Goal: Answer question/provide support: Share knowledge or assist other users

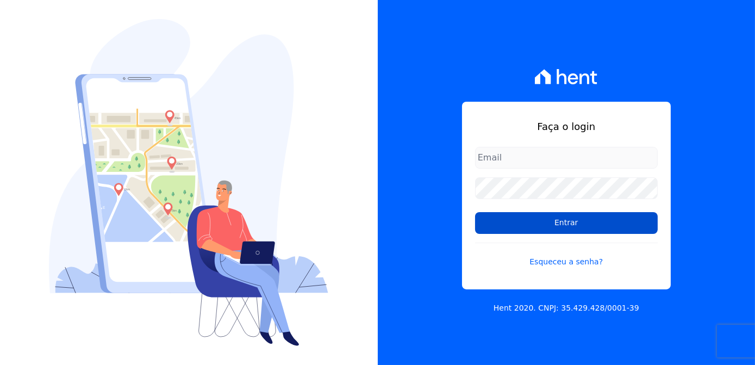
type input "kalil@apiceincorporadora.com.br"
click at [587, 225] on input "Entrar" at bounding box center [566, 223] width 183 height 22
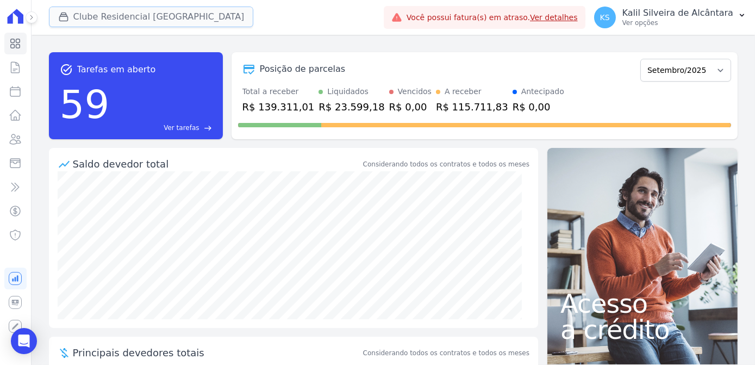
click at [85, 20] on button "Clube Residencial Saint Louis" at bounding box center [151, 17] width 205 height 21
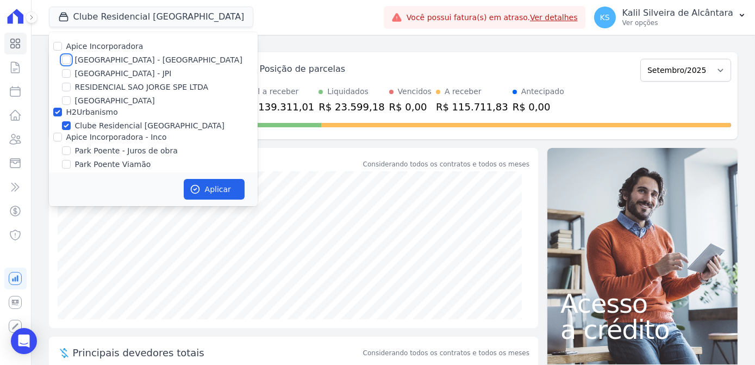
click at [70, 62] on input "Arty Park - Gravatai" at bounding box center [66, 59] width 9 height 9
checkbox input "true"
click at [63, 137] on div "Apice Incorporadora - Inco" at bounding box center [153, 136] width 209 height 11
click at [59, 139] on input "Apice Incorporadora - Inco" at bounding box center [57, 137] width 9 height 9
checkbox input "true"
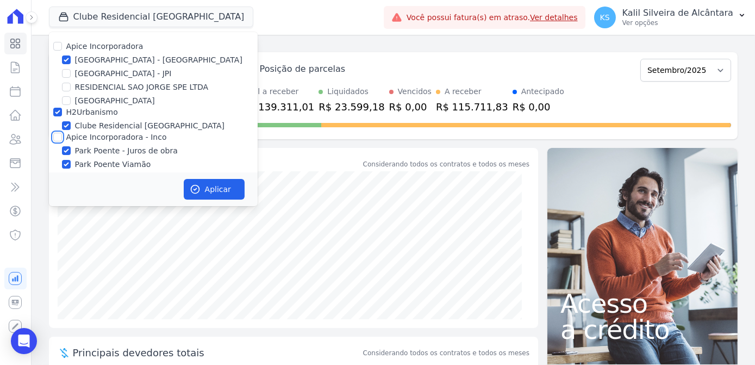
checkbox input "true"
click at [205, 193] on button "Aplicar" at bounding box center [214, 189] width 61 height 21
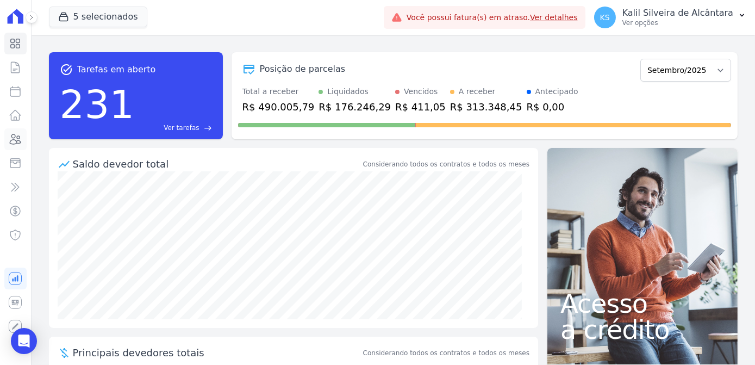
click at [15, 145] on icon at bounding box center [15, 139] width 13 height 13
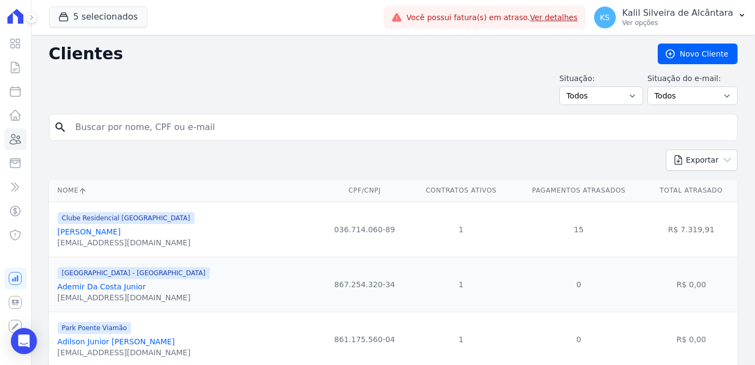
click at [105, 135] on input "search" at bounding box center [400, 127] width 663 height 22
type input "rita de cassia"
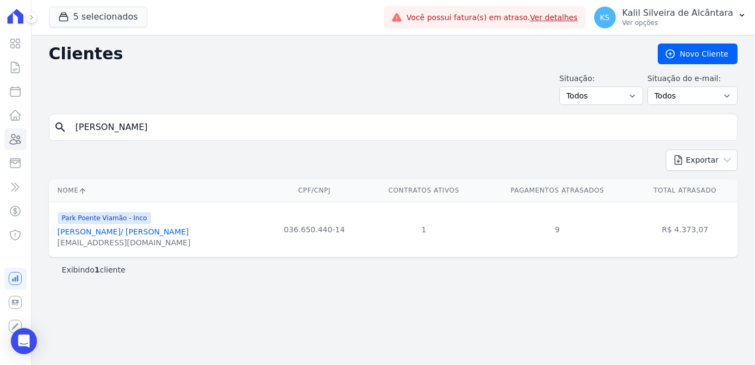
click at [159, 232] on link "Rita De Cassia Valadas De Oliveira/ Lucas Fonseca Prado" at bounding box center [123, 231] width 131 height 9
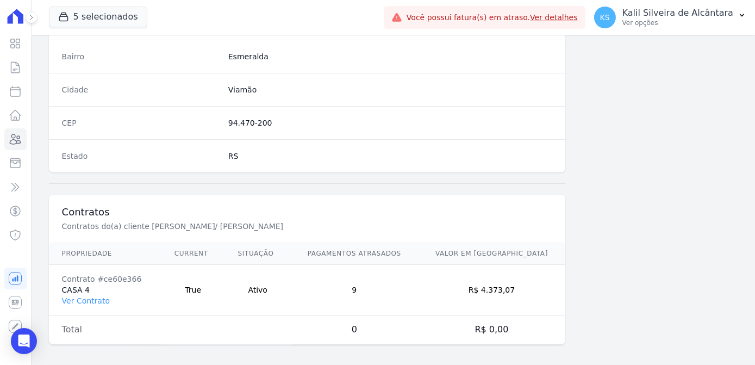
scroll to position [647, 0]
click at [84, 295] on link "Ver Contrato" at bounding box center [86, 299] width 48 height 9
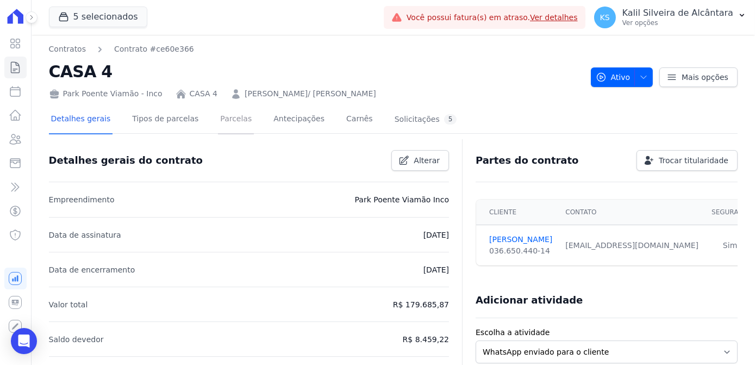
click at [218, 122] on link "Parcelas" at bounding box center [236, 119] width 36 height 29
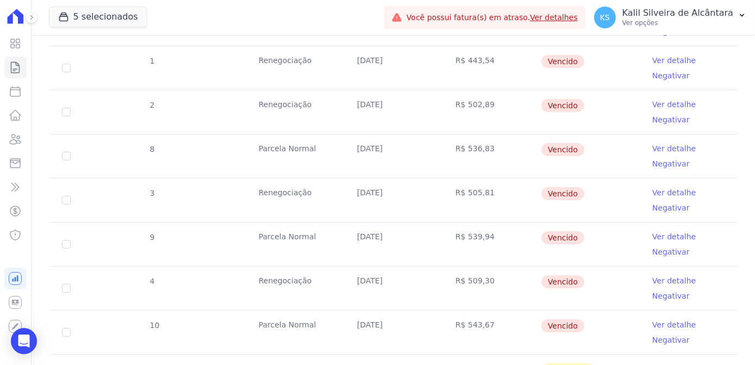
scroll to position [571, 0]
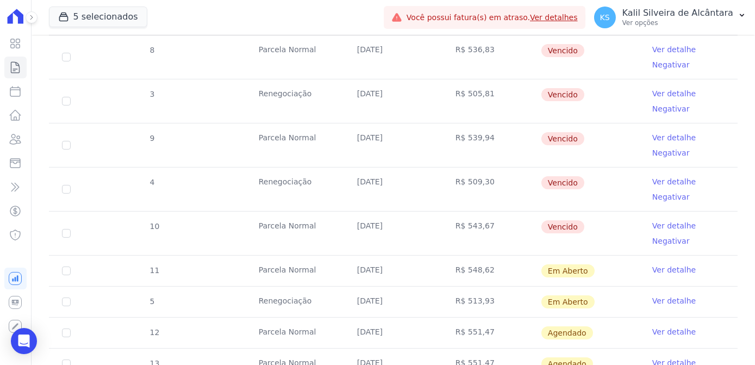
drag, startPoint x: 581, startPoint y: 293, endPoint x: 488, endPoint y: 161, distance: 161.6
click at [488, 161] on tbody "3 Parcela Normal 20/01/2025 R$ 527,22 Renegociada Ver detalhe 4 Parcela Normal …" at bounding box center [393, 72] width 688 height 674
drag, startPoint x: 353, startPoint y: 158, endPoint x: 359, endPoint y: 152, distance: 8.8
click at [353, 157] on td "20/07/2025" at bounding box center [393, 144] width 98 height 43
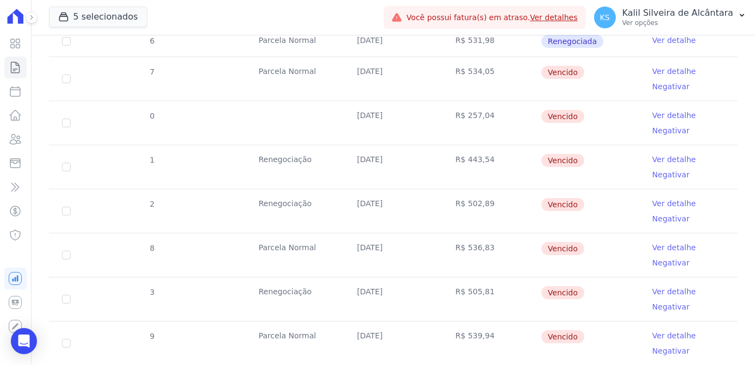
scroll to position [373, 0]
click at [18, 145] on icon at bounding box center [15, 139] width 13 height 13
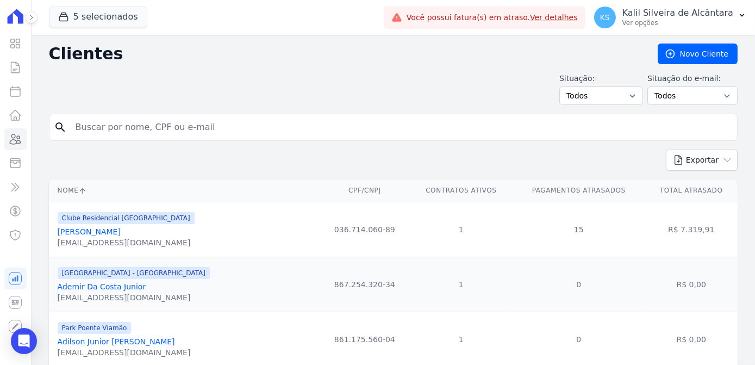
click at [191, 121] on input "search" at bounding box center [400, 127] width 663 height 22
type input "alessandra"
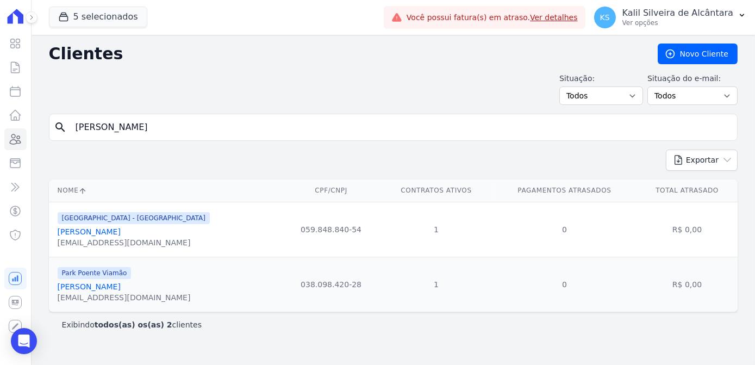
click at [168, 123] on input "alessandra" at bounding box center [400, 127] width 663 height 22
type input "alessandra soa"
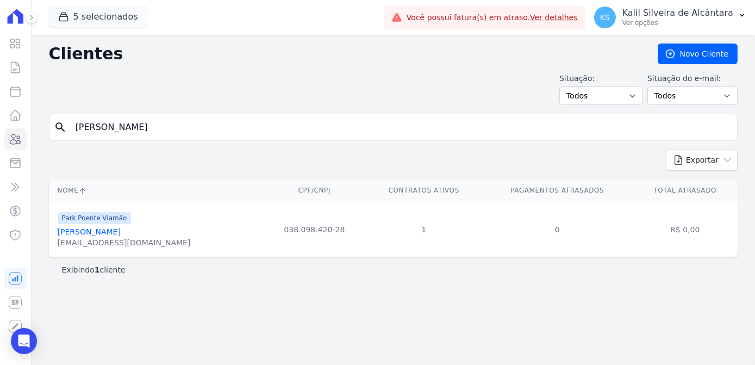
click at [121, 235] on link "Alessandra Soares De Souza" at bounding box center [89, 231] width 63 height 9
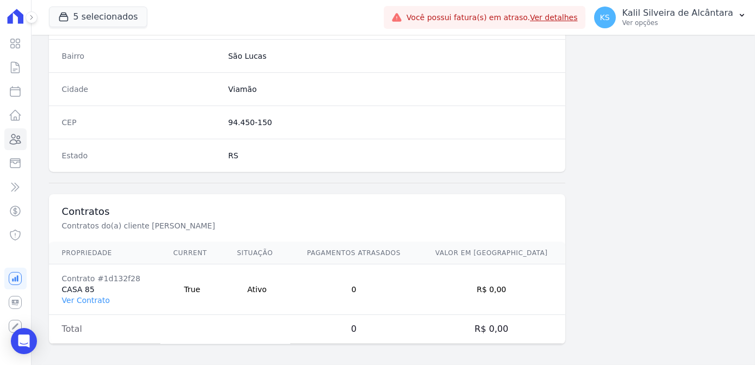
scroll to position [647, 0]
click at [72, 295] on link "Ver Contrato" at bounding box center [86, 299] width 48 height 9
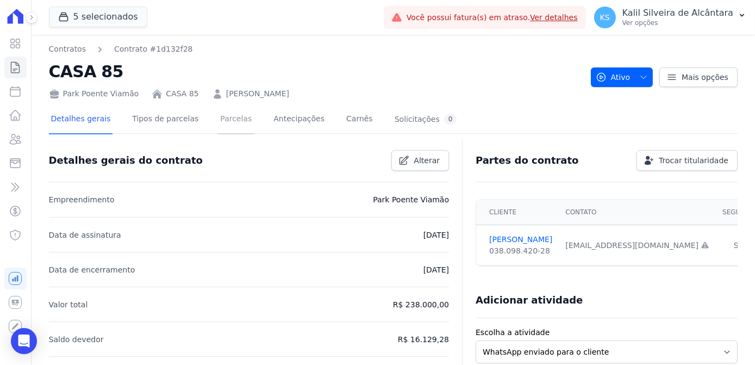
click at [235, 129] on link "Parcelas" at bounding box center [236, 119] width 36 height 29
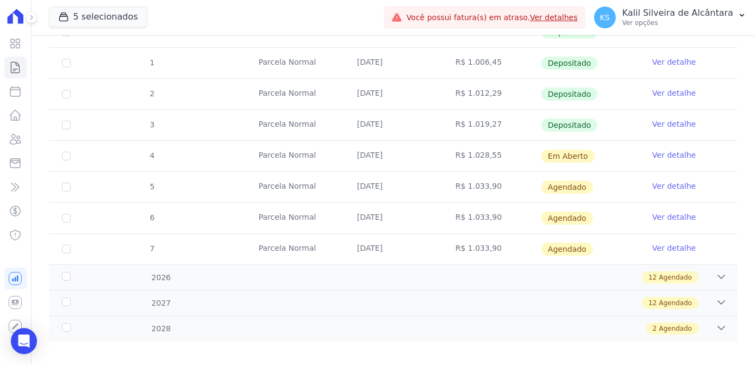
scroll to position [247, 0]
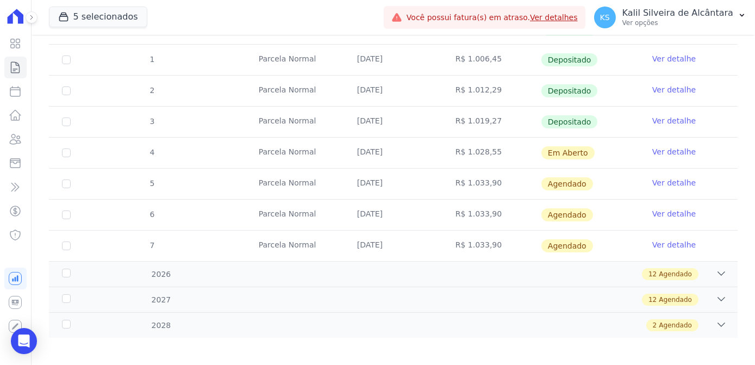
click at [656, 149] on link "Ver detalhe" at bounding box center [673, 151] width 43 height 11
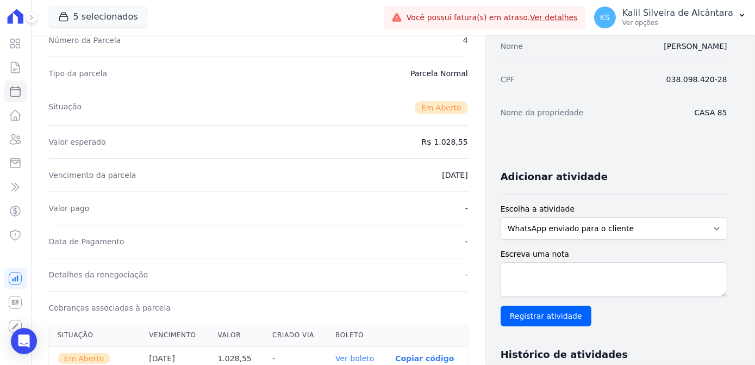
scroll to position [296, 0]
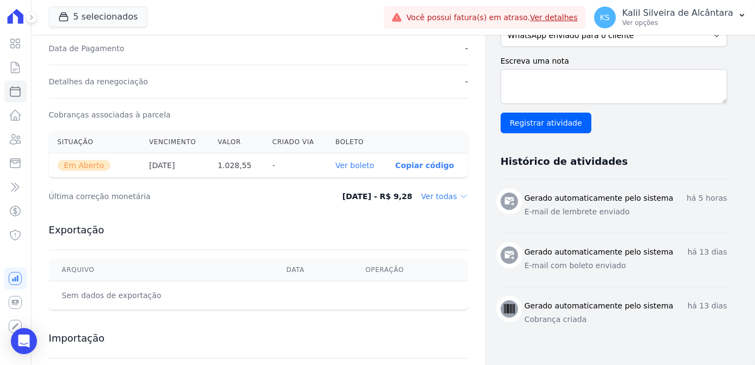
click at [350, 161] on link "Ver boleto" at bounding box center [354, 165] width 39 height 9
click at [19, 140] on icon at bounding box center [15, 139] width 11 height 10
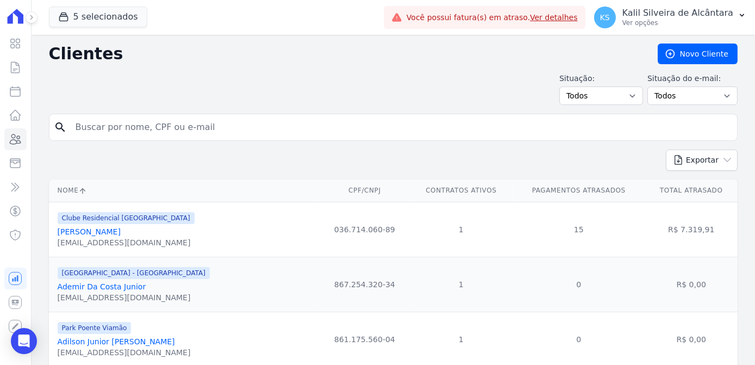
click at [163, 132] on input "search" at bounding box center [400, 127] width 663 height 22
type input "j"
type input "s"
type input "portal"
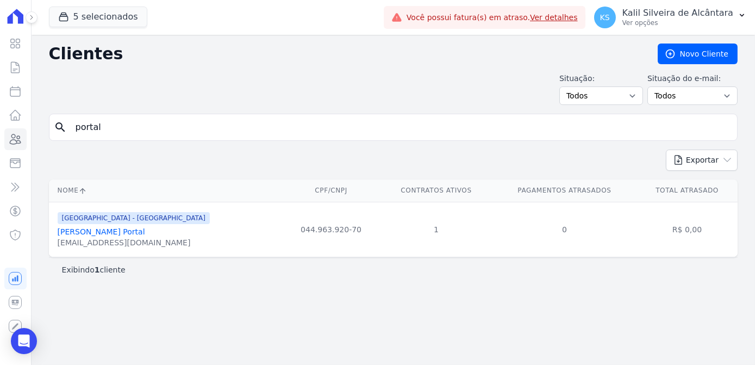
click at [156, 237] on div "jvitorportal@gmail.com" at bounding box center [134, 242] width 152 height 11
click at [145, 233] on link "João Victor Dos Santos Portal" at bounding box center [101, 231] width 87 height 9
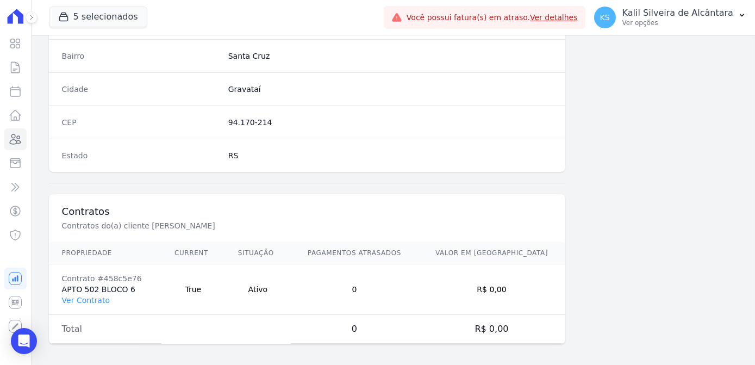
scroll to position [647, 0]
click at [87, 297] on link "Ver Contrato" at bounding box center [86, 299] width 48 height 9
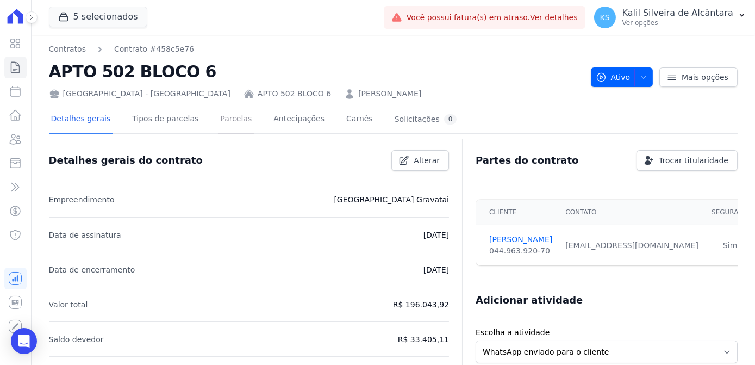
click at [218, 123] on link "Parcelas" at bounding box center [236, 119] width 36 height 29
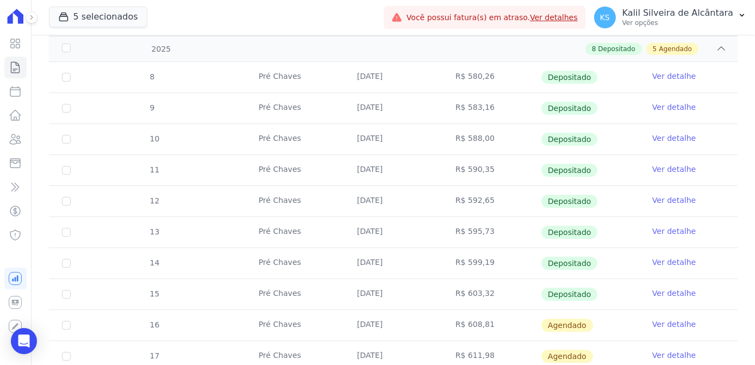
scroll to position [296, 0]
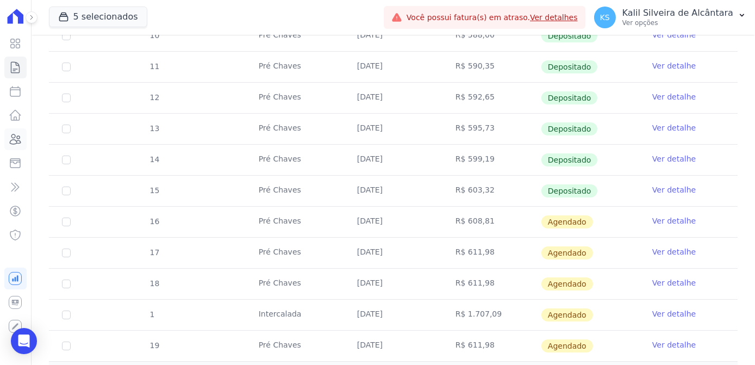
click at [18, 141] on icon at bounding box center [15, 139] width 13 height 13
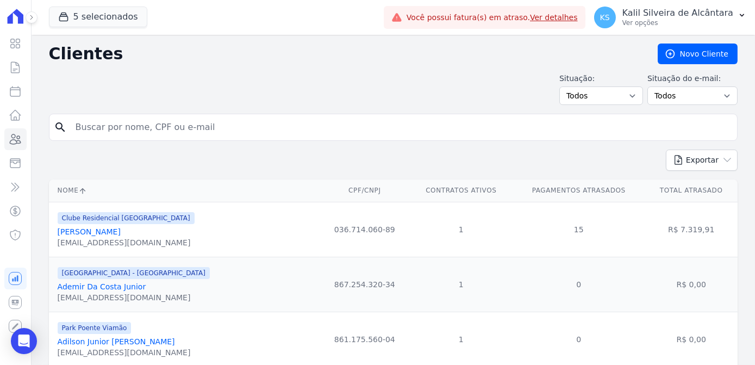
click at [102, 131] on input "search" at bounding box center [400, 127] width 663 height 22
type input "hellen"
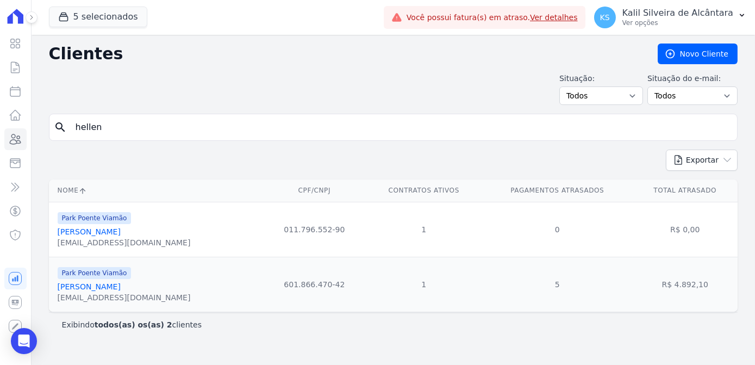
click at [109, 129] on input "hellen" at bounding box center [400, 127] width 663 height 22
type input "hellen rodri"
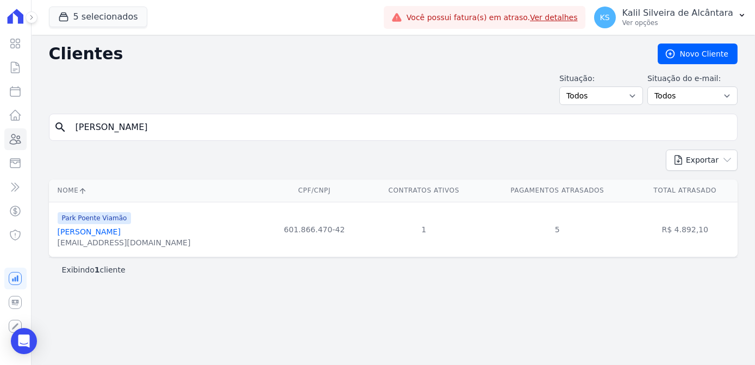
click at [121, 228] on link "Hellen Rodrigues De Souza Ocaña" at bounding box center [89, 231] width 63 height 9
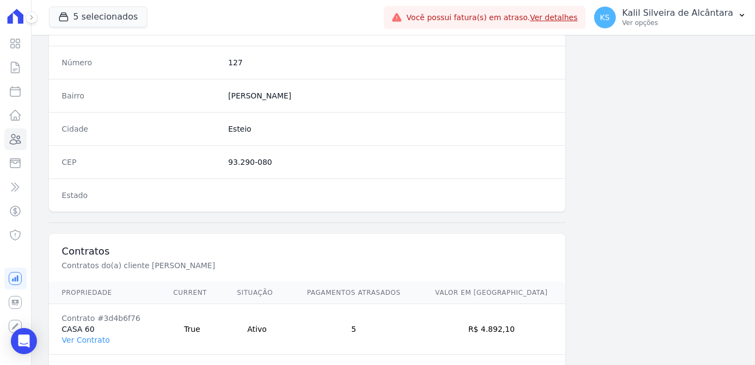
scroll to position [647, 0]
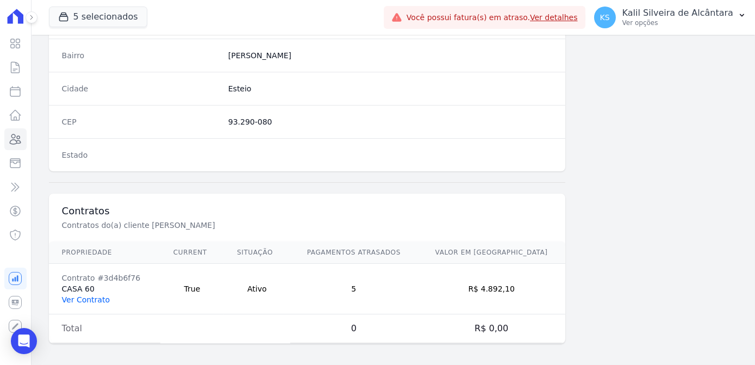
click at [84, 295] on link "Ver Contrato" at bounding box center [86, 299] width 48 height 9
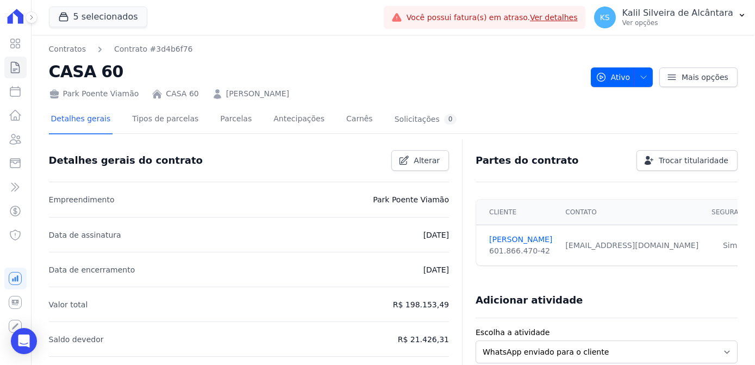
click at [203, 126] on div "Detalhes gerais Tipos de parcelas Parcelas Antecipações Carnês Solicitações 0" at bounding box center [254, 119] width 410 height 29
click at [218, 124] on link "Parcelas" at bounding box center [236, 119] width 36 height 29
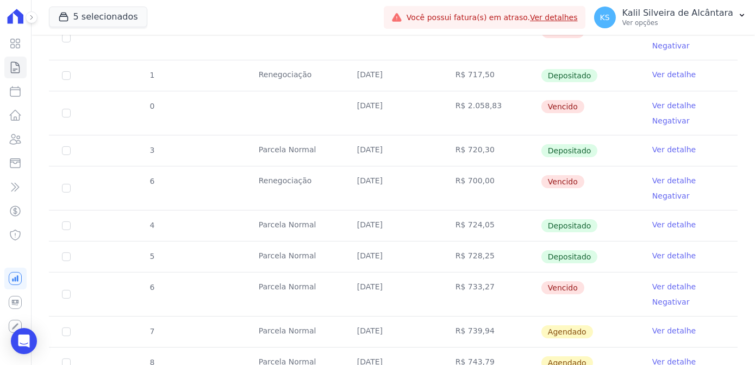
scroll to position [543, 0]
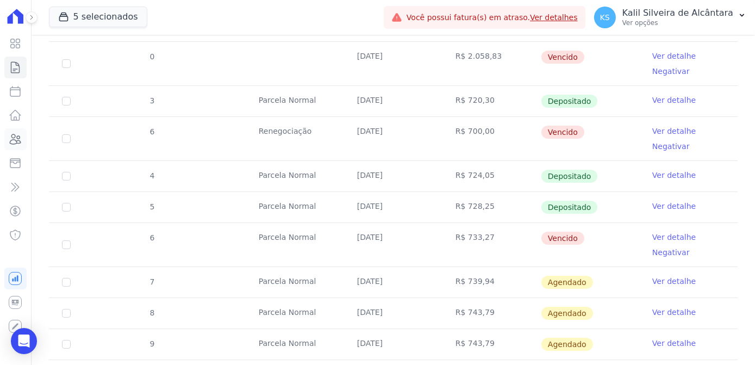
click at [18, 140] on icon at bounding box center [15, 139] width 13 height 13
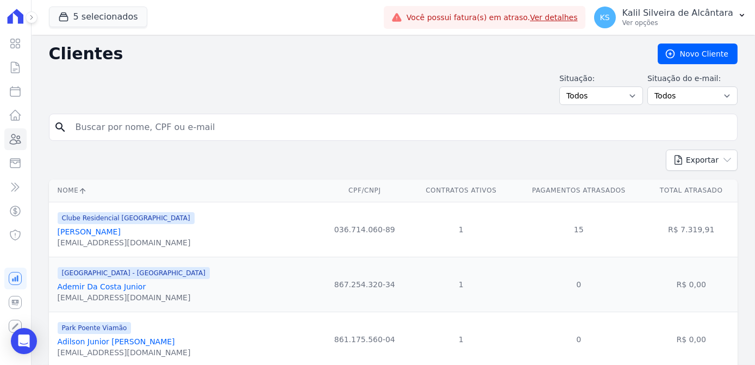
click at [181, 131] on input "search" at bounding box center [400, 127] width 663 height 22
type input "luis gire"
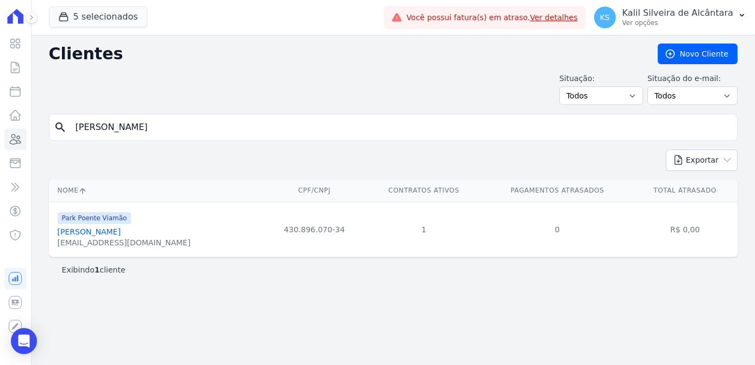
click at [88, 231] on link "Luis Girelli" at bounding box center [89, 231] width 63 height 9
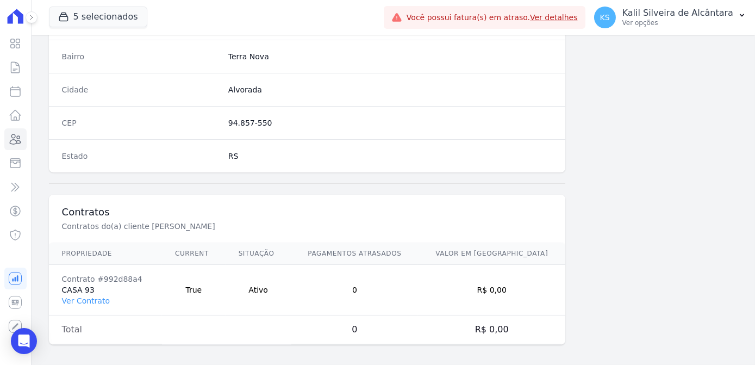
scroll to position [647, 0]
click at [87, 298] on link "Ver Contrato" at bounding box center [86, 299] width 48 height 9
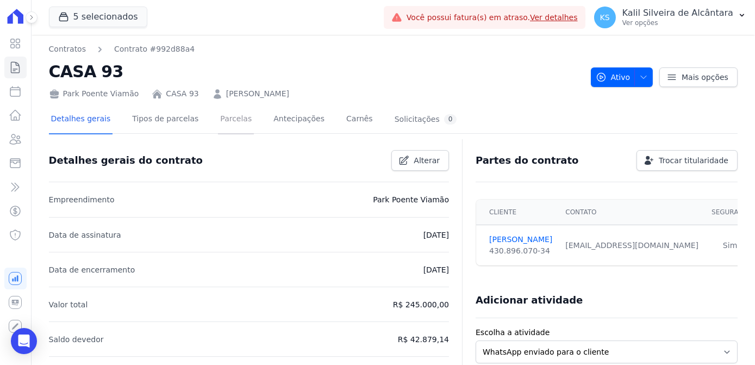
click at [218, 128] on link "Parcelas" at bounding box center [236, 119] width 36 height 29
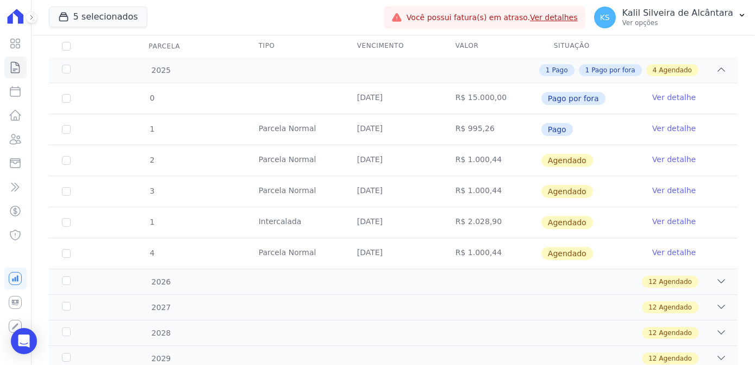
scroll to position [148, 0]
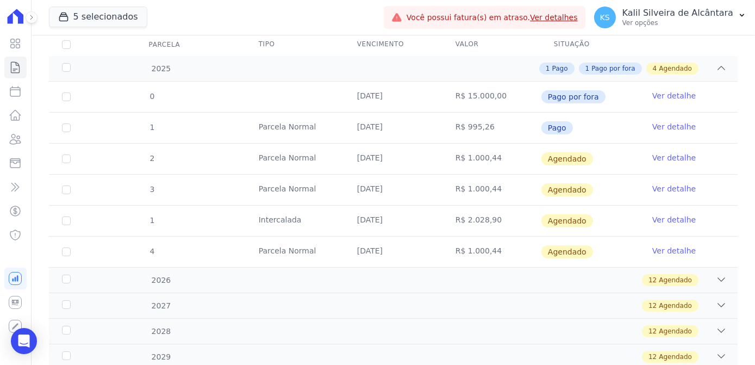
click at [652, 126] on link "Ver detalhe" at bounding box center [673, 126] width 43 height 11
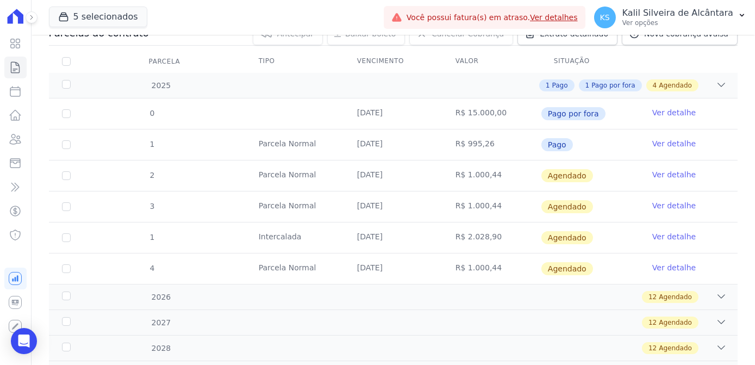
scroll to position [148, 0]
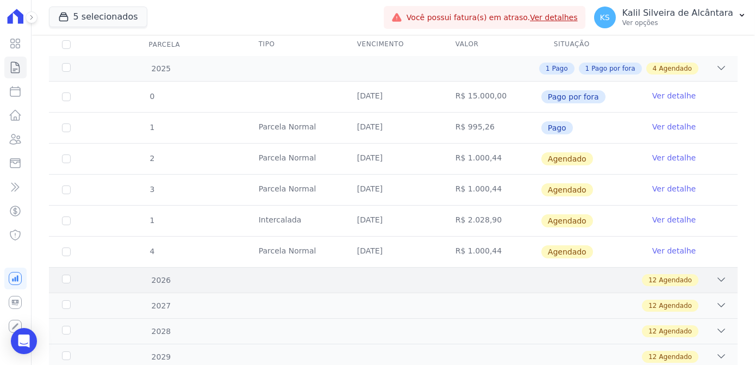
click at [250, 288] on div "2026 12 Agendado" at bounding box center [393, 280] width 688 height 26
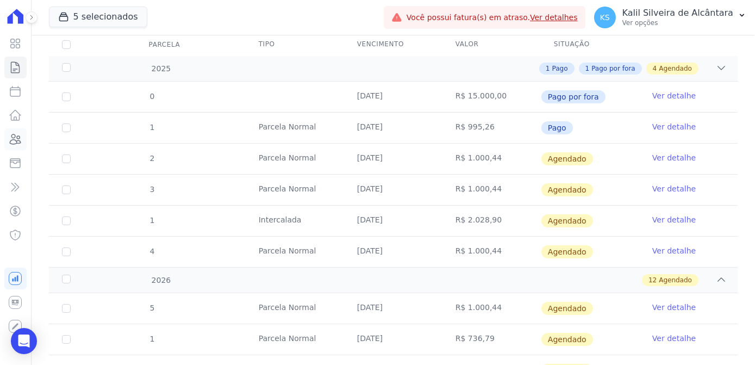
click at [19, 148] on link "Clientes" at bounding box center [15, 139] width 22 height 22
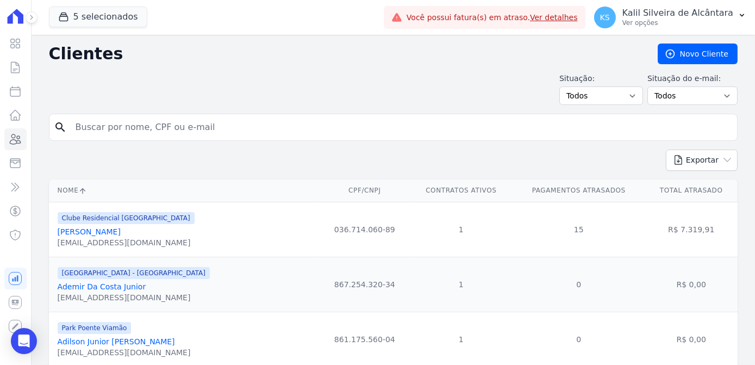
click at [92, 120] on input "search" at bounding box center [400, 127] width 663 height 22
type input "j"
click at [245, 114] on div "search" at bounding box center [393, 127] width 688 height 27
click at [236, 128] on input "search" at bounding box center [400, 127] width 663 height 22
type input "matheus gomes"
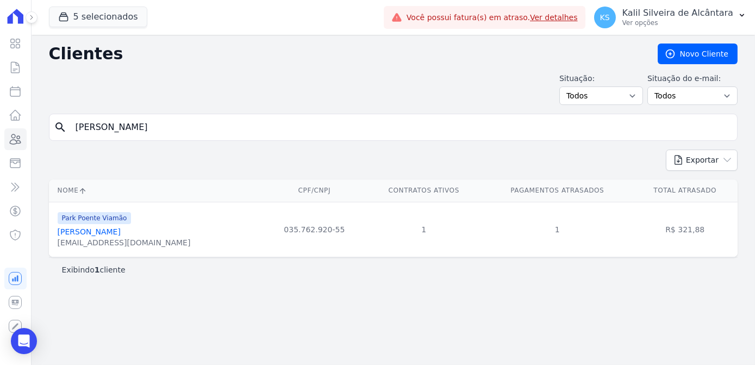
click at [121, 229] on link "Matheus Gomes Antunes" at bounding box center [89, 231] width 63 height 9
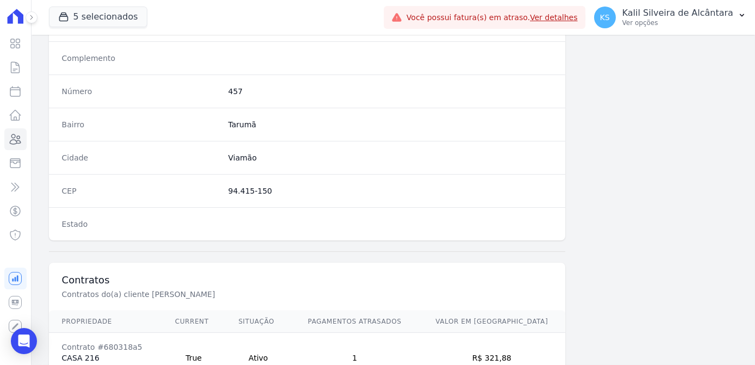
scroll to position [647, 0]
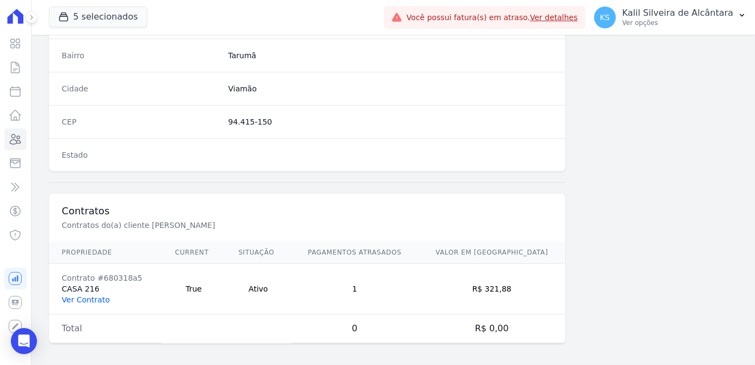
click at [82, 295] on link "Ver Contrato" at bounding box center [86, 299] width 48 height 9
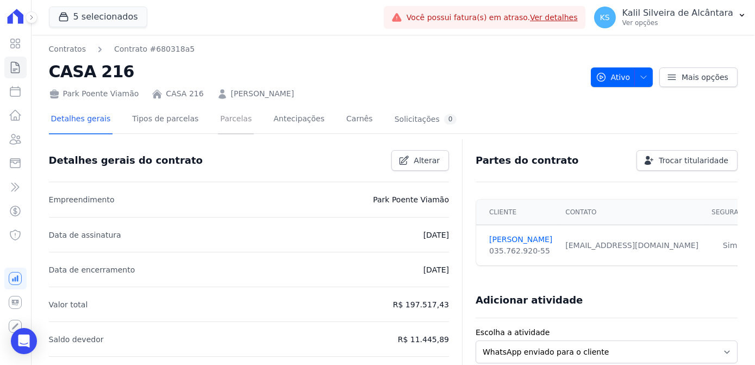
click at [222, 120] on link "Parcelas" at bounding box center [236, 119] width 36 height 29
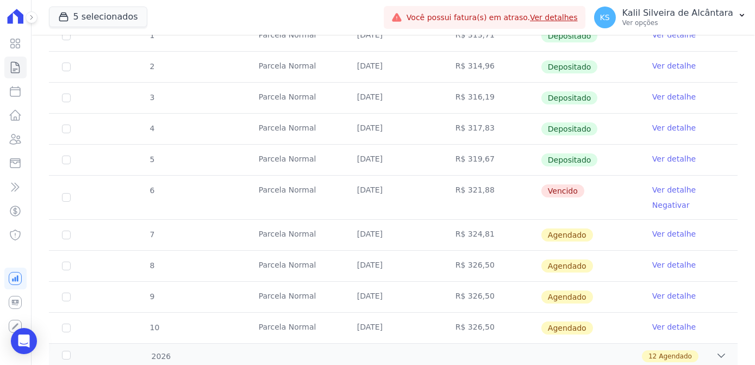
scroll to position [346, 0]
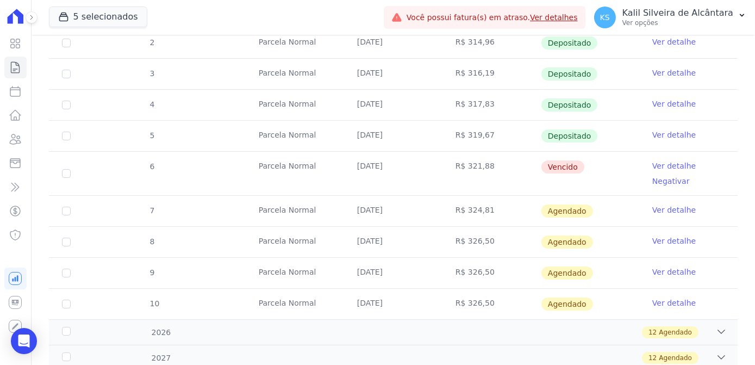
click at [655, 164] on link "Ver detalhe" at bounding box center [673, 165] width 43 height 11
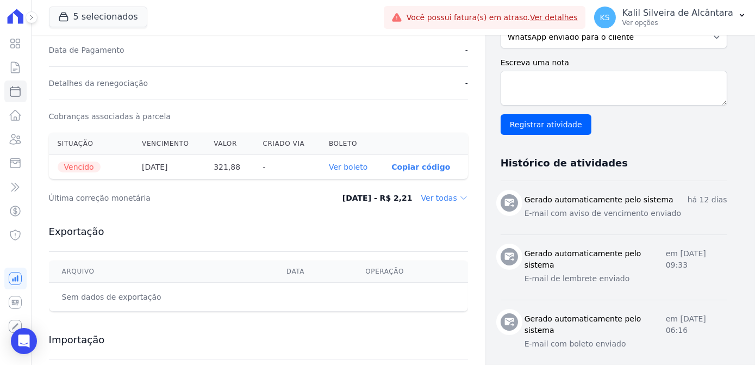
scroll to position [296, 0]
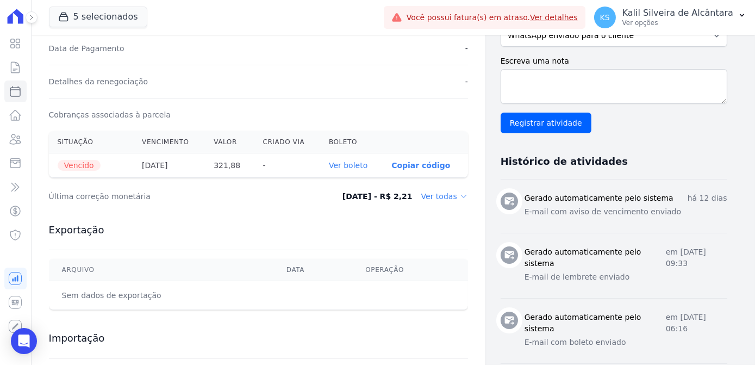
click at [342, 162] on link "Ver boleto" at bounding box center [348, 165] width 39 height 9
click at [17, 140] on icon at bounding box center [15, 139] width 13 height 13
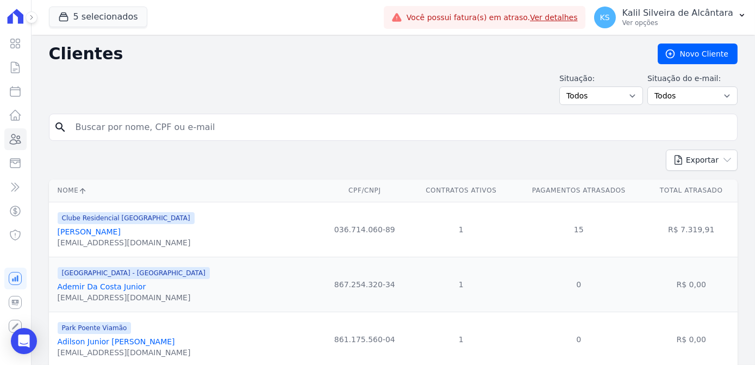
click at [155, 130] on input "search" at bounding box center [400, 127] width 663 height 22
type input "lucas mend"
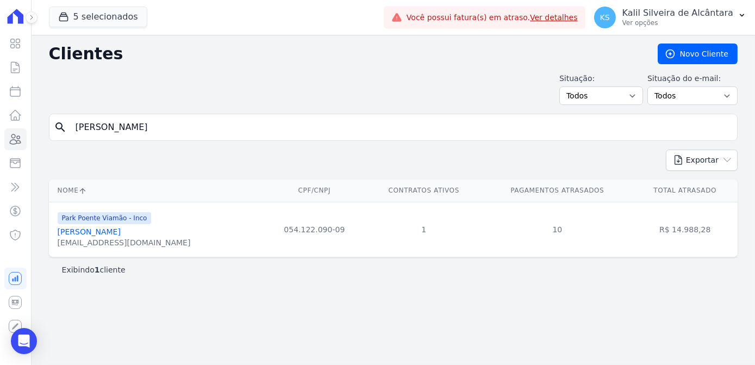
click at [121, 234] on link "Lucas Mendes Pinho E Silva" at bounding box center [89, 231] width 63 height 9
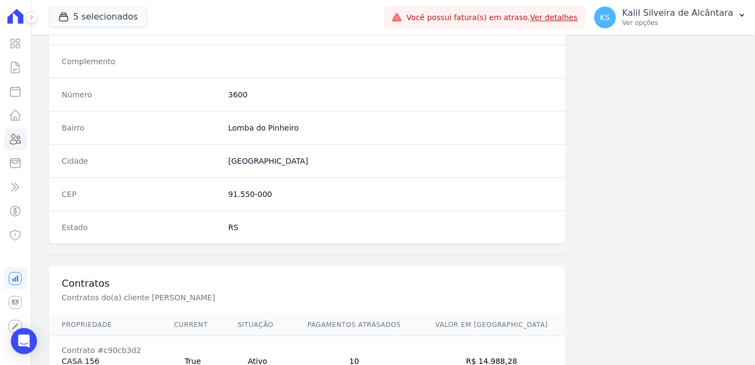
scroll to position [647, 0]
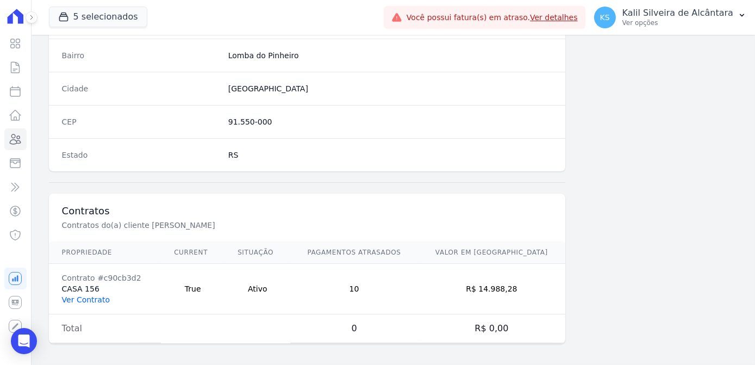
click at [82, 295] on link "Ver Contrato" at bounding box center [86, 299] width 48 height 9
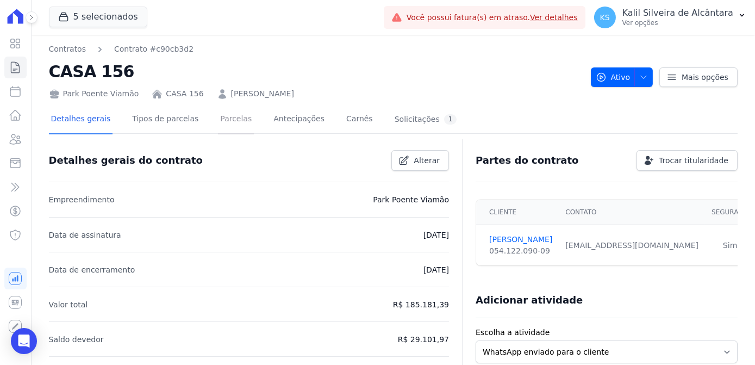
click at [220, 128] on link "Parcelas" at bounding box center [236, 119] width 36 height 29
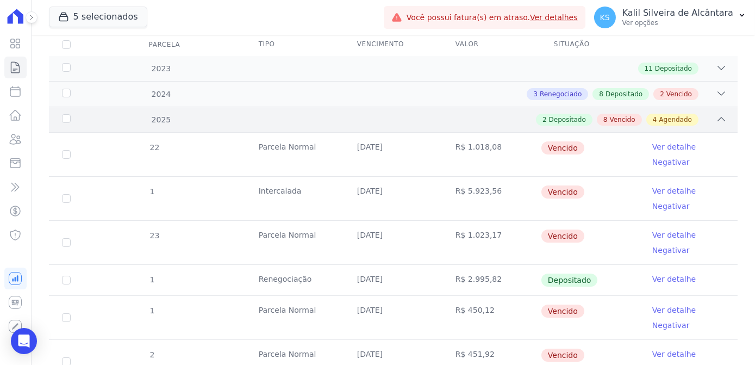
scroll to position [98, 0]
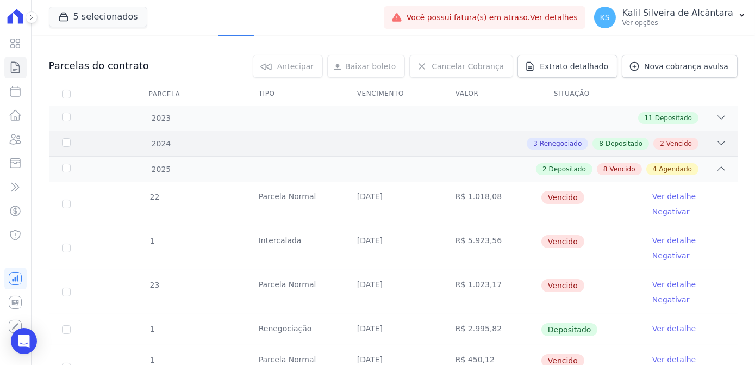
click at [269, 146] on div "3 Renegociado 8 Depositado 2 Vencido" at bounding box center [426, 143] width 599 height 12
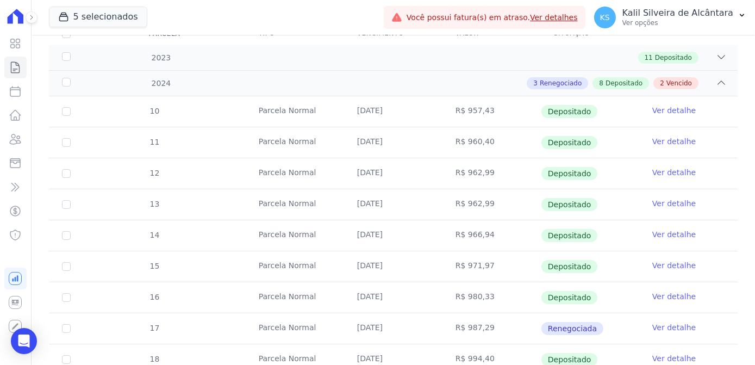
scroll to position [49, 0]
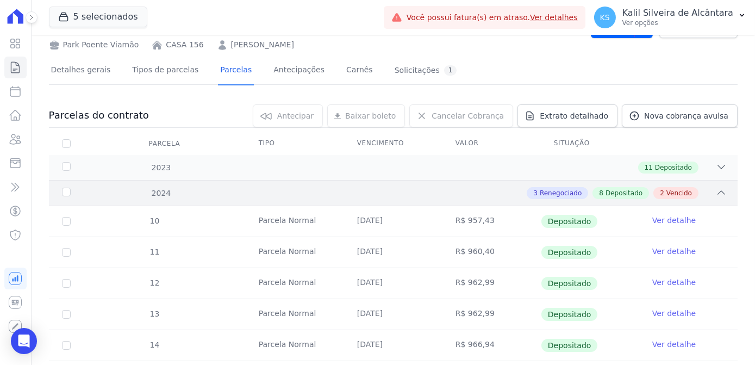
click at [207, 187] on div "3 Renegociado 8 Depositado 2 Vencido" at bounding box center [426, 193] width 599 height 12
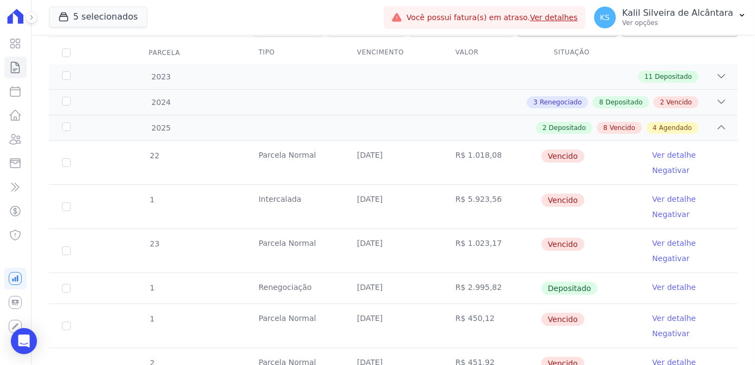
scroll to position [148, 0]
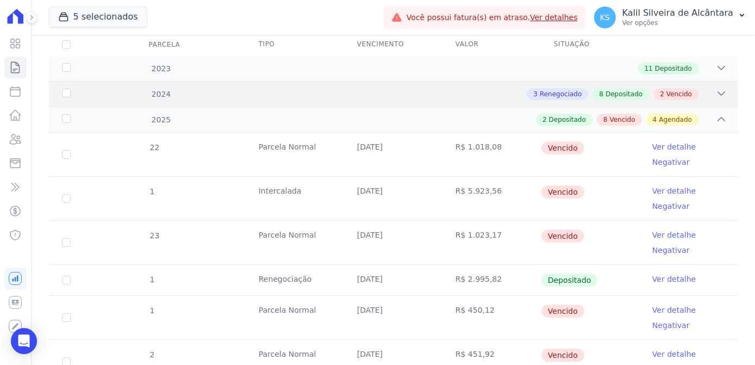
click at [278, 93] on div "3 Renegociado 8 Depositado 2 Vencido" at bounding box center [426, 94] width 599 height 12
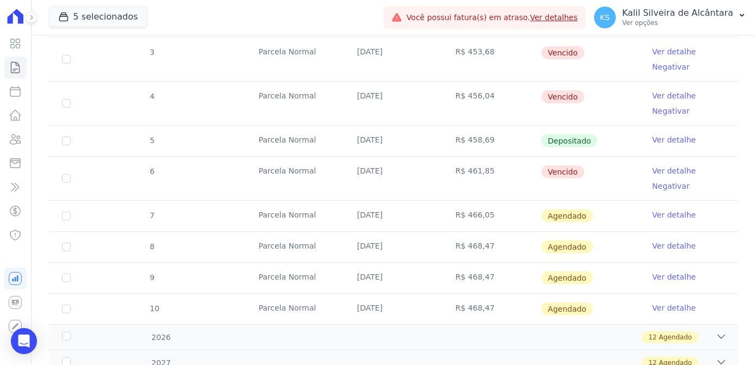
scroll to position [938, 0]
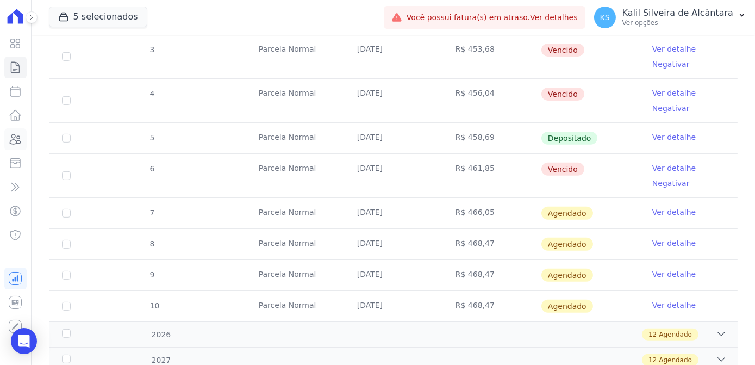
click at [18, 142] on icon at bounding box center [15, 139] width 11 height 10
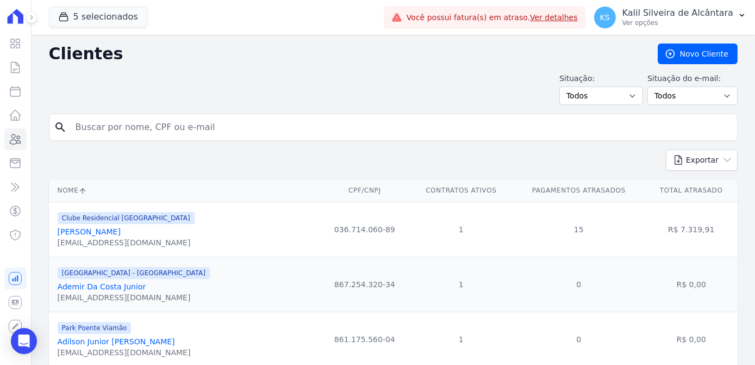
click at [119, 133] on input "search" at bounding box center [400, 127] width 663 height 22
type input "matheus"
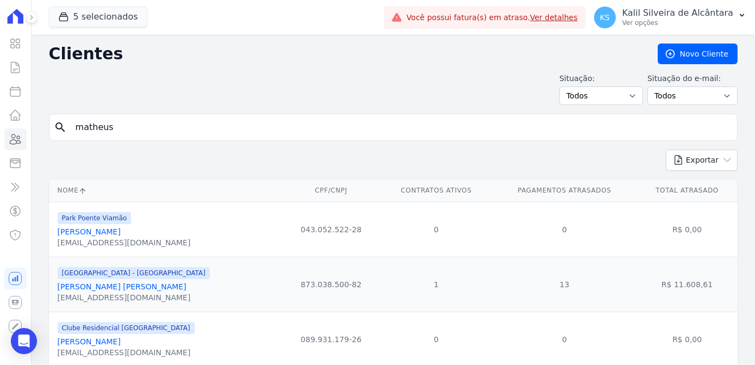
click at [140, 122] on input "matheus" at bounding box center [400, 127] width 663 height 22
type input "matheus go"
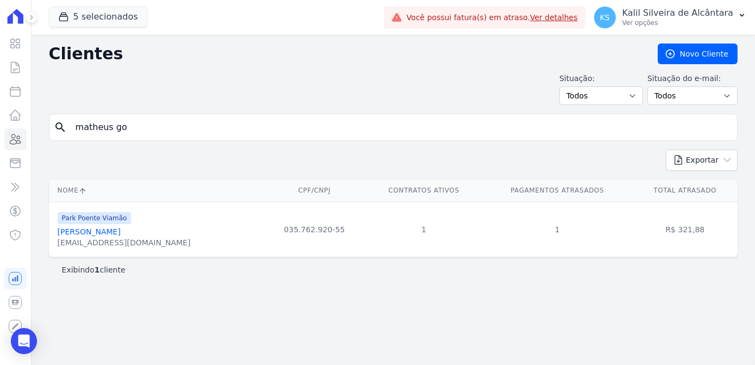
click at [121, 227] on link "Matheus Gomes Antunes" at bounding box center [89, 231] width 63 height 9
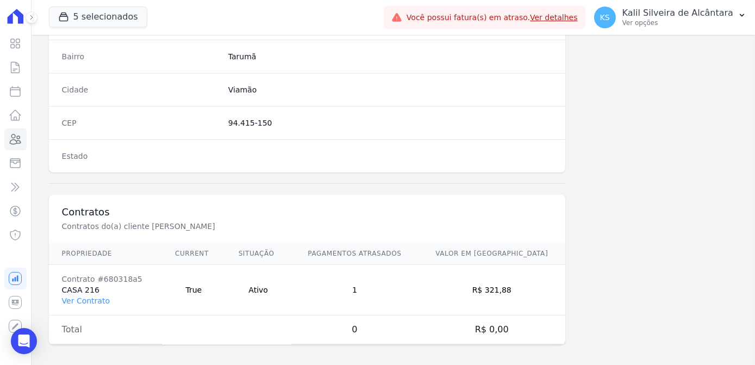
scroll to position [647, 0]
click at [90, 296] on link "Ver Contrato" at bounding box center [86, 299] width 48 height 9
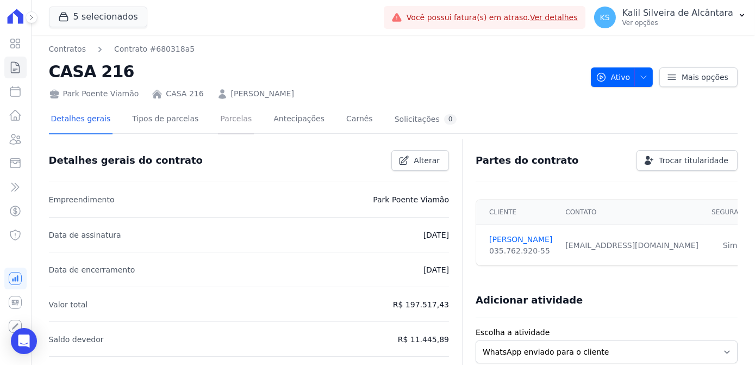
click at [218, 128] on link "Parcelas" at bounding box center [236, 119] width 36 height 29
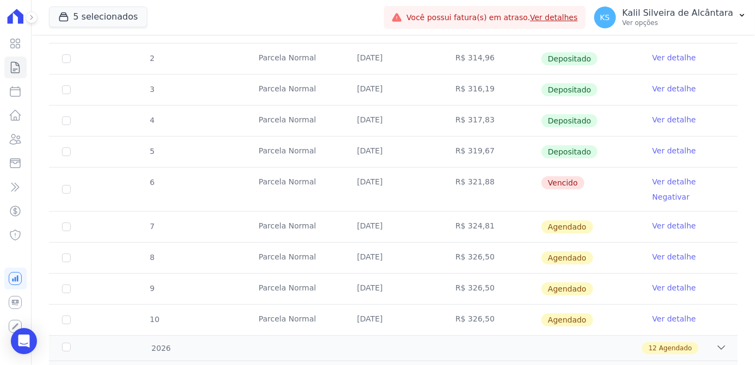
scroll to position [346, 0]
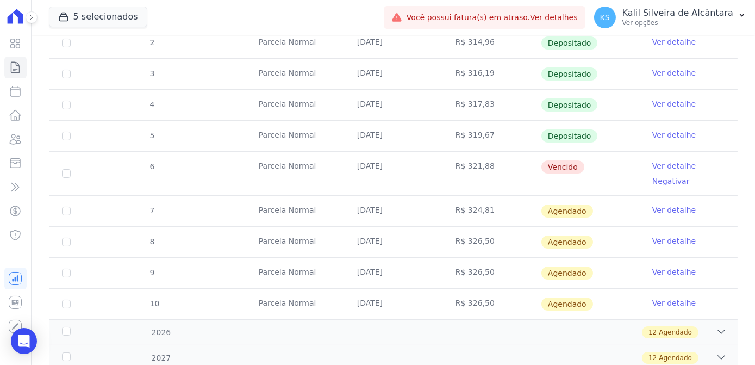
click at [657, 207] on link "Ver detalhe" at bounding box center [673, 209] width 43 height 11
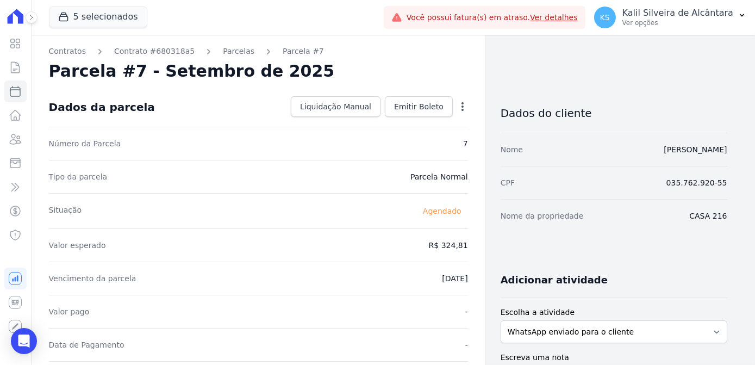
click at [462, 107] on icon "button" at bounding box center [462, 106] width 11 height 11
click at [424, 105] on span "Emitir Boleto" at bounding box center [418, 106] width 49 height 11
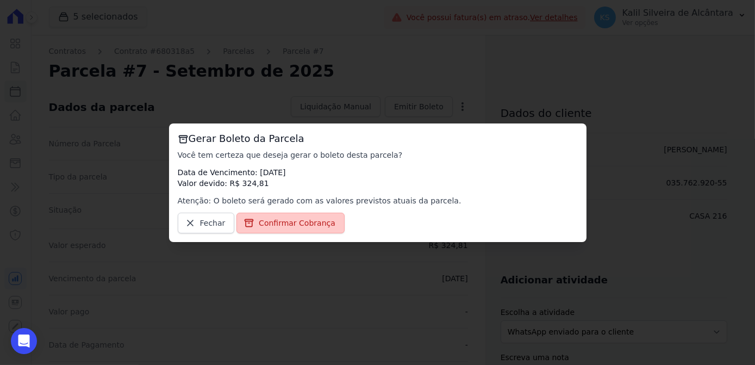
click at [301, 221] on span "Confirmar Cobrança" at bounding box center [297, 222] width 77 height 11
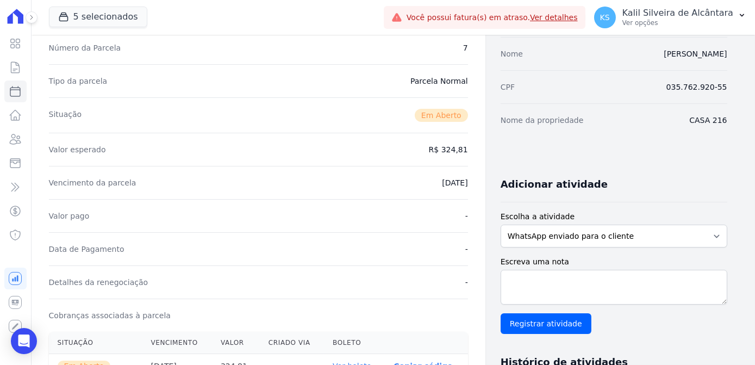
scroll to position [247, 0]
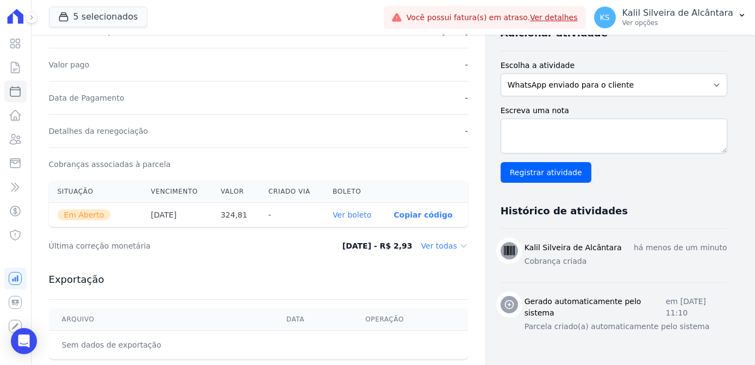
click at [369, 213] on link "Ver boleto" at bounding box center [352, 214] width 39 height 9
click at [18, 145] on icon at bounding box center [15, 139] width 13 height 13
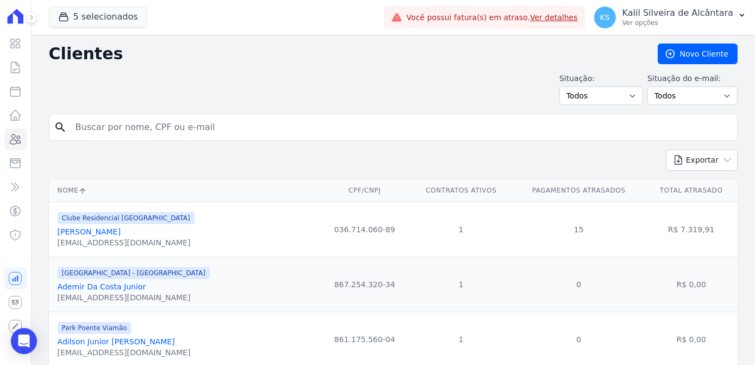
click at [220, 127] on input "search" at bounding box center [400, 127] width 663 height 22
type input "filipe"
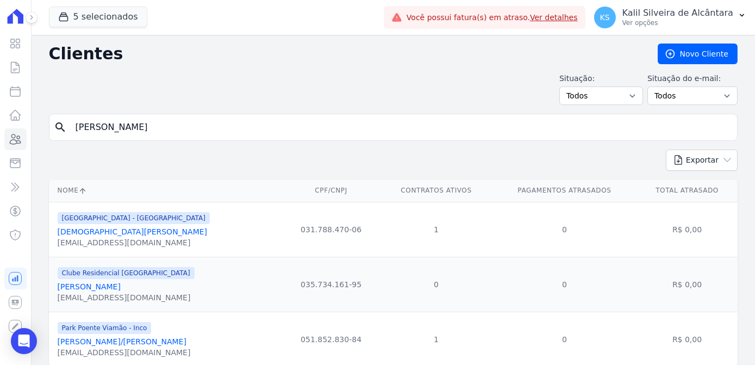
click at [140, 124] on input "filipe" at bounding box center [400, 127] width 663 height 22
type input "filipe klug"
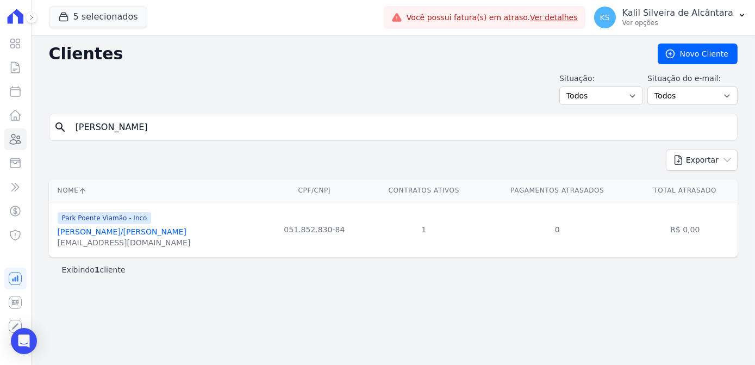
click at [181, 231] on link "Filipe Klug Correa/Iasmin Salvato Rodrigues" at bounding box center [122, 231] width 129 height 9
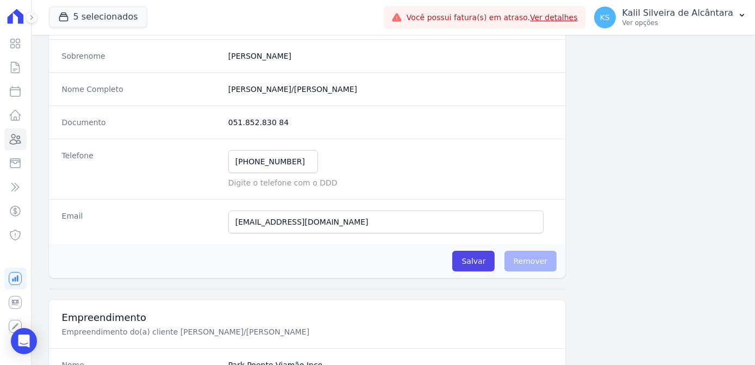
scroll to position [98, 0]
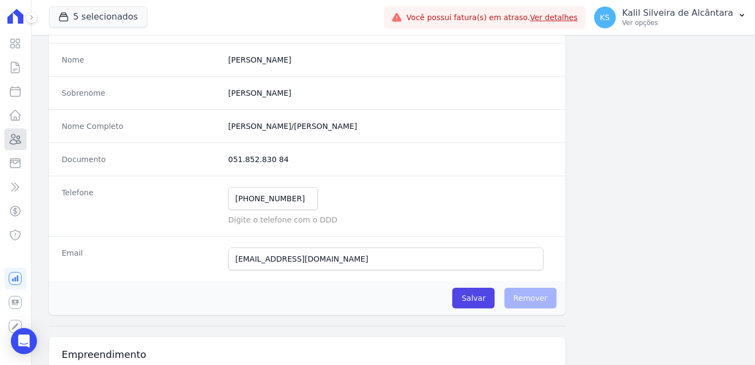
click at [17, 136] on icon at bounding box center [15, 139] width 11 height 10
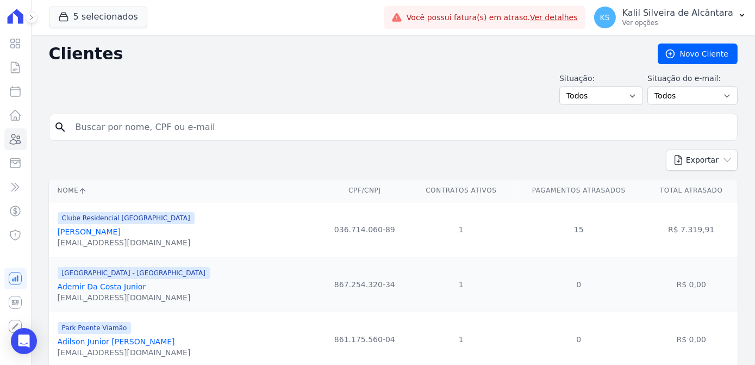
click at [184, 134] on input "search" at bounding box center [400, 127] width 663 height 22
type input "angela puntel"
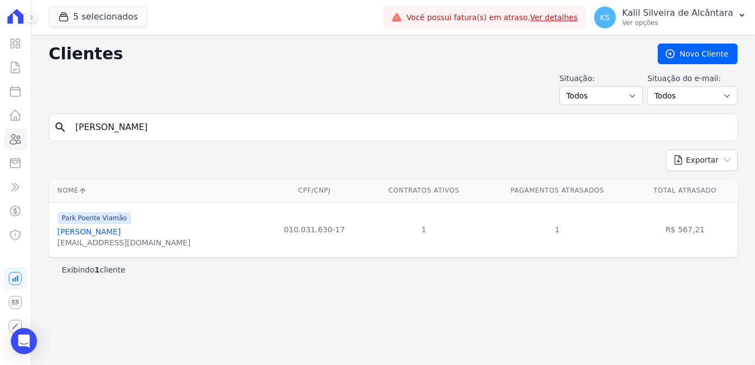
click at [121, 234] on link "Angela Puntel Da Silveira" at bounding box center [89, 231] width 63 height 9
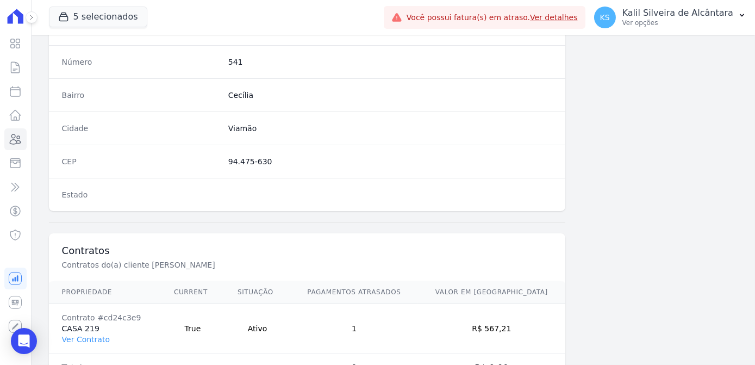
scroll to position [647, 0]
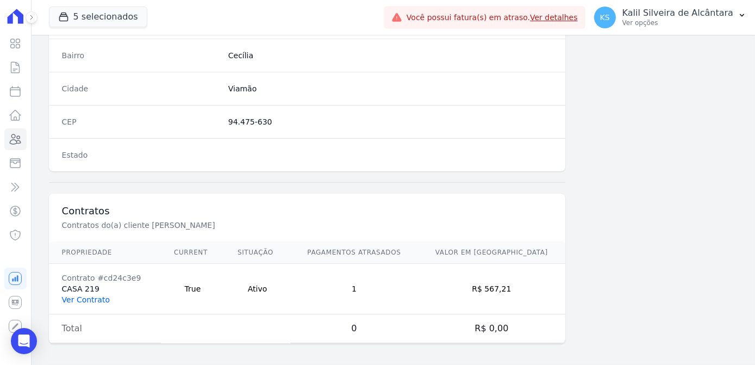
click at [92, 295] on link "Ver Contrato" at bounding box center [86, 299] width 48 height 9
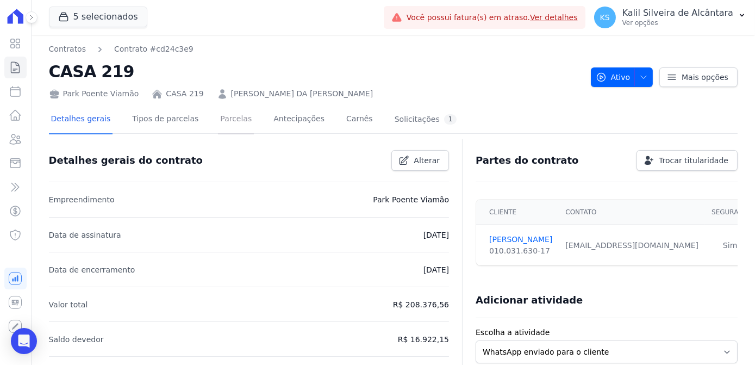
click at [224, 121] on link "Parcelas" at bounding box center [236, 119] width 36 height 29
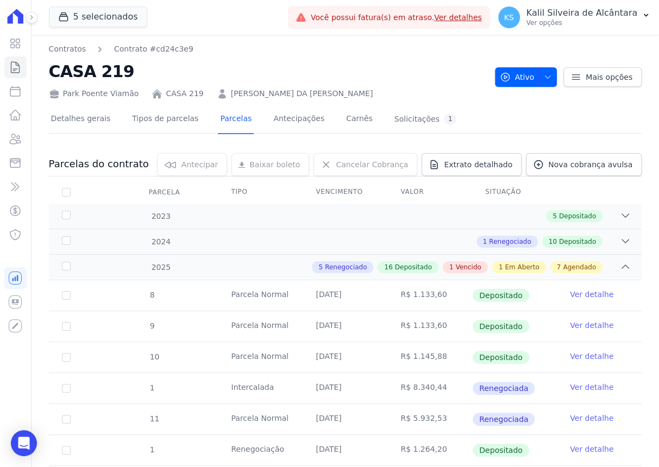
click at [271, 94] on link "ANGELA PUNTEL DA SILVEIRA" at bounding box center [302, 93] width 142 height 11
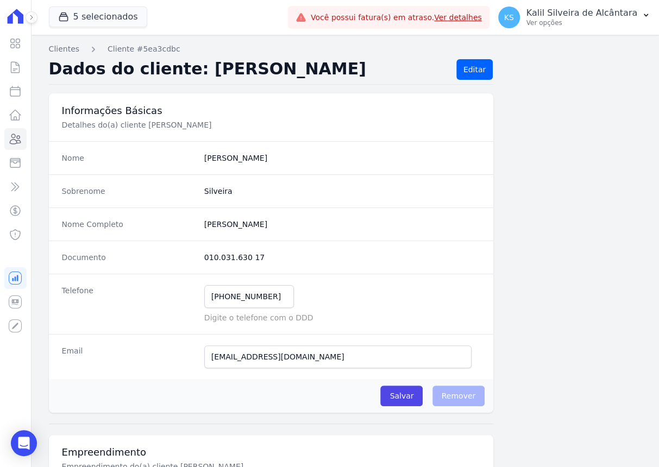
drag, startPoint x: 252, startPoint y: 258, endPoint x: 161, endPoint y: 255, distance: 90.2
click at [161, 255] on div "Documento 010.031.630 17" at bounding box center [271, 257] width 445 height 33
copy div "010.031.630 17"
click at [267, 293] on input "(51) 99422-5993" at bounding box center [249, 296] width 90 height 23
click at [161, 296] on div "Telefone (51) 99422-5993 Mensagem de SMS ainda não enviada.. Mensagem de Whatsa…" at bounding box center [271, 304] width 445 height 60
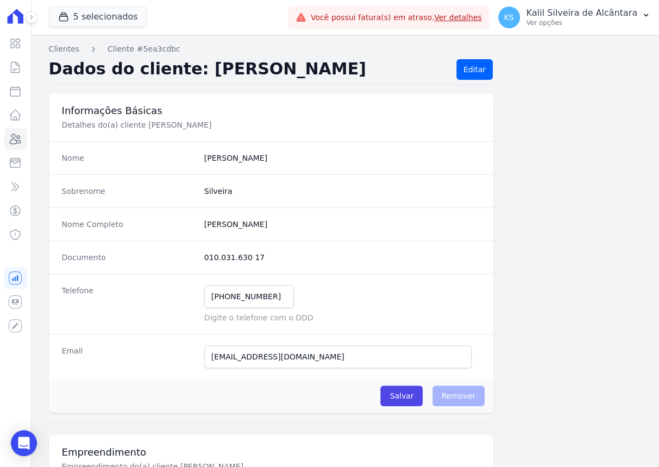
click at [286, 315] on p "Digite o telefone com o DDD" at bounding box center [342, 317] width 276 height 11
drag, startPoint x: 278, startPoint y: 355, endPoint x: 179, endPoint y: 355, distance: 98.9
click at [179, 355] on div "Email angela_ps29@hotmail.com E-mail enviado. Aguardando confirmação.." at bounding box center [271, 356] width 445 height 45
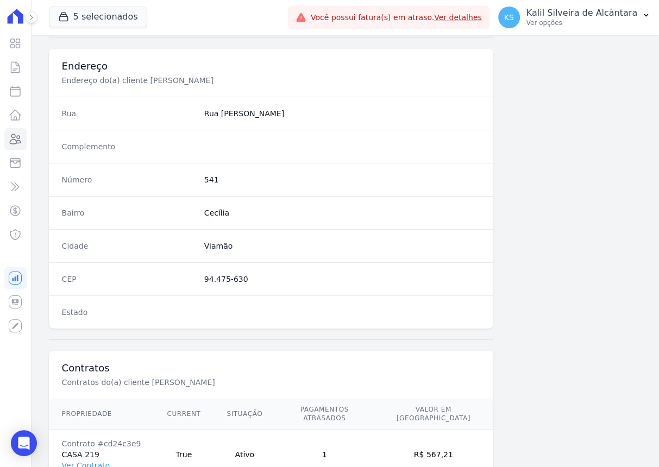
scroll to position [494, 0]
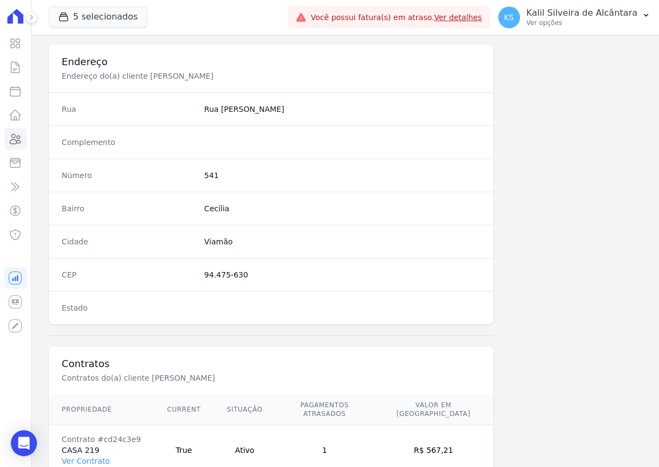
drag, startPoint x: 249, startPoint y: 272, endPoint x: 190, endPoint y: 274, distance: 58.7
click at [190, 274] on div "CEP 94.475-630" at bounding box center [271, 274] width 445 height 33
click at [214, 177] on dd "541" at bounding box center [342, 175] width 276 height 11
click at [211, 171] on dd "541" at bounding box center [342, 175] width 276 height 11
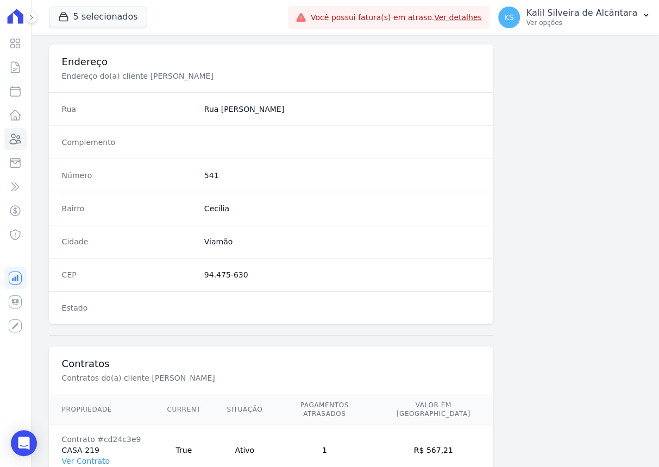
click at [211, 171] on dd "541" at bounding box center [342, 175] width 276 height 11
copy dd "541"
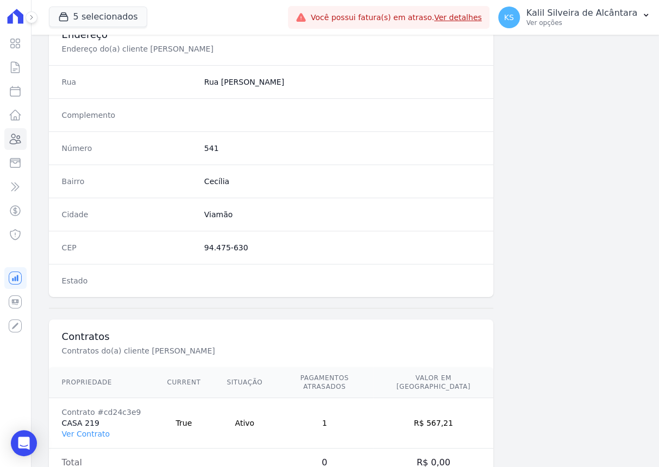
scroll to position [548, 0]
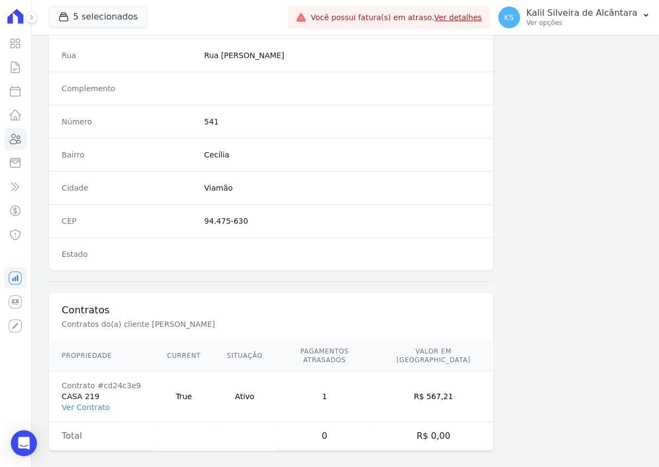
drag, startPoint x: 441, startPoint y: 378, endPoint x: 452, endPoint y: 380, distance: 10.5
click at [444, 364] on td "R$ 567,21" at bounding box center [433, 397] width 120 height 51
drag, startPoint x: 457, startPoint y: 383, endPoint x: 437, endPoint y: 394, distance: 23.3
click at [437, 364] on td "R$ 567,21" at bounding box center [433, 397] width 120 height 51
copy td "567,21"
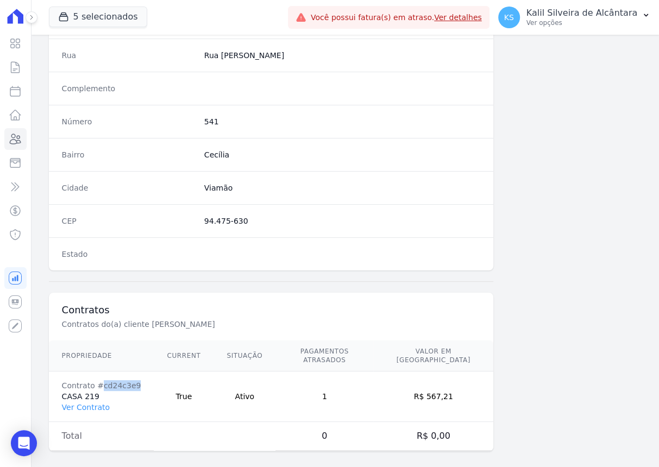
drag, startPoint x: 130, startPoint y: 377, endPoint x: 98, endPoint y: 377, distance: 32.1
click at [98, 364] on div "Contrato #cd24c3e9" at bounding box center [101, 385] width 79 height 11
copy div "cd24c3e9"
click at [18, 143] on icon at bounding box center [15, 139] width 11 height 10
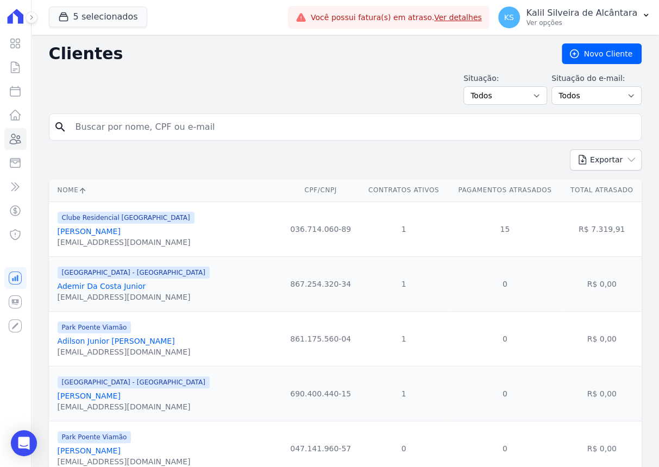
click at [116, 123] on input "search" at bounding box center [353, 127] width 568 height 22
type input "taissa de ba"
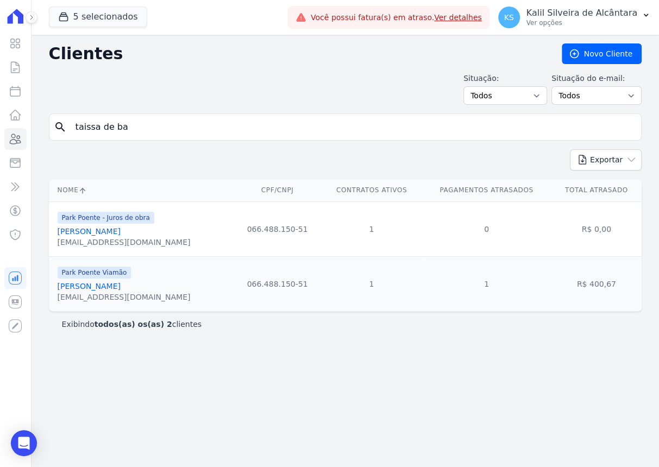
click at [109, 294] on div "tayssabauptista@gmail.com" at bounding box center [124, 297] width 133 height 11
click at [110, 290] on link "Taissa De Bairros Baptista" at bounding box center [89, 286] width 63 height 9
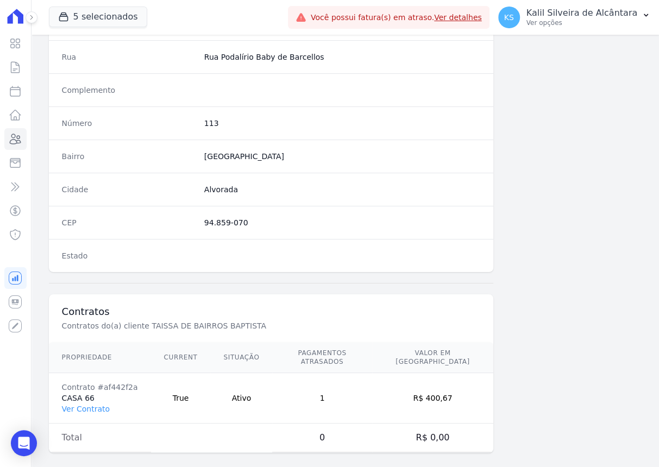
scroll to position [548, 0]
click at [80, 364] on link "Ver Contrato" at bounding box center [86, 407] width 48 height 9
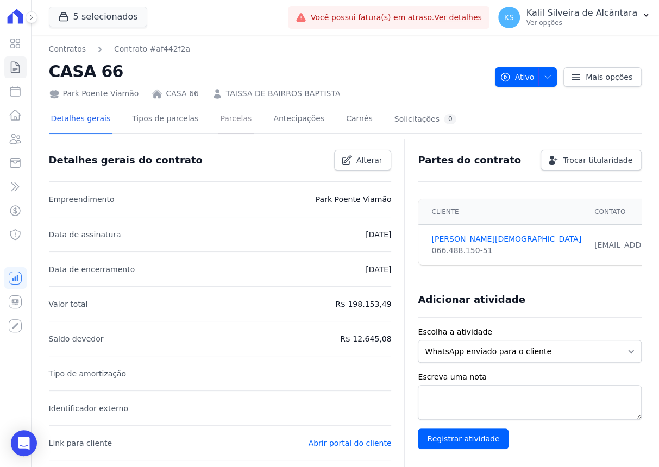
click at [218, 118] on link "Parcelas" at bounding box center [236, 119] width 36 height 29
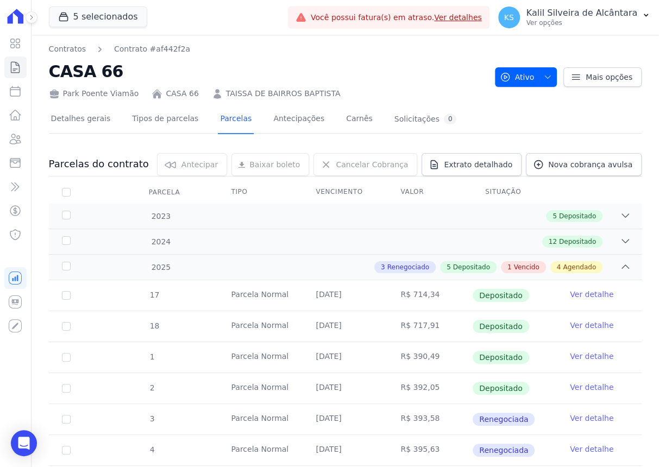
click at [292, 94] on link "TAISSA DE BAIRROS BAPTISTA" at bounding box center [283, 93] width 115 height 11
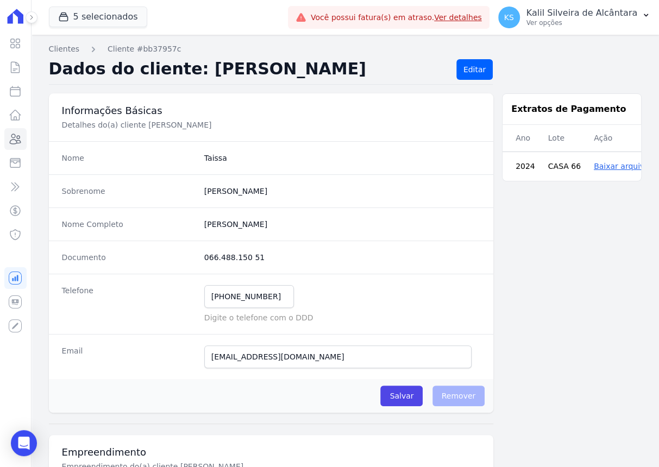
click at [267, 294] on input "(51) 99126-0687" at bounding box center [249, 296] width 90 height 23
click at [204, 260] on dd "066.488.150 51" at bounding box center [342, 257] width 276 height 11
drag, startPoint x: 204, startPoint y: 260, endPoint x: 201, endPoint y: 255, distance: 5.9
click at [201, 255] on div "Documento 066.488.150 51" at bounding box center [271, 257] width 445 height 33
drag, startPoint x: 201, startPoint y: 255, endPoint x: 253, endPoint y: 255, distance: 51.6
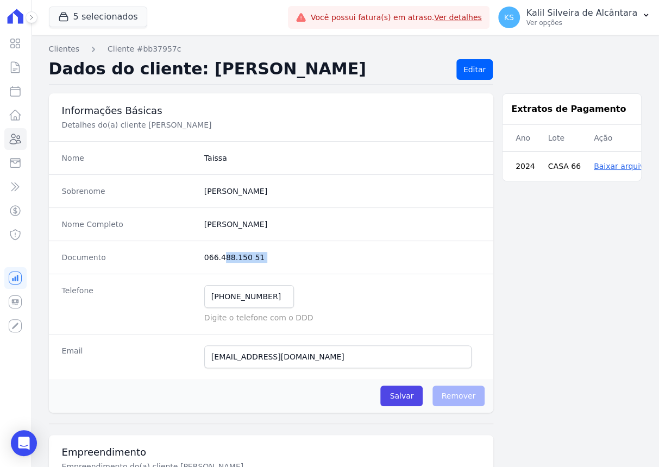
click at [253, 255] on div "Documento 066.488.150 51" at bounding box center [271, 257] width 445 height 33
click at [253, 255] on dd "066.488.150 51" at bounding box center [342, 257] width 276 height 11
drag, startPoint x: 247, startPoint y: 255, endPoint x: 200, endPoint y: 260, distance: 47.5
click at [200, 260] on div "Documento 066.488.150 51" at bounding box center [271, 257] width 445 height 33
copy dd "066.488.150 51"
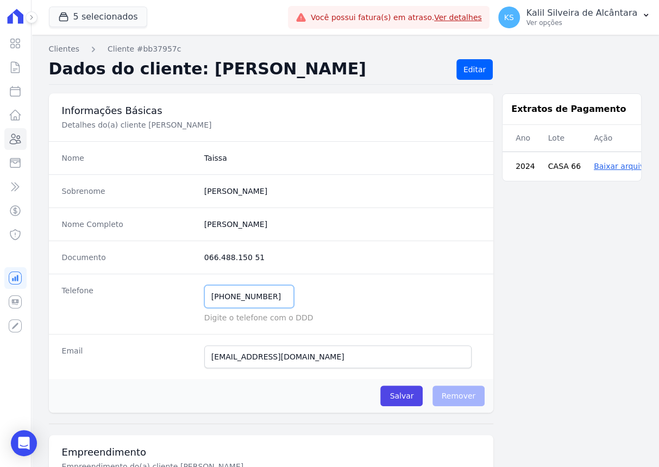
drag, startPoint x: 266, startPoint y: 297, endPoint x: 206, endPoint y: 294, distance: 59.8
click at [206, 294] on input "(51) 99126-0687" at bounding box center [249, 296] width 90 height 23
click at [285, 285] on div "(51) 99126-0687 Mensagem de SMS ainda não enviada.. Mensagem de Whatsapp ainda …" at bounding box center [342, 296] width 276 height 23
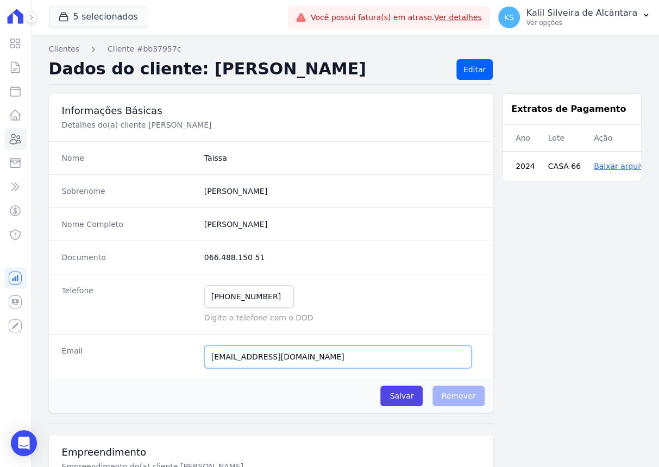
drag, startPoint x: 217, startPoint y: 352, endPoint x: 182, endPoint y: 359, distance: 35.9
click at [182, 359] on div "Email tayssabauptista@gmail.com Email confirmado." at bounding box center [271, 356] width 445 height 45
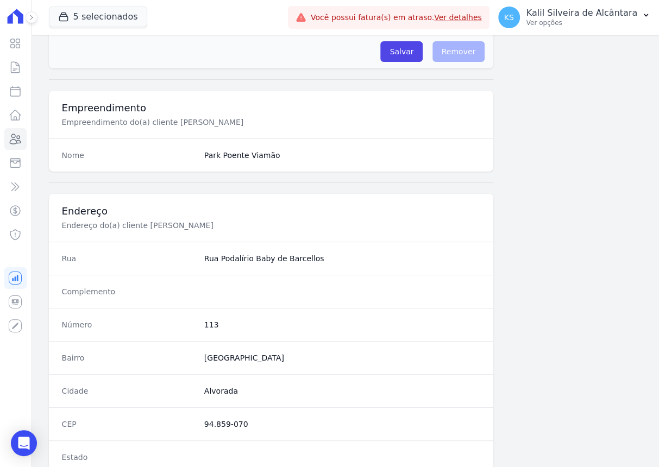
scroll to position [444, 0]
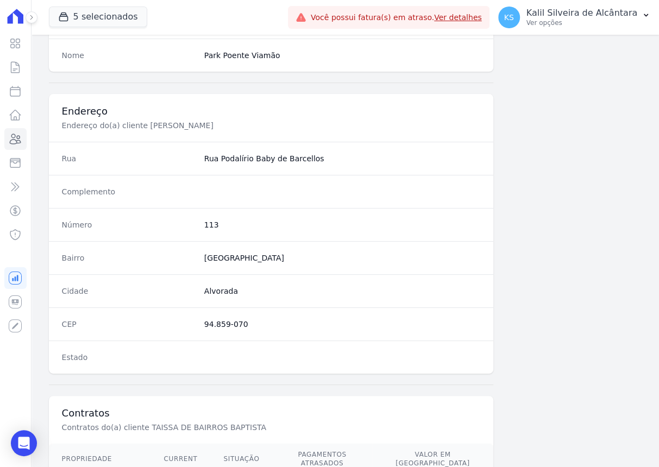
drag, startPoint x: 249, startPoint y: 324, endPoint x: 201, endPoint y: 325, distance: 47.8
click at [201, 325] on div "CEP 94.859-070" at bounding box center [271, 324] width 445 height 33
copy dd "94.859-070"
click at [208, 221] on dd "113" at bounding box center [342, 225] width 276 height 11
click at [208, 222] on dd "113" at bounding box center [342, 225] width 276 height 11
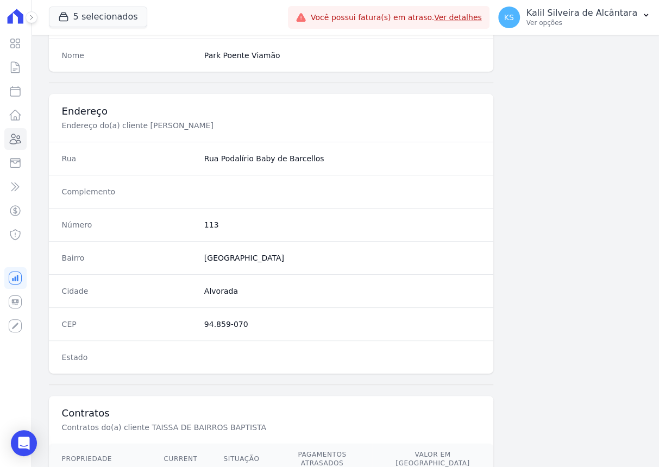
copy dd "113"
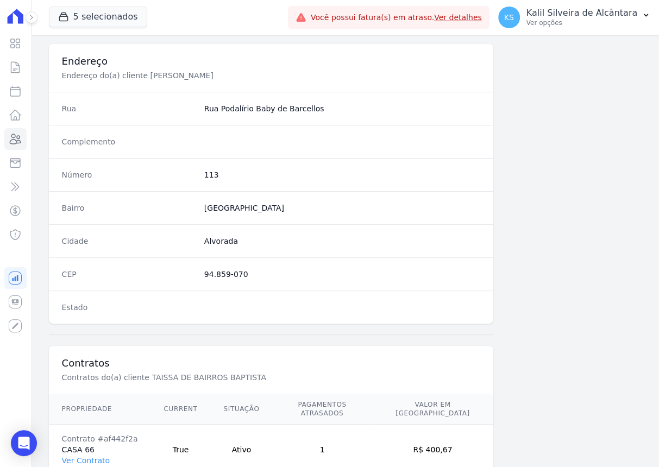
scroll to position [548, 0]
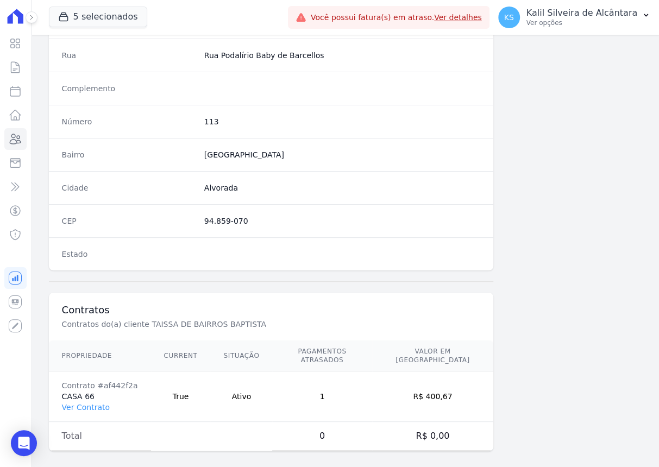
drag, startPoint x: 458, startPoint y: 386, endPoint x: 435, endPoint y: 388, distance: 23.0
click at [435, 364] on td "R$ 400,67" at bounding box center [433, 397] width 122 height 51
copy td "400,67"
drag, startPoint x: 133, startPoint y: 375, endPoint x: 95, endPoint y: 377, distance: 37.5
click at [95, 364] on td "Contrato #af442f2a CASA 66 Ver Contrato" at bounding box center [100, 397] width 102 height 51
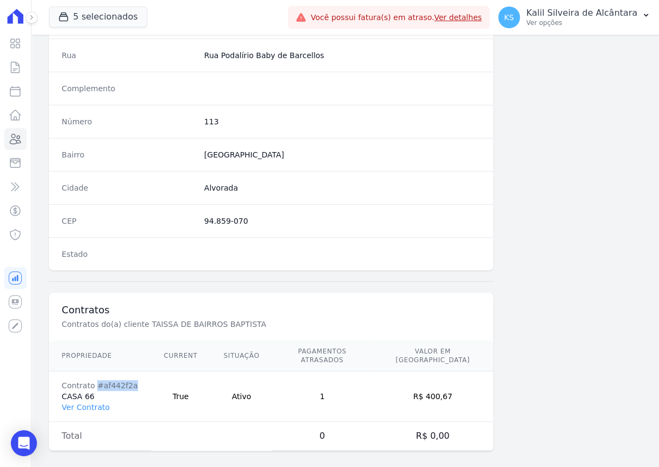
copy div "#af442f2a"
click at [17, 136] on icon at bounding box center [15, 139] width 11 height 10
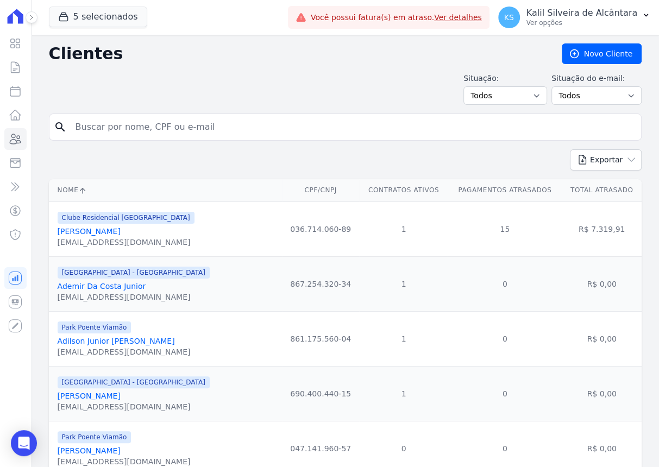
click at [0, 127] on html "Visão Geral Contratos Parcelas Lotes Clientes Minha Carteira Transferências Cré…" at bounding box center [329, 233] width 659 height 467
type input "fabio da rosa"
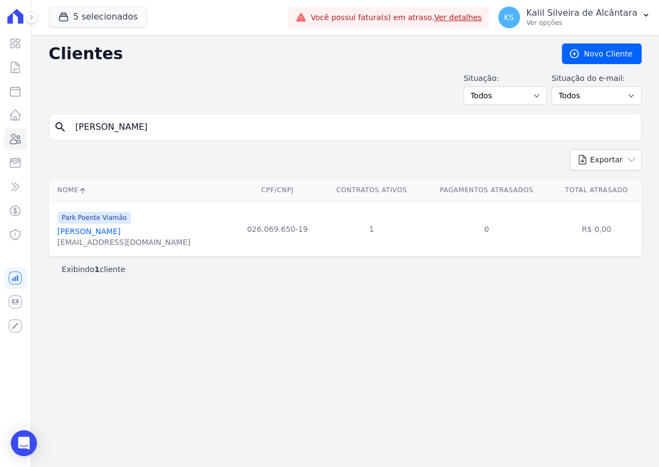
drag, startPoint x: 19, startPoint y: 123, endPoint x: -54, endPoint y: 140, distance: 75.3
click at [0, 140] on html "Visão Geral Contratos Parcelas Lotes Clientes Minha Carteira Transferências Cré…" at bounding box center [329, 233] width 659 height 467
drag, startPoint x: 180, startPoint y: 130, endPoint x: 152, endPoint y: 130, distance: 27.7
click at [162, 130] on input "fabio da rosa" at bounding box center [353, 127] width 568 height 22
click at [49, 126] on div "search fabio da rosa" at bounding box center [345, 127] width 593 height 27
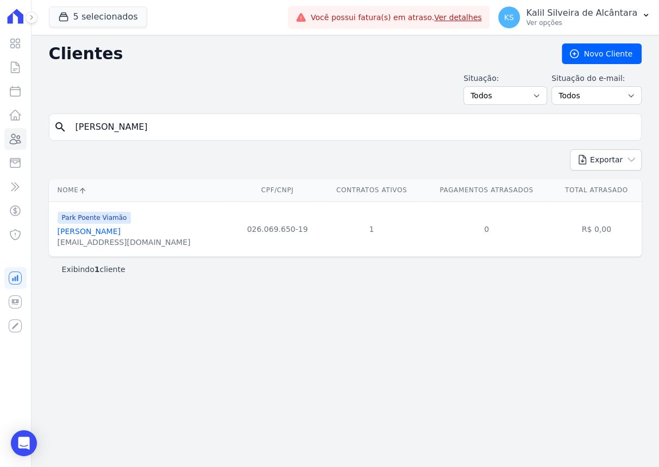
drag, startPoint x: 124, startPoint y: 126, endPoint x: -3, endPoint y: 124, distance: 127.7
click at [0, 124] on html "Visão Geral Contratos Parcelas Lotes Clientes Minha Carteira Transferências Cré…" at bounding box center [329, 233] width 659 height 467
type input "tassia de bar"
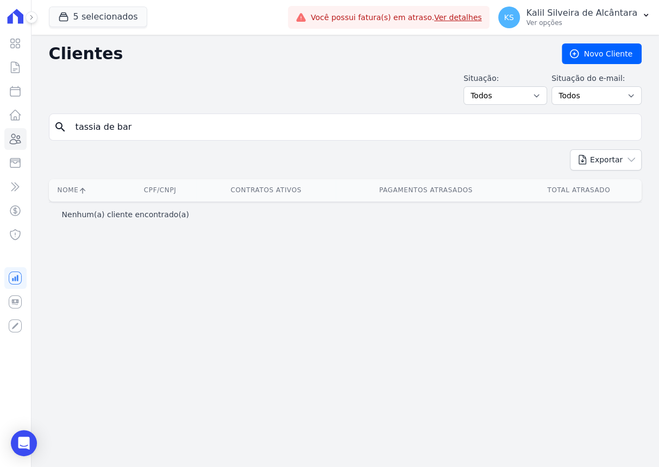
drag, startPoint x: 128, startPoint y: 128, endPoint x: 52, endPoint y: 124, distance: 76.7
click at [52, 126] on div "search tassia de bar" at bounding box center [345, 127] width 593 height 27
type input "taissa"
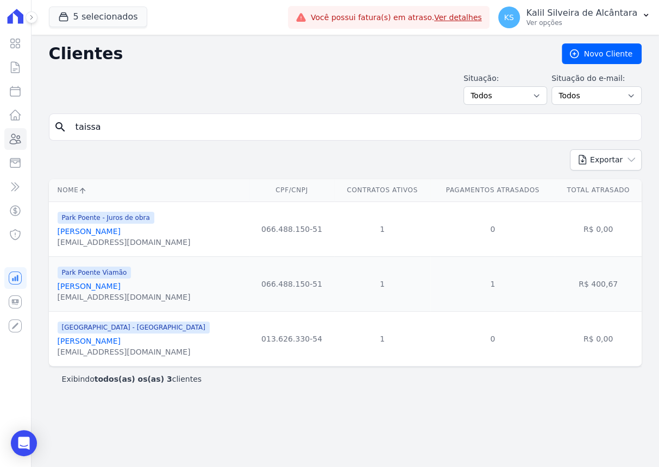
click at [109, 284] on link "Taissa De Bairros Baptista" at bounding box center [89, 286] width 63 height 9
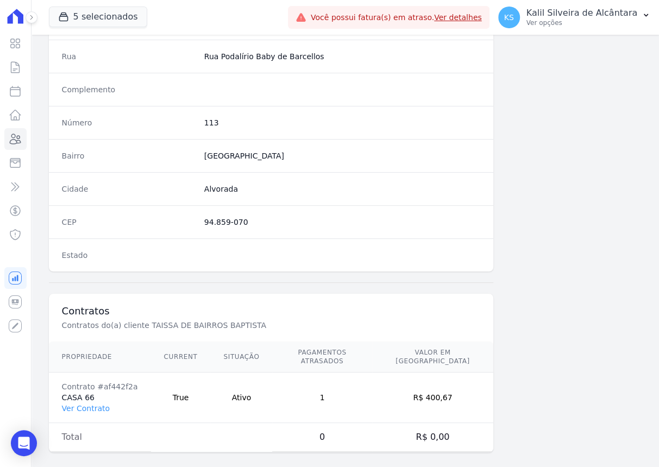
scroll to position [548, 0]
click at [87, 364] on link "Ver Contrato" at bounding box center [86, 407] width 48 height 9
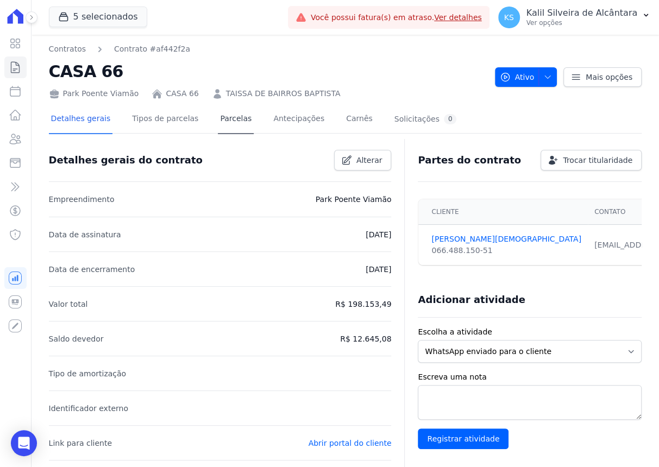
scroll to position [49, 0]
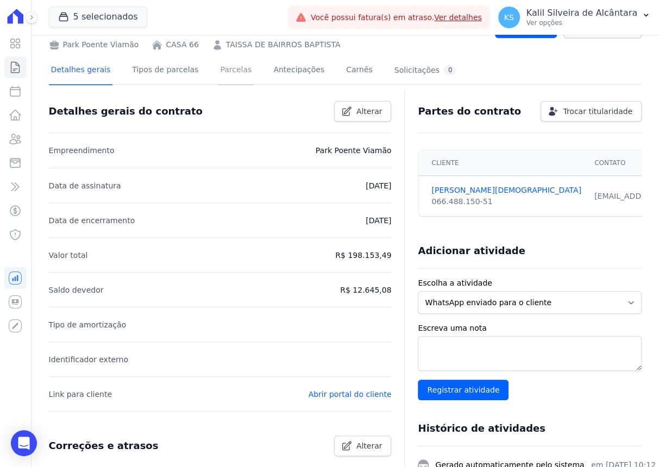
click at [218, 71] on link "Parcelas" at bounding box center [236, 71] width 36 height 29
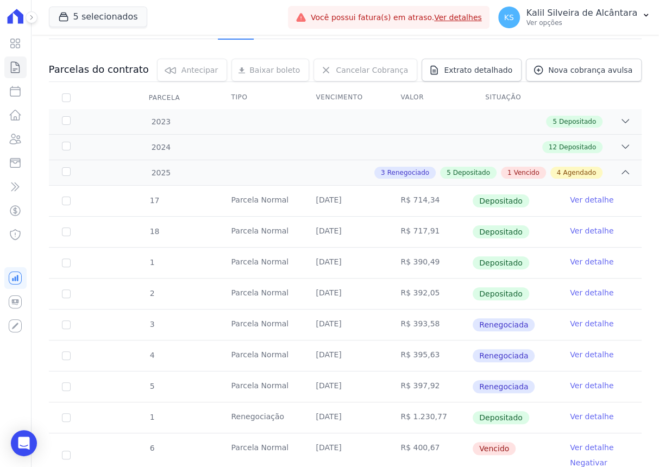
scroll to position [247, 0]
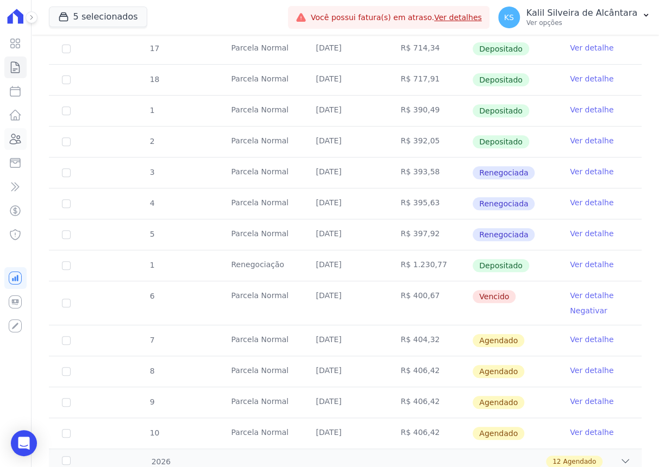
click at [18, 141] on icon at bounding box center [15, 139] width 13 height 13
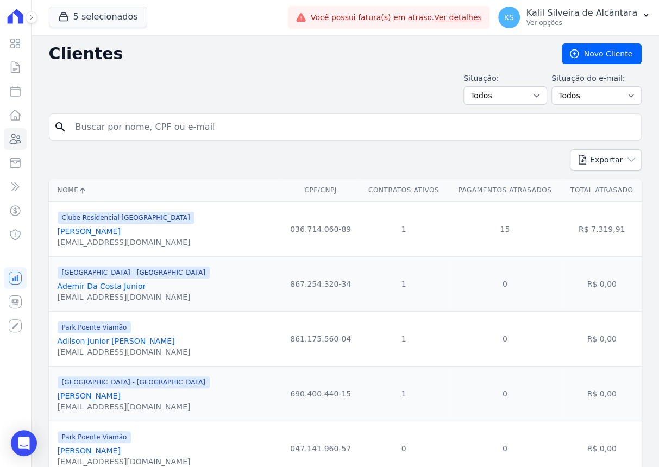
click at [145, 126] on input "search" at bounding box center [353, 127] width 568 height 22
type input "alessandra soar"
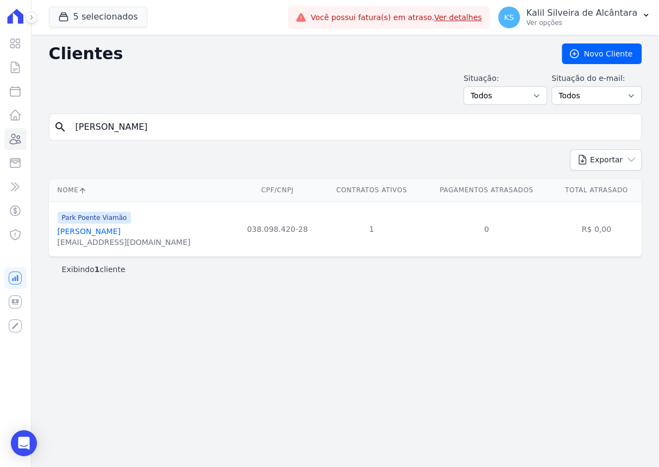
click at [135, 239] on div "aleessandrasoares@hotmail.com" at bounding box center [124, 242] width 133 height 11
click at [121, 234] on link "Alessandra Soares De Souza" at bounding box center [89, 231] width 63 height 9
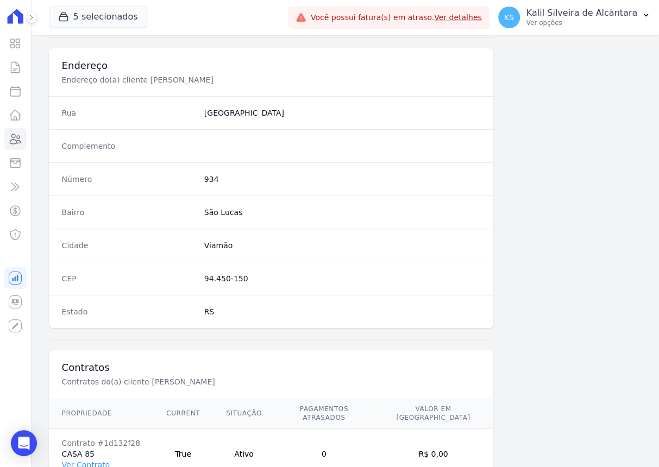
scroll to position [548, 0]
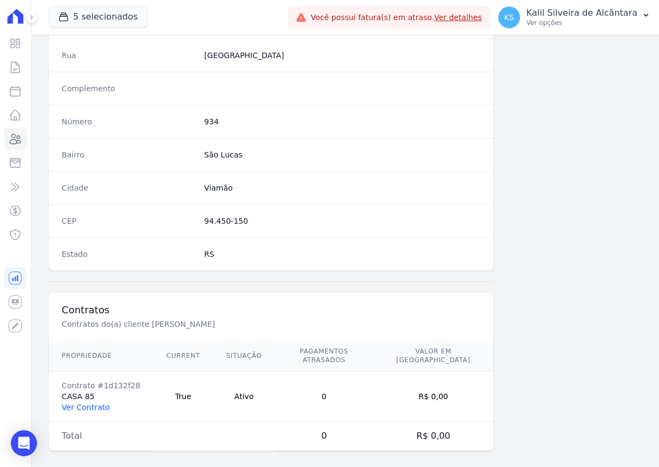
click at [93, 364] on link "Ver Contrato" at bounding box center [86, 407] width 48 height 9
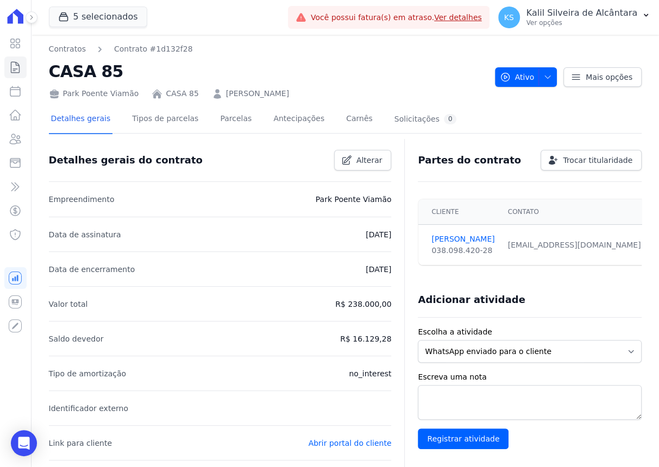
click at [206, 134] on div at bounding box center [345, 137] width 593 height 9
click at [218, 129] on link "Parcelas" at bounding box center [236, 119] width 36 height 29
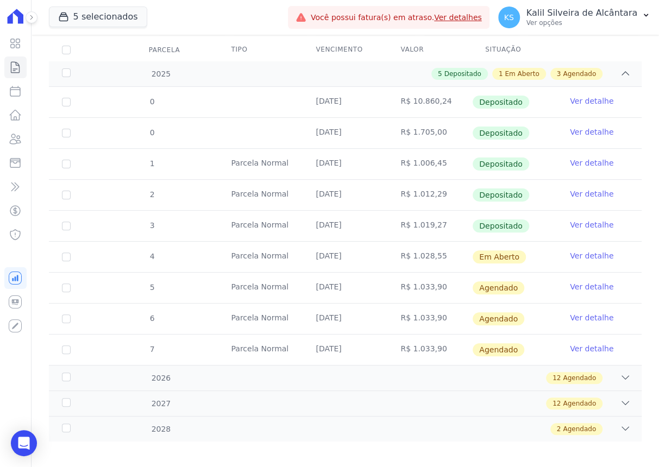
scroll to position [148, 0]
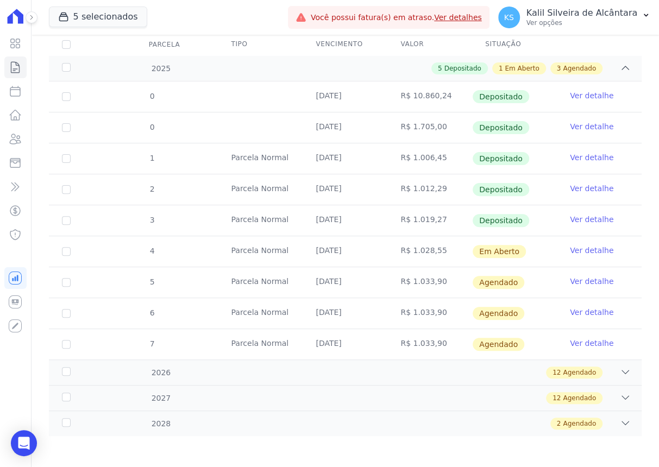
click at [574, 279] on link "Ver detalhe" at bounding box center [591, 281] width 43 height 11
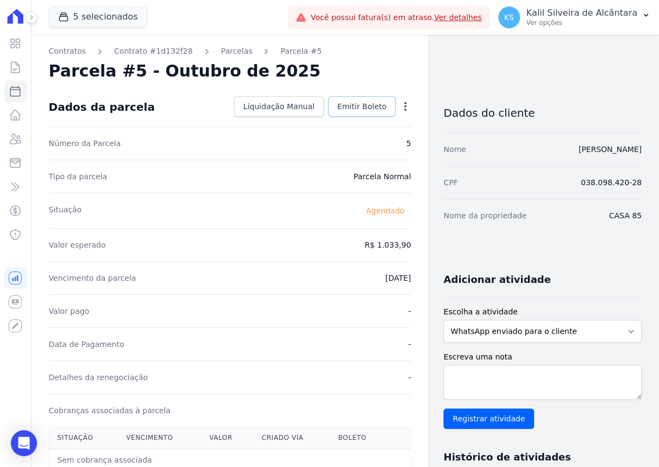
click at [367, 101] on span "Emitir Boleto" at bounding box center [361, 106] width 49 height 11
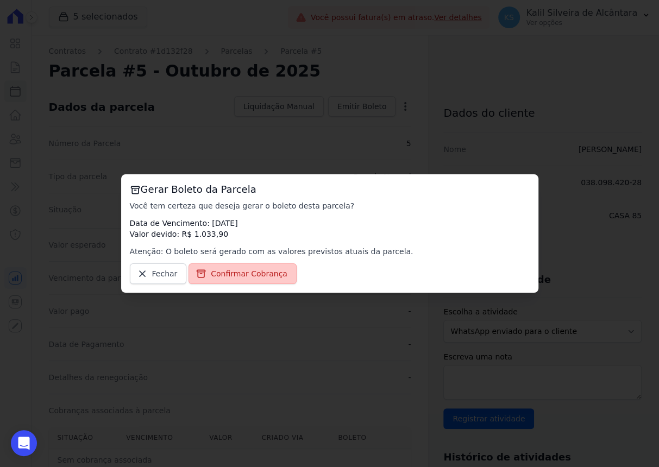
click at [265, 267] on link "Confirmar Cobrança" at bounding box center [243, 274] width 108 height 21
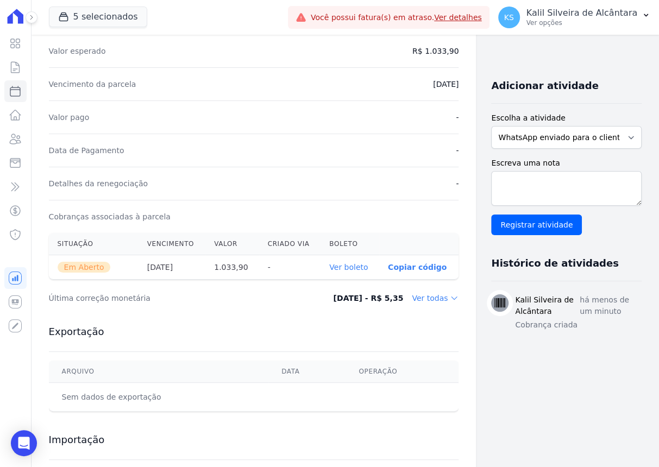
scroll to position [197, 0]
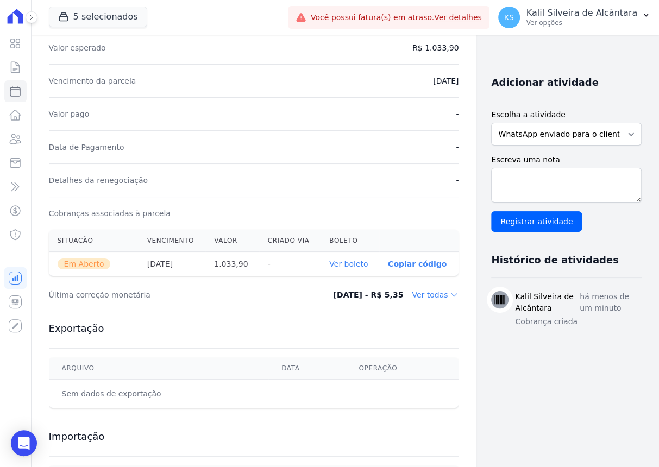
click at [329, 267] on link "Ver boleto" at bounding box center [348, 264] width 39 height 9
click at [19, 143] on icon at bounding box center [15, 139] width 11 height 10
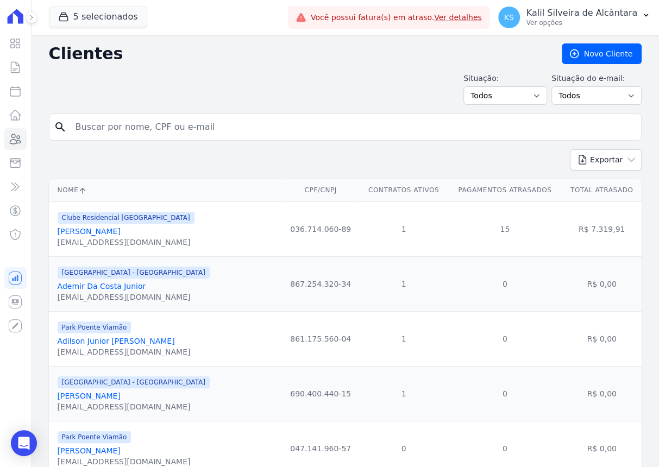
click at [115, 134] on input "search" at bounding box center [353, 127] width 568 height 22
type input "saulita"
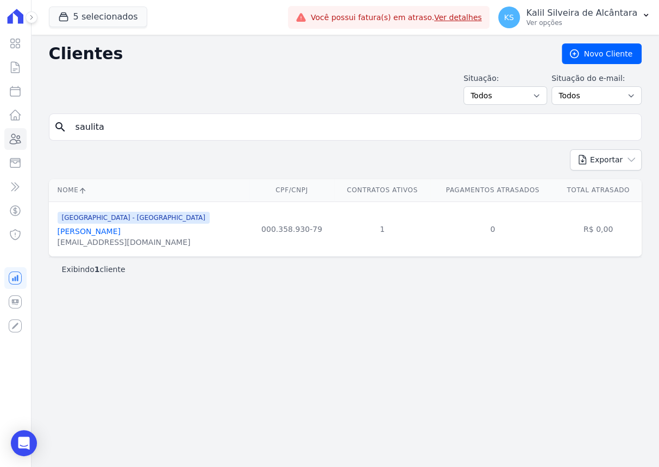
click at [121, 228] on link "Saulita Dos Santos Garces" at bounding box center [89, 231] width 63 height 9
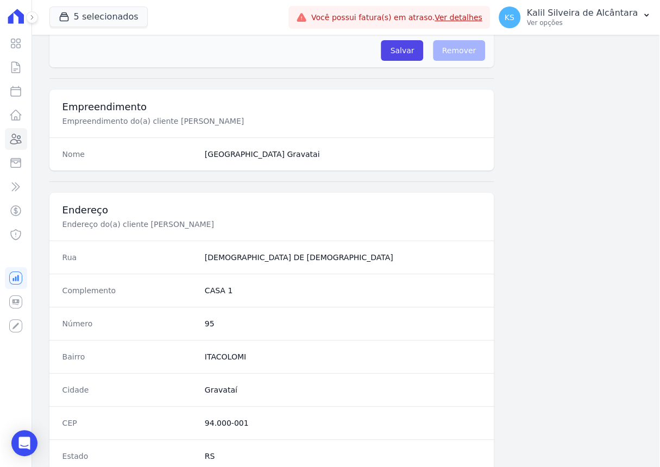
scroll to position [548, 0]
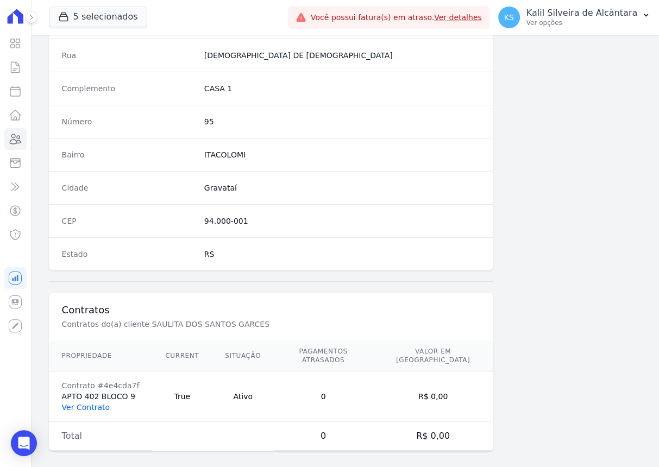
click at [93, 364] on link "Ver Contrato" at bounding box center [86, 407] width 48 height 9
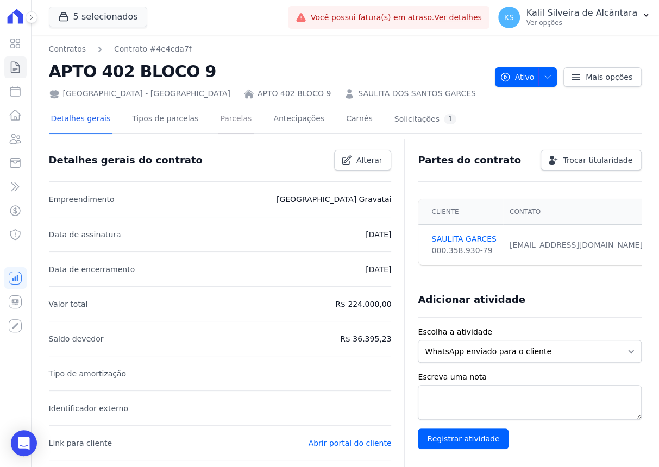
click at [218, 121] on link "Parcelas" at bounding box center [236, 119] width 36 height 29
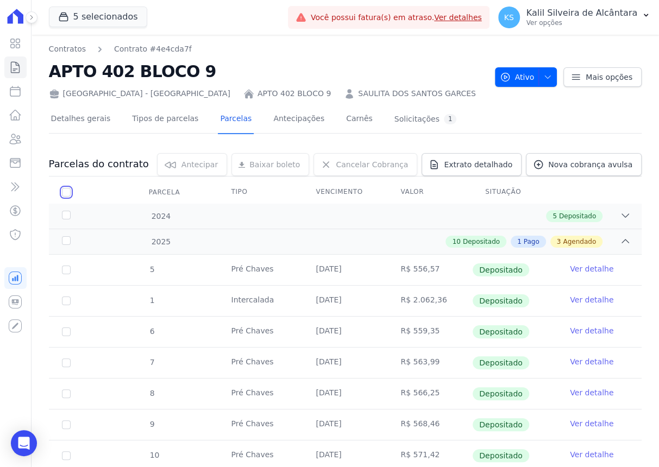
click at [65, 194] on input "checkbox" at bounding box center [66, 192] width 9 height 9
checkbox input "true"
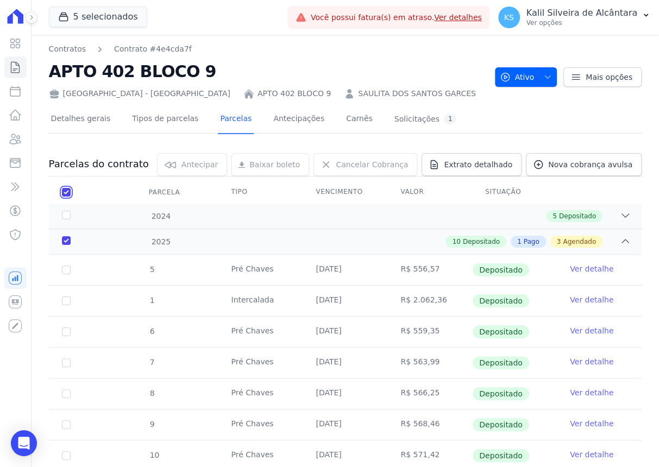
checkbox input "true"
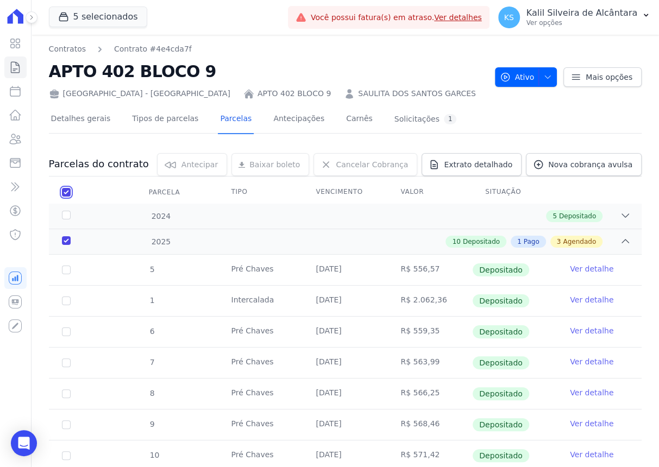
checkbox input "true"
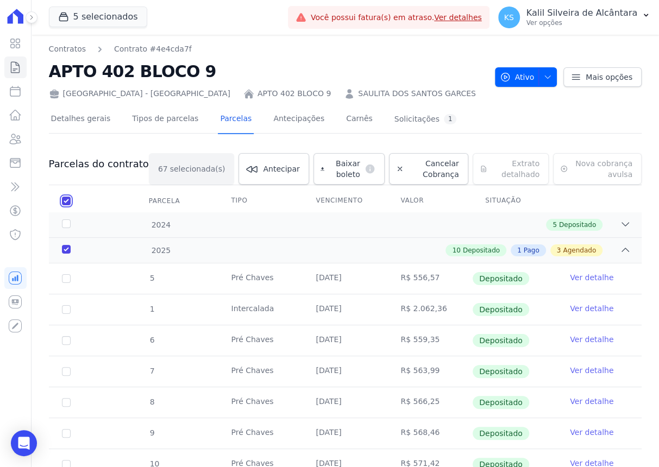
click at [66, 202] on input "checkbox" at bounding box center [66, 201] width 9 height 9
checkbox input "false"
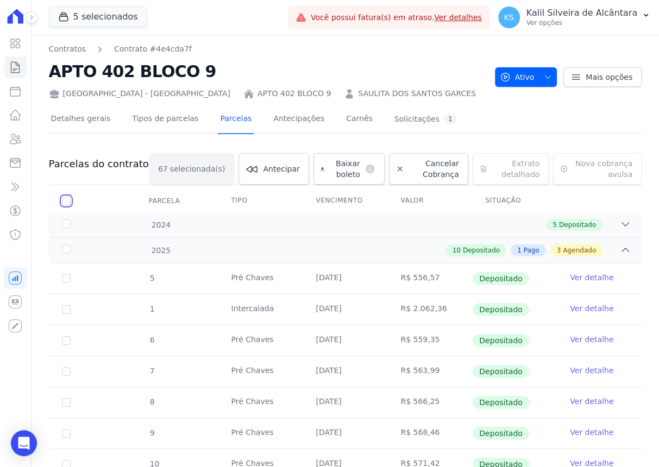
checkbox input "false"
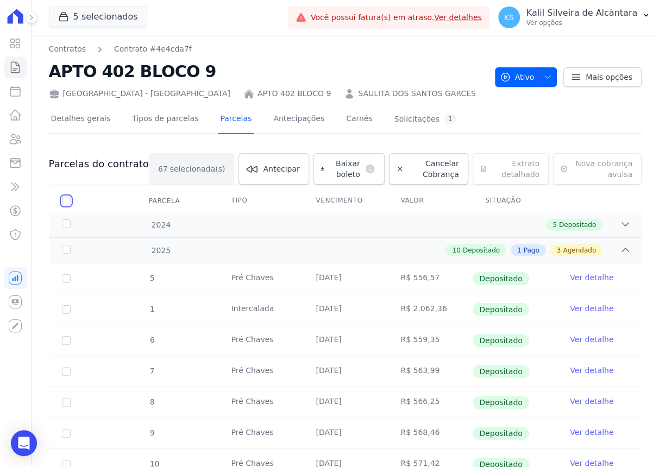
checkbox input "false"
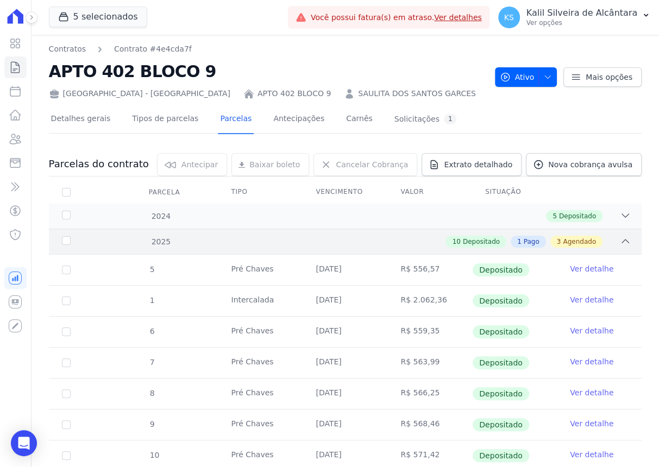
click at [62, 238] on div "2025" at bounding box center [85, 241] width 51 height 11
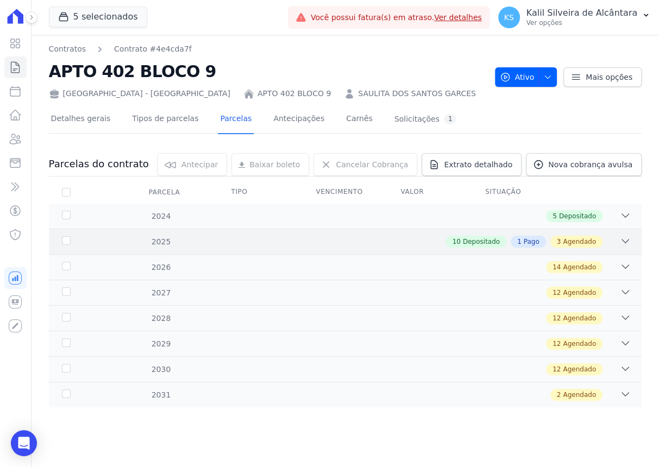
click at [67, 236] on div "2025" at bounding box center [85, 241] width 51 height 11
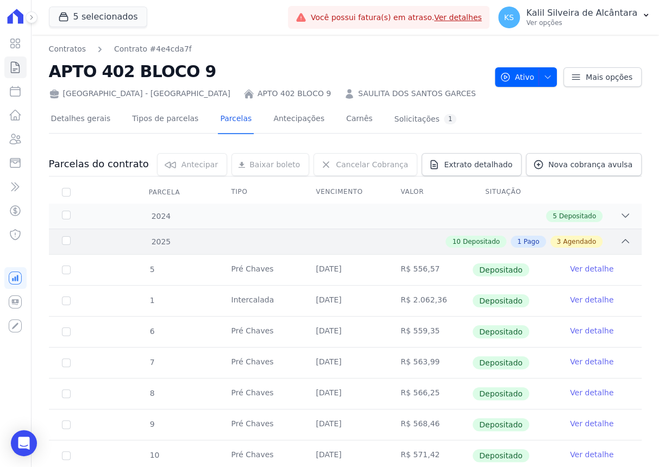
click at [67, 239] on div "2025" at bounding box center [85, 241] width 51 height 11
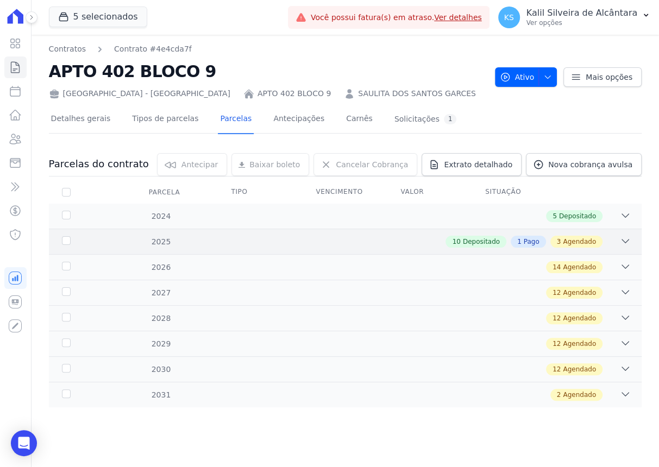
click at [66, 242] on div "2025" at bounding box center [85, 241] width 51 height 11
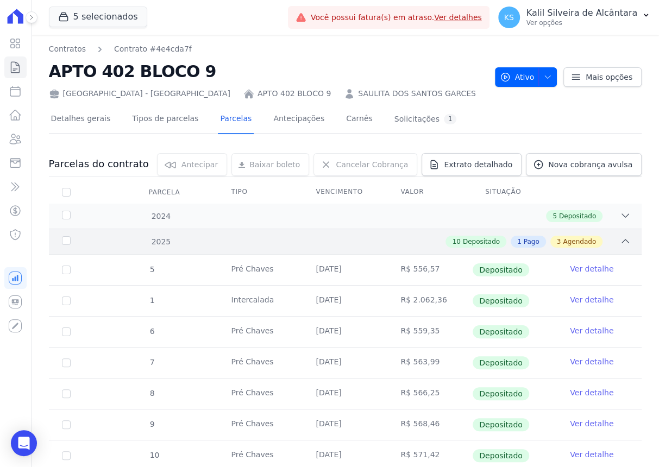
click at [66, 242] on div "2025" at bounding box center [85, 241] width 51 height 11
click at [67, 242] on div "2025" at bounding box center [85, 241] width 51 height 11
click at [68, 242] on div "2025" at bounding box center [85, 241] width 51 height 11
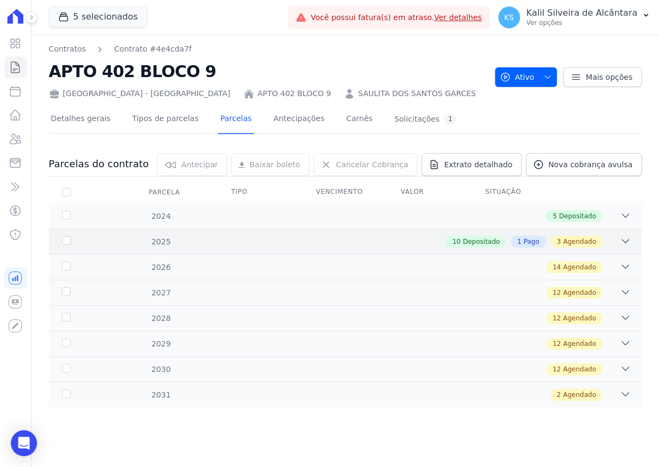
click at [71, 240] on div "2025" at bounding box center [85, 241] width 51 height 11
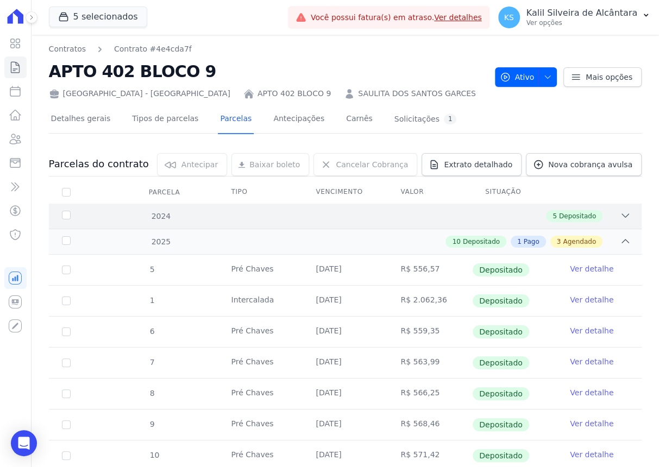
click at [64, 211] on div "2024" at bounding box center [85, 216] width 51 height 11
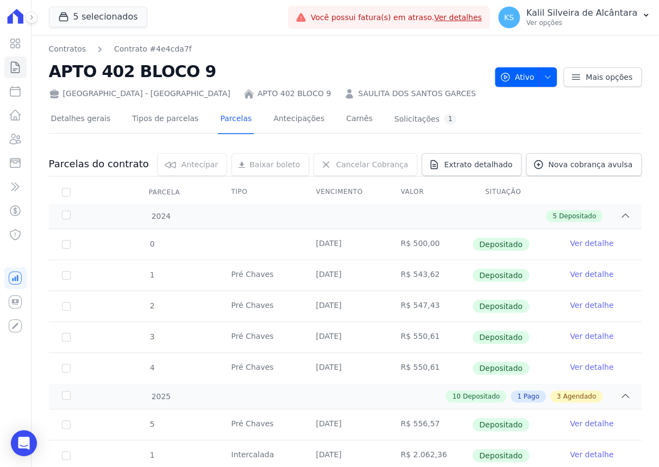
click at [66, 196] on th "Parcela" at bounding box center [66, 192] width 35 height 23
click at [66, 186] on th "Parcela" at bounding box center [66, 192] width 35 height 23
drag, startPoint x: 66, startPoint y: 187, endPoint x: 69, endPoint y: 192, distance: 5.6
click at [68, 192] on input "checkbox" at bounding box center [66, 192] width 9 height 9
checkbox input "true"
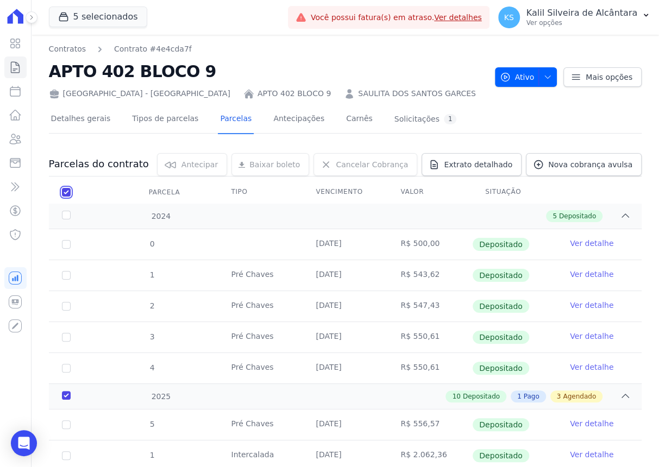
checkbox input "true"
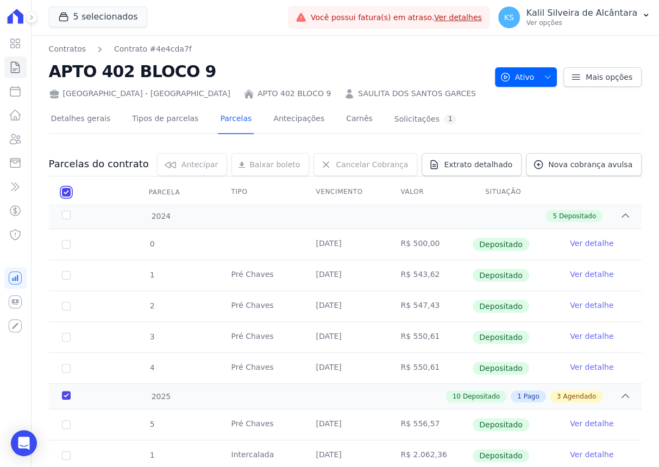
checkbox input "true"
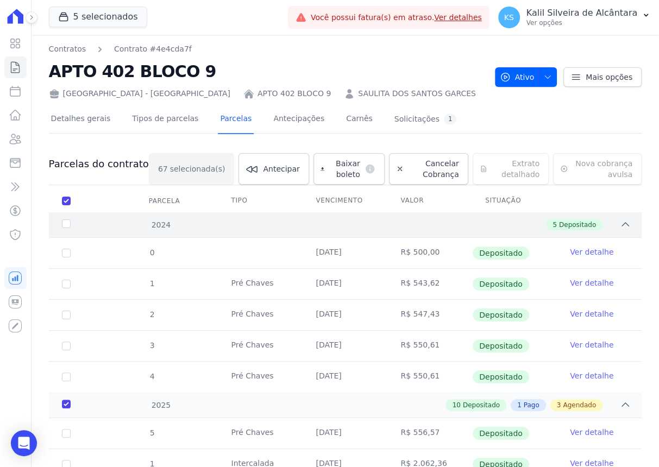
click at [65, 221] on div "2024" at bounding box center [85, 225] width 51 height 11
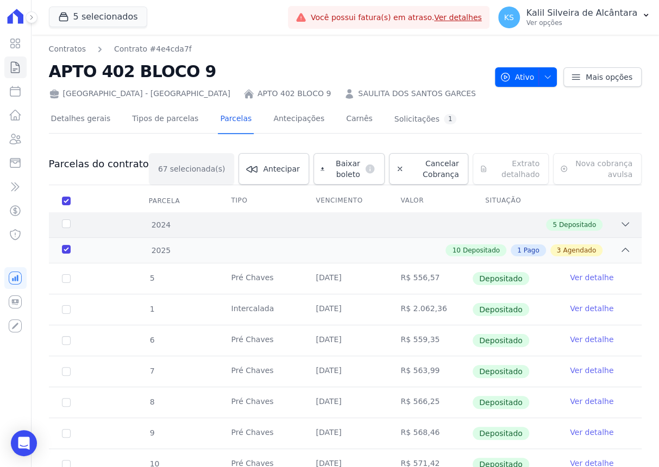
click at [65, 221] on div "2024" at bounding box center [85, 225] width 51 height 11
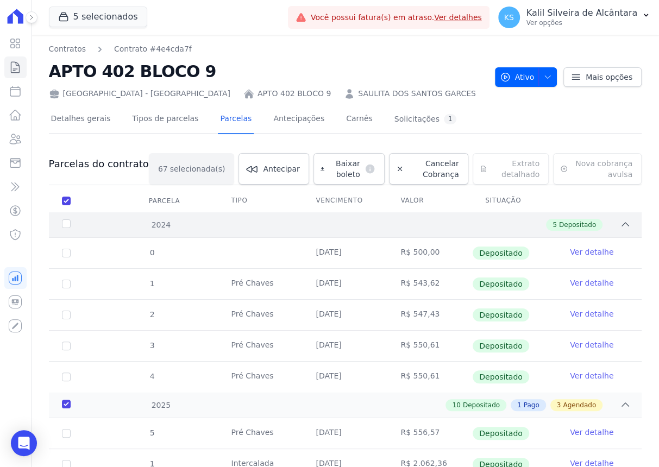
click at [70, 227] on div "2024" at bounding box center [85, 225] width 51 height 11
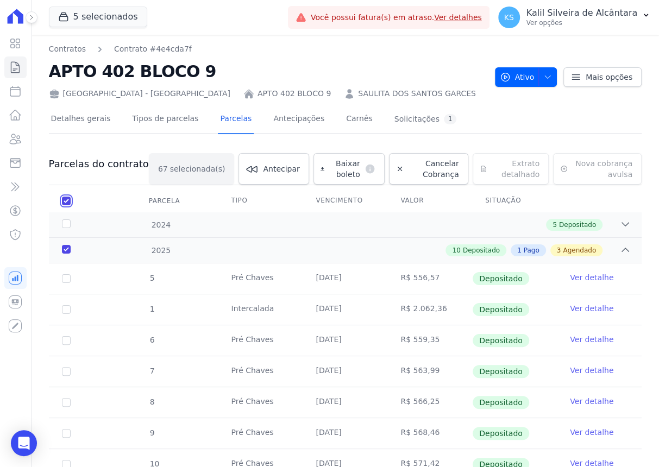
click at [66, 202] on input "checkbox" at bounding box center [66, 201] width 9 height 9
checkbox input "false"
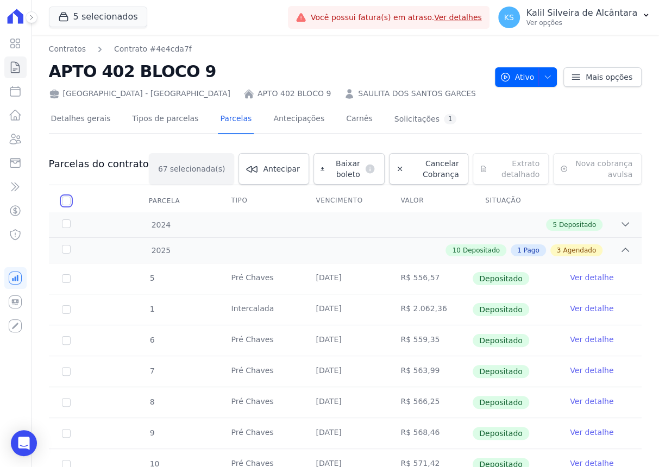
checkbox input "false"
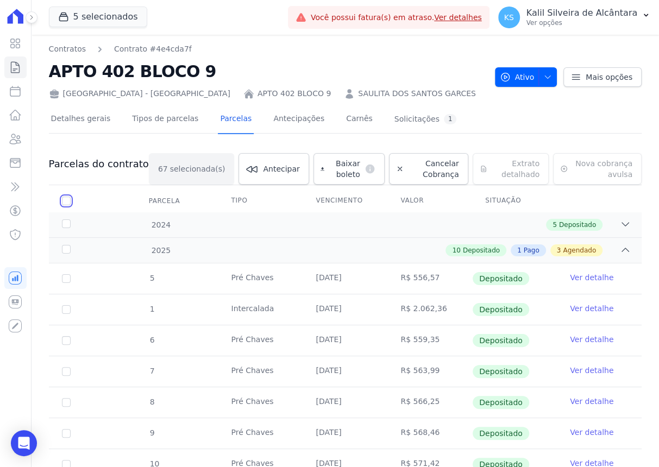
checkbox input "false"
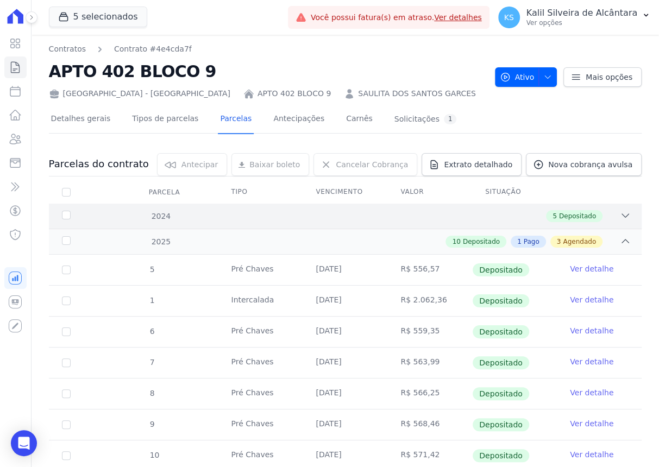
click at [66, 215] on div "2024" at bounding box center [85, 216] width 51 height 11
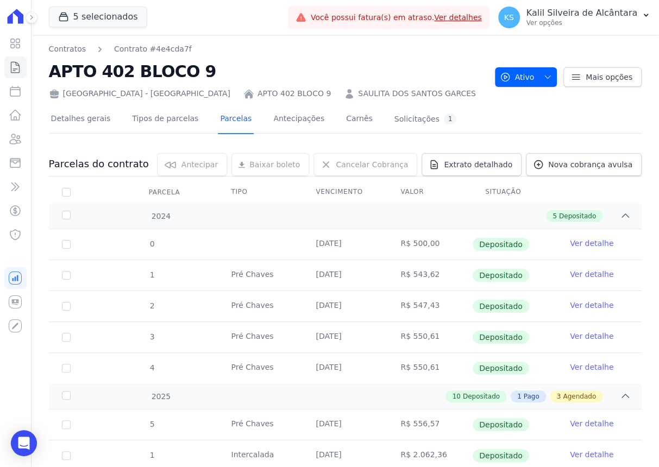
click at [65, 335] on td "3" at bounding box center [66, 337] width 35 height 30
click at [69, 341] on td "3" at bounding box center [66, 337] width 35 height 30
click at [72, 364] on td "4" at bounding box center [66, 368] width 35 height 30
drag, startPoint x: 76, startPoint y: 194, endPoint x: 70, endPoint y: 191, distance: 7.3
click at [71, 192] on th "Parcela" at bounding box center [66, 192] width 35 height 23
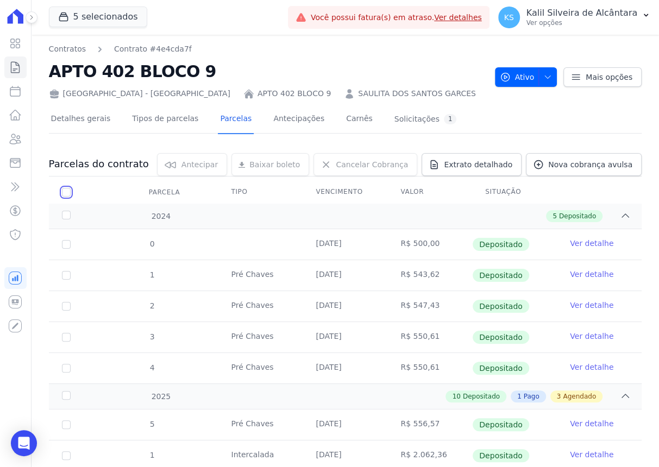
click at [68, 191] on input "checkbox" at bounding box center [66, 192] width 9 height 9
checkbox input "true"
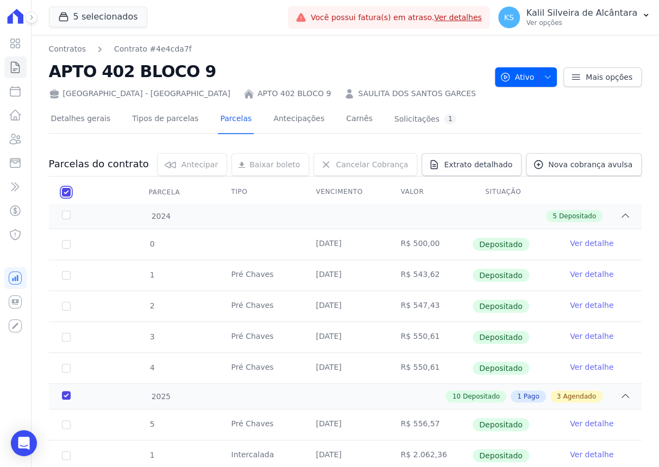
checkbox input "true"
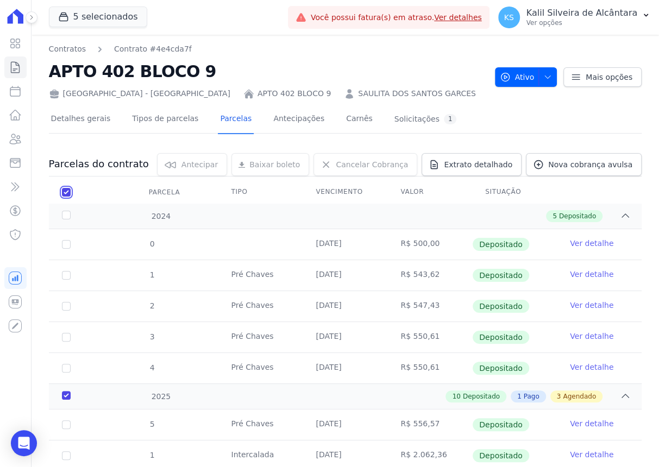
checkbox input "true"
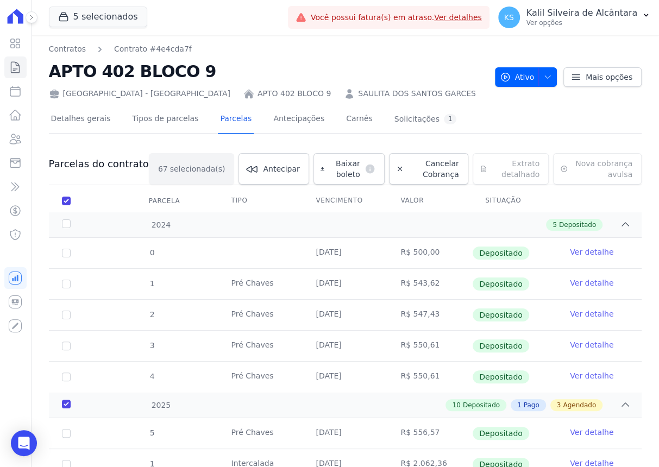
click at [68, 191] on th "Parcela" at bounding box center [66, 201] width 35 height 23
drag, startPoint x: 68, startPoint y: 191, endPoint x: 67, endPoint y: 200, distance: 9.3
click at [67, 200] on input "checkbox" at bounding box center [66, 201] width 9 height 9
checkbox input "false"
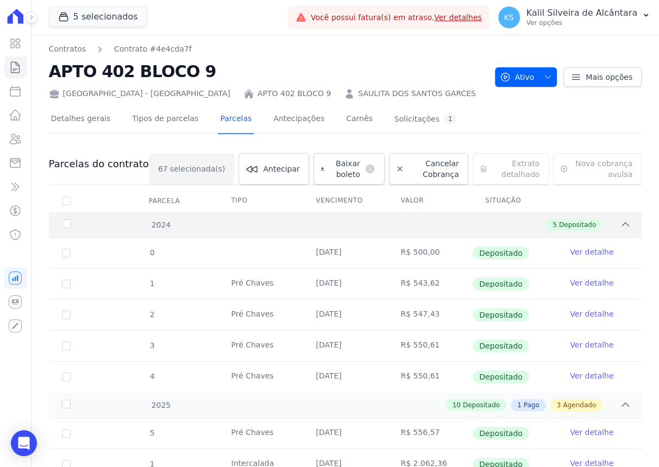
checkbox input "false"
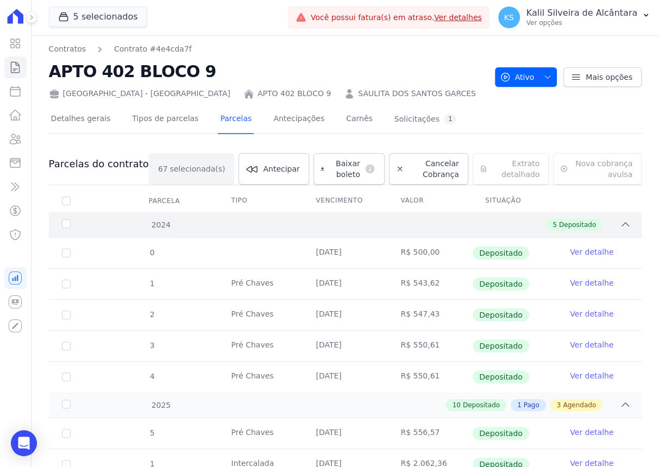
checkbox input "false"
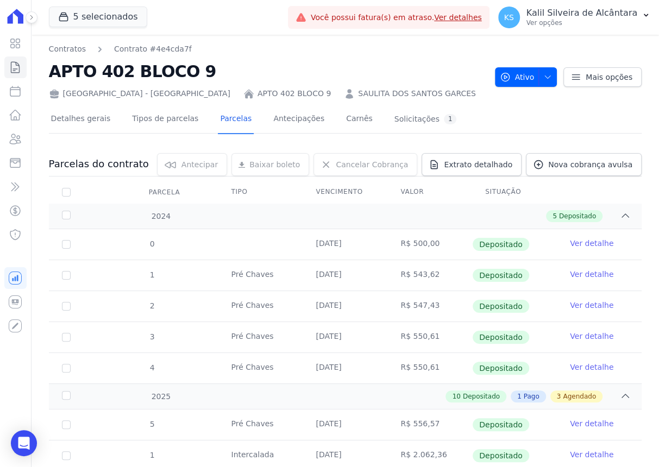
click at [597, 240] on link "Ver detalhe" at bounding box center [591, 243] width 43 height 11
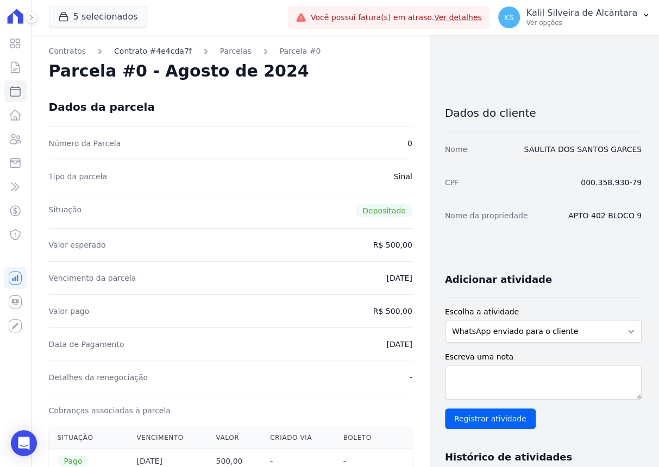
click at [175, 45] on div "Contratos Contrato #4e4cda7f Parcelas Parcela #0 Parcela #0 - Agosto de 2024 Da…" at bounding box center [231, 439] width 398 height 809
click at [172, 50] on link "Contrato #4e4cda7f" at bounding box center [153, 51] width 78 height 11
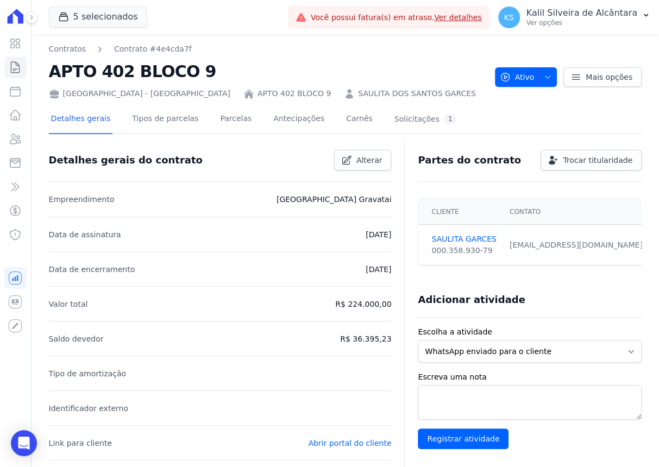
click at [358, 96] on link "SAULITA DOS SANTOS GARCES" at bounding box center [417, 93] width 118 height 11
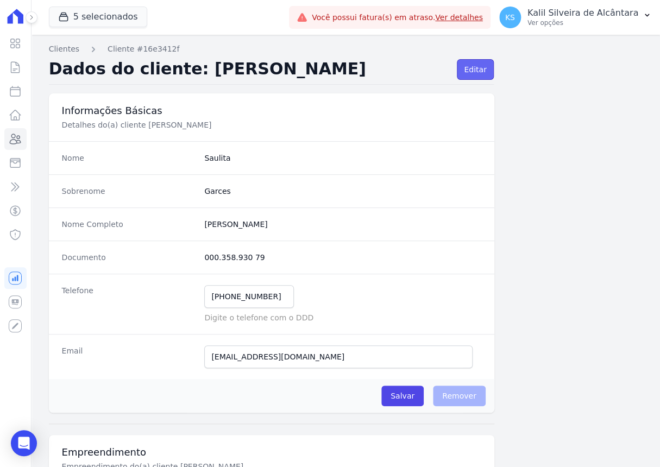
click at [462, 65] on link "Editar" at bounding box center [475, 69] width 36 height 21
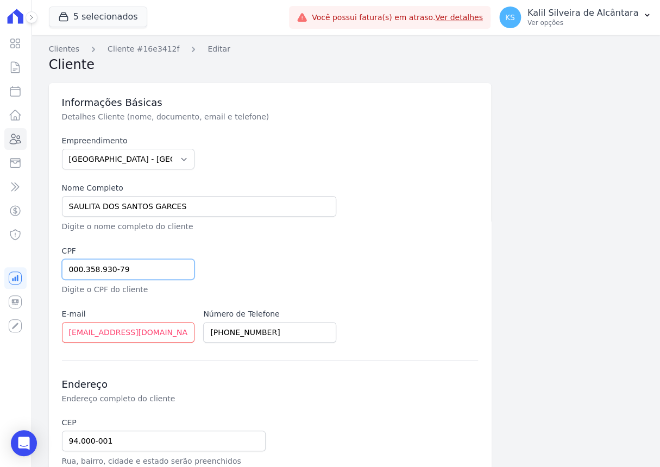
drag, startPoint x: 140, startPoint y: 266, endPoint x: 133, endPoint y: 266, distance: 7.1
click at [133, 266] on input "000.358.930-79" at bounding box center [128, 269] width 133 height 21
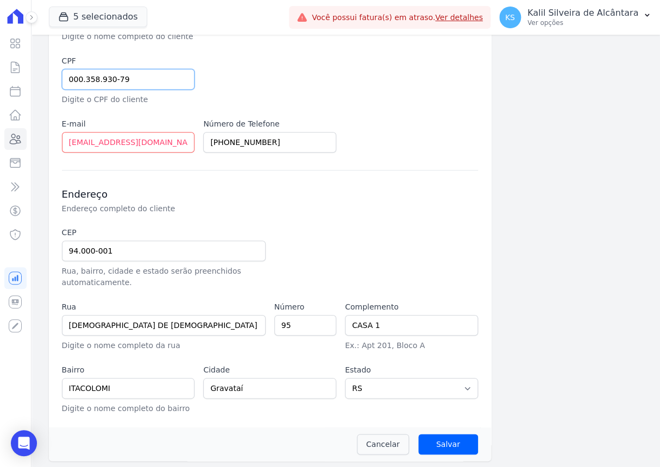
scroll to position [191, 0]
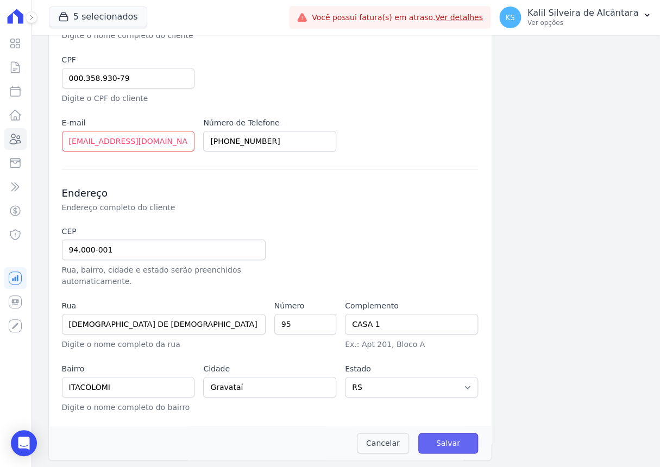
click at [458, 364] on input "Salvar" at bounding box center [448, 443] width 60 height 21
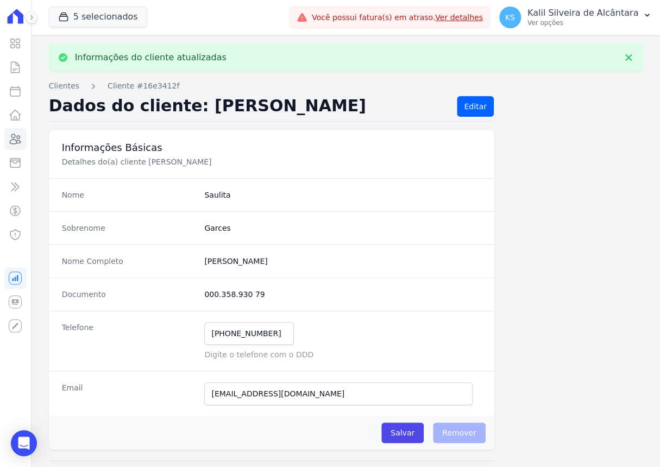
drag, startPoint x: 251, startPoint y: 293, endPoint x: 200, endPoint y: 290, distance: 51.2
click at [200, 290] on div "Documento 000.358.930 79" at bounding box center [272, 294] width 446 height 33
copy dd "000.358.930 79"
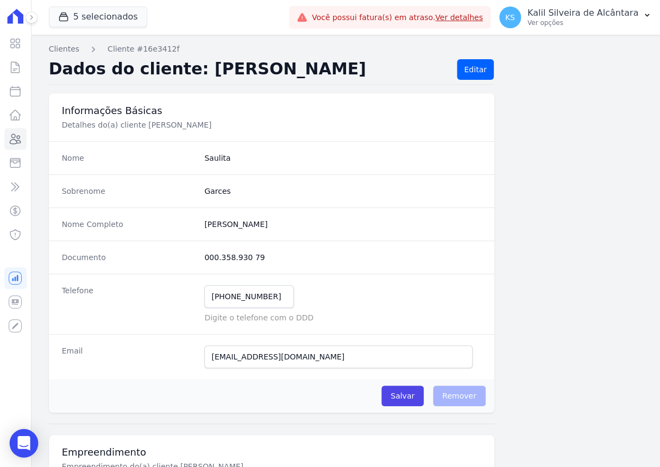
click at [35, 364] on body "Visão Geral Contratos Parcelas Lotes Clientes Minha Carteira Transferências Cré…" at bounding box center [330, 233] width 660 height 467
drag, startPoint x: 35, startPoint y: 437, endPoint x: 29, endPoint y: 441, distance: 7.1
click at [29, 364] on icon "Open Intercom Messenger" at bounding box center [23, 443] width 12 height 14
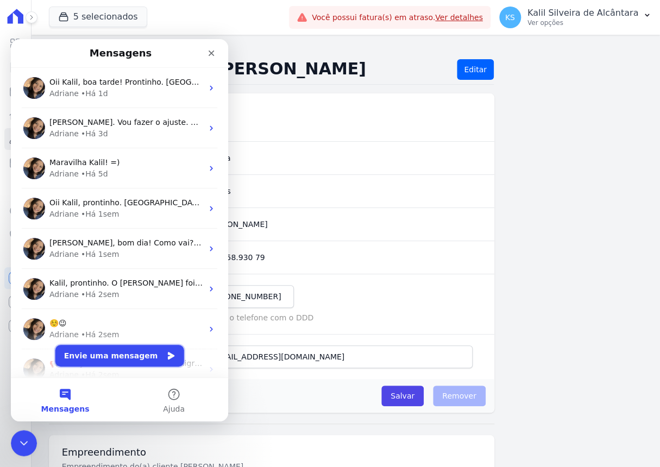
click at [98, 353] on button "Envie uma mensagem" at bounding box center [119, 356] width 129 height 22
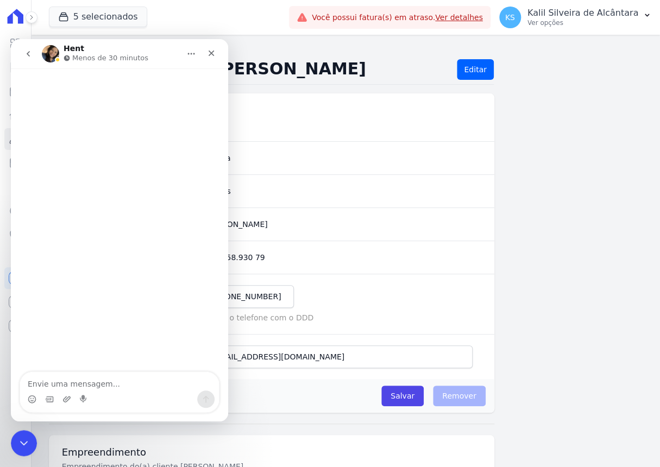
click at [87, 364] on textarea "Envie uma mensagem..." at bounding box center [119, 381] width 199 height 18
type textarea "Boa tarde"
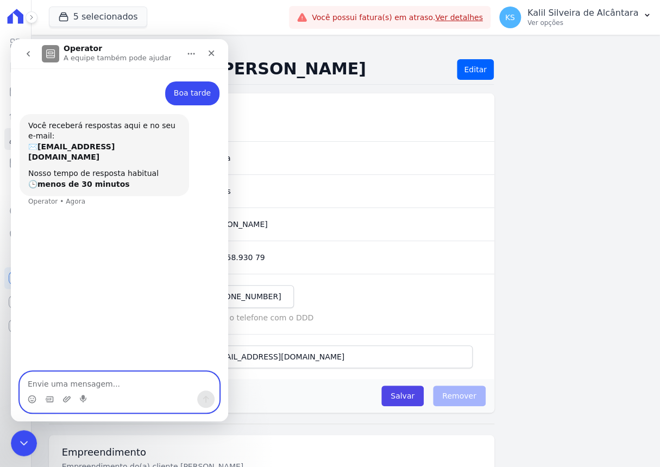
click at [83, 364] on textarea "Envie uma mensagem..." at bounding box center [119, 381] width 199 height 18
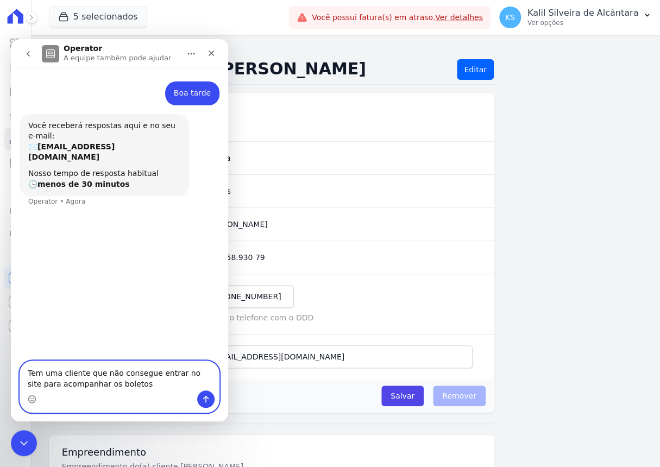
type textarea "Tem uma cliente que não consegue entrar no site para acompanhar os boletos"
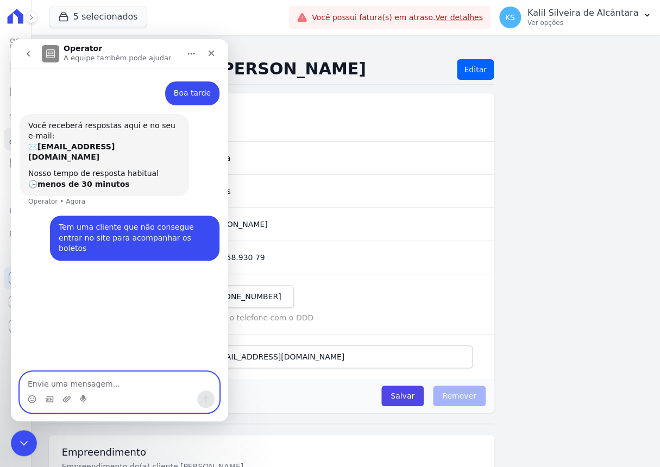
drag, startPoint x: 82, startPoint y: 387, endPoint x: 79, endPoint y: 380, distance: 7.4
click at [82, 364] on textarea "Envie uma mensagem..." at bounding box center [119, 381] width 199 height 18
paste textarea "https://app.hent.com.br/public/sessions/login?realtor_id=bb4f9d9f-12c7-4ae8-bc2…"
type textarea "https://app.hent.com.br/public/sessions/login?realtor_id=bb4f9d9f-12c7-4ae8-bc2…"
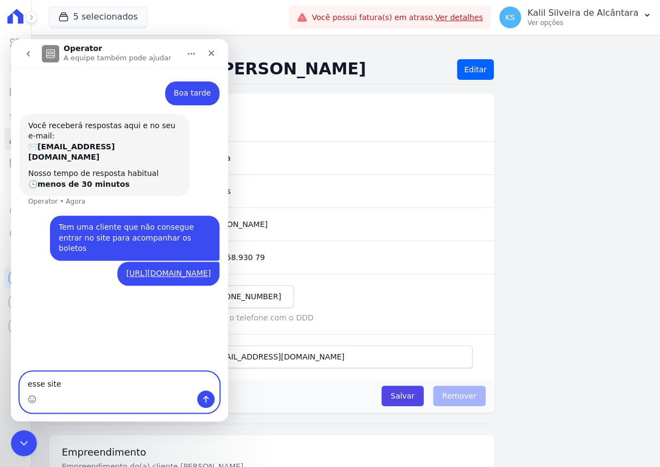
type textarea "esse site"
click at [60, 364] on textarea "Envie uma mensagem..." at bounding box center [119, 381] width 199 height 18
paste textarea "Saulita dos Santos Garces"
type textarea "Saulita dos Santos Garces - essa cliente"
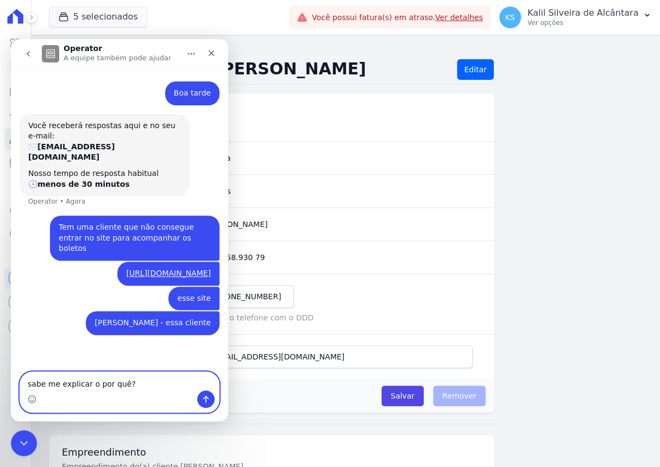
type textarea "sabe me explicar o por quê?"
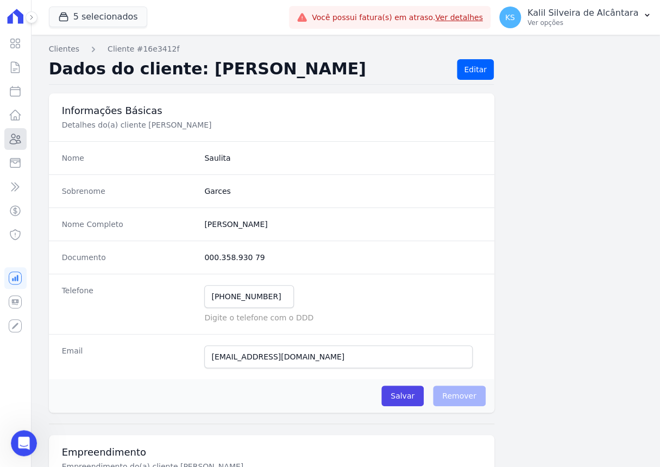
click at [17, 143] on icon at bounding box center [15, 139] width 13 height 13
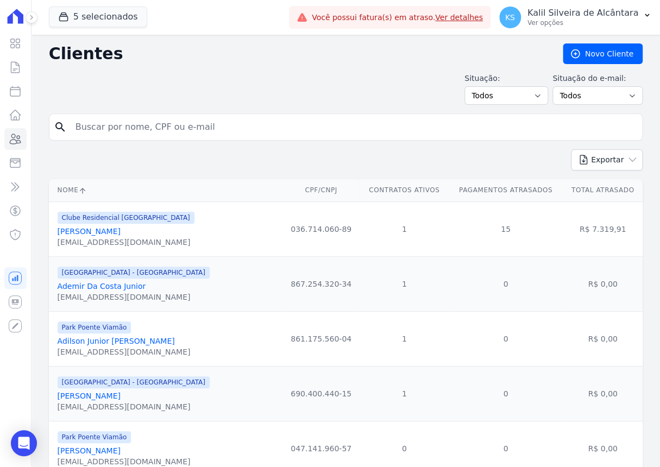
click at [147, 134] on input "search" at bounding box center [353, 127] width 569 height 22
type input "fabio"
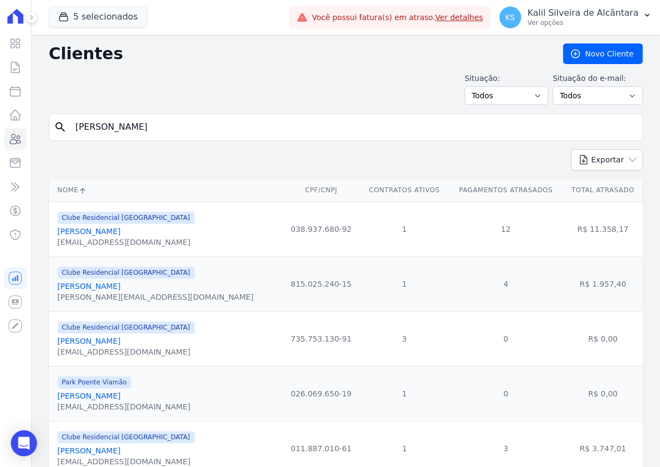
click at [129, 128] on input "fabio" at bounding box center [353, 127] width 569 height 22
type input "fabio da rosa"
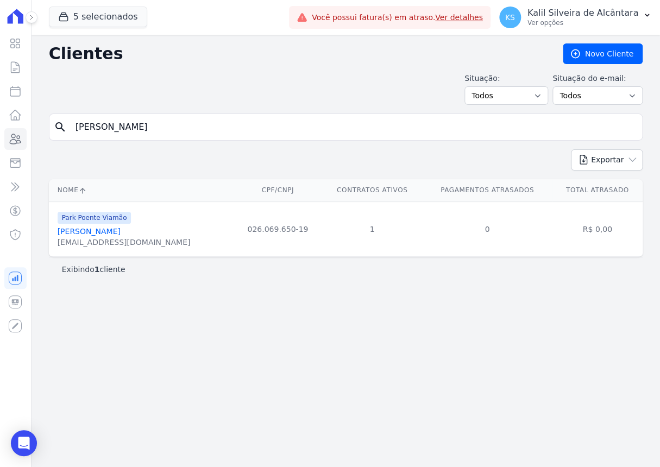
click at [98, 230] on link "Fabio Da Rosa Chaves" at bounding box center [89, 231] width 63 height 9
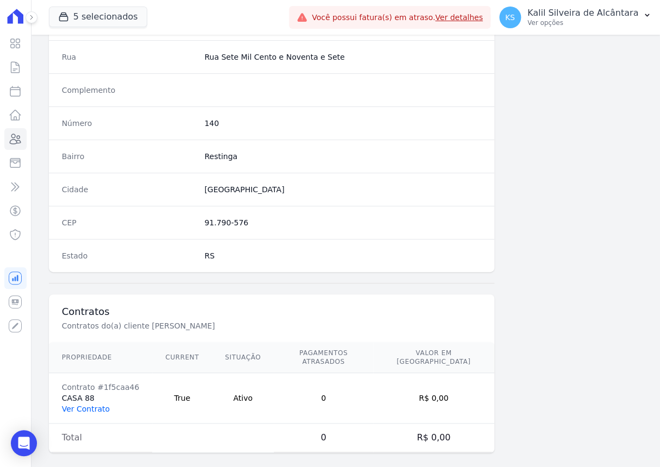
scroll to position [548, 0]
click at [95, 364] on link "Ver Contrato" at bounding box center [86, 407] width 48 height 9
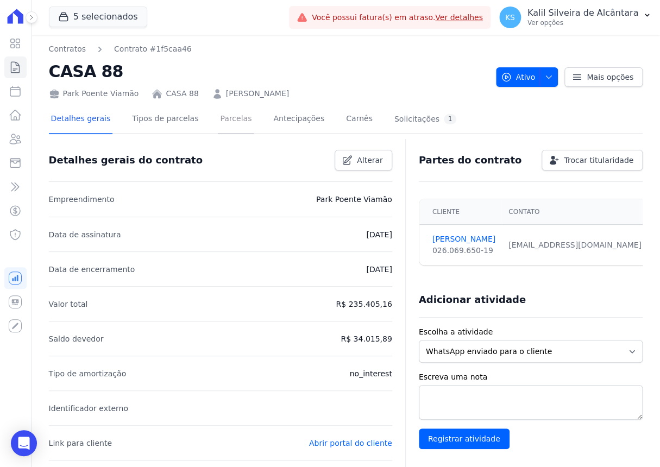
click at [218, 133] on link "Parcelas" at bounding box center [236, 119] width 36 height 29
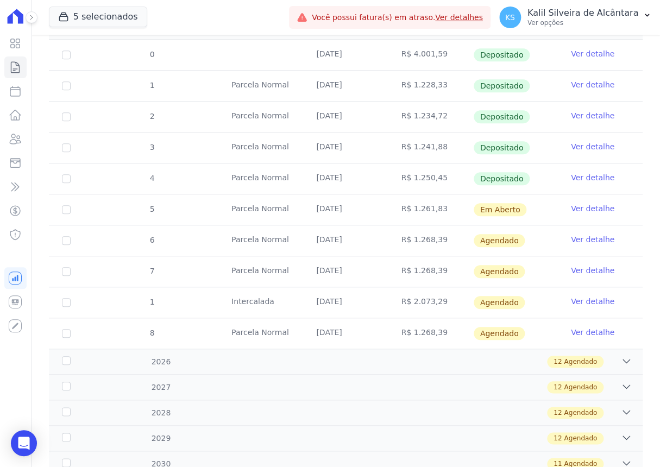
scroll to position [197, 0]
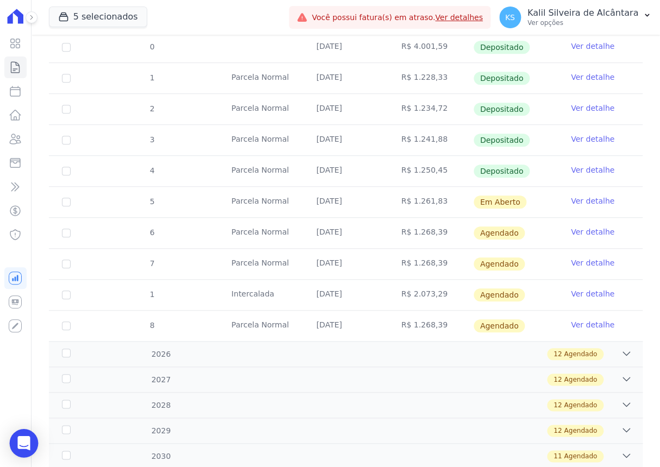
click at [29, 364] on div "Open Intercom Messenger" at bounding box center [24, 443] width 29 height 29
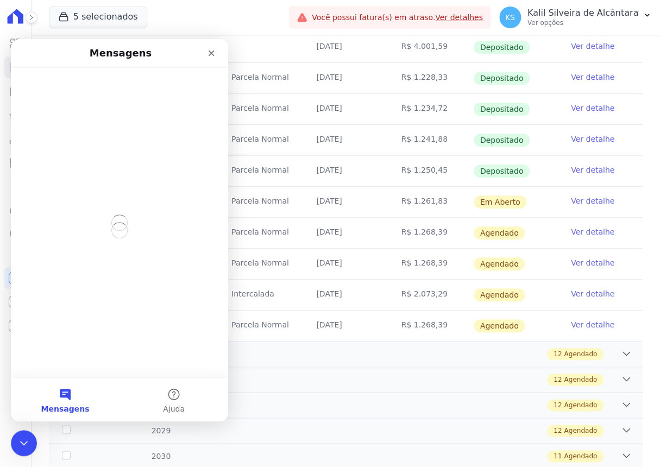
scroll to position [0, 0]
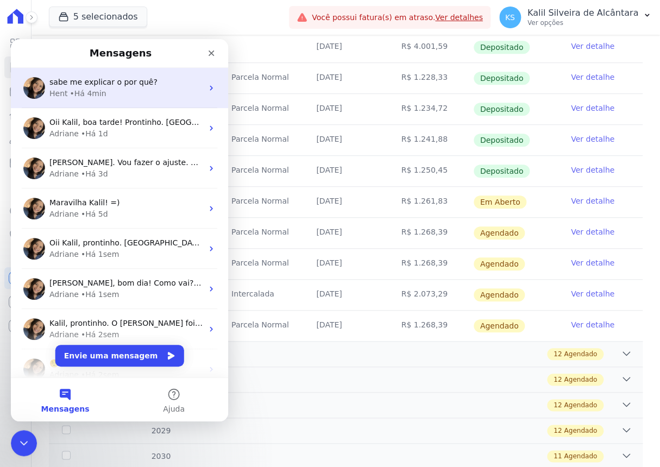
click at [88, 103] on div "sabe me explicar o por quê? Hent • Há 4min" at bounding box center [119, 88] width 217 height 40
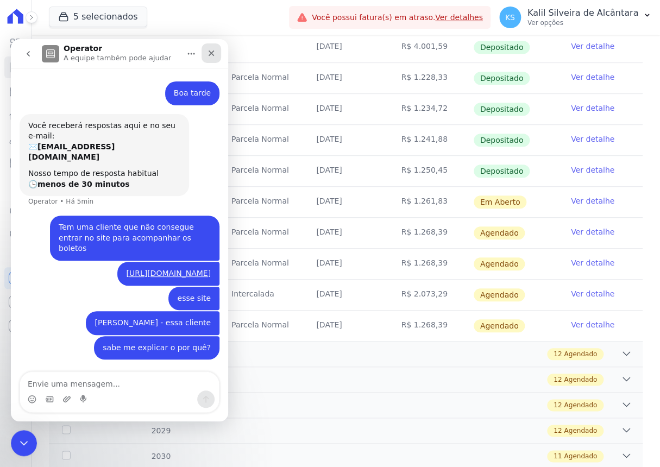
click at [206, 54] on div "Fechar" at bounding box center [212, 53] width 20 height 20
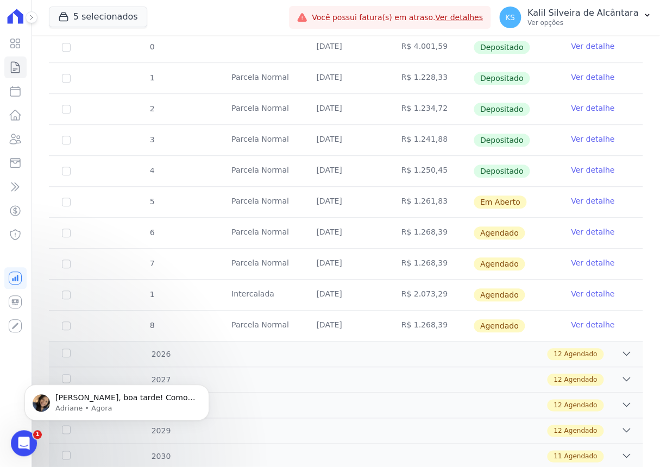
scroll to position [83, 0]
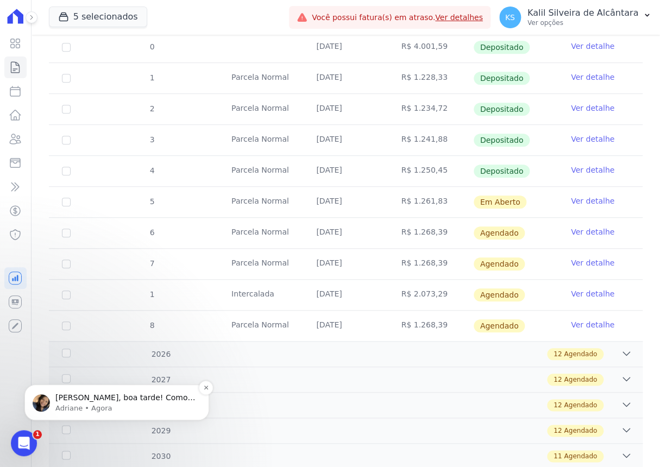
click at [87, 364] on p "Adriane • Agora" at bounding box center [125, 409] width 140 height 10
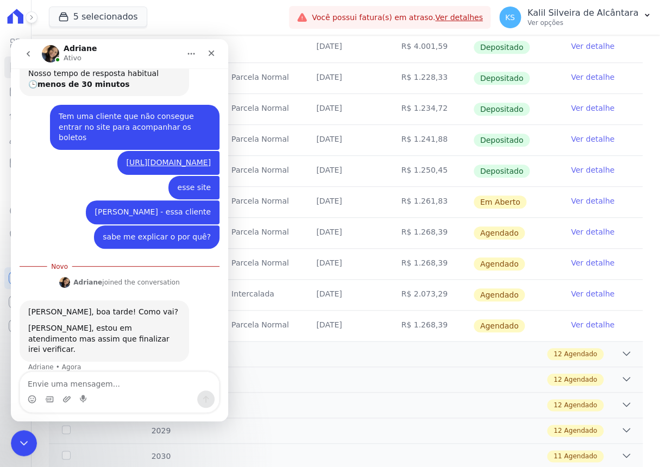
scroll to position [101, 0]
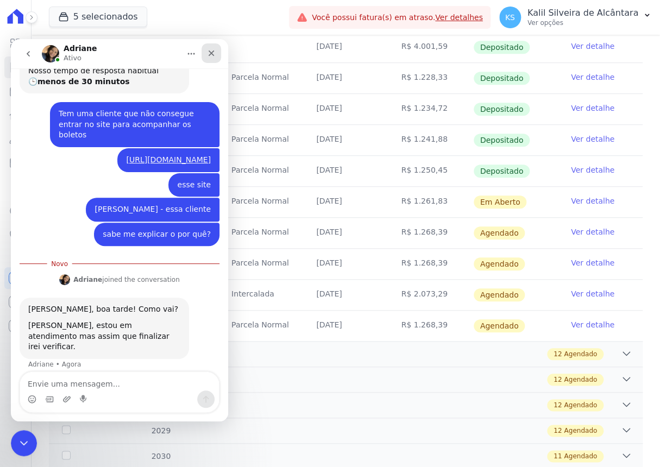
click at [207, 53] on icon "Fechar" at bounding box center [211, 53] width 9 height 9
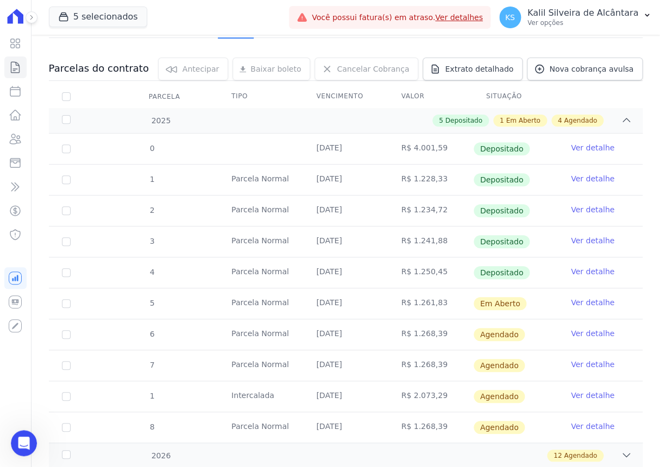
scroll to position [0, 0]
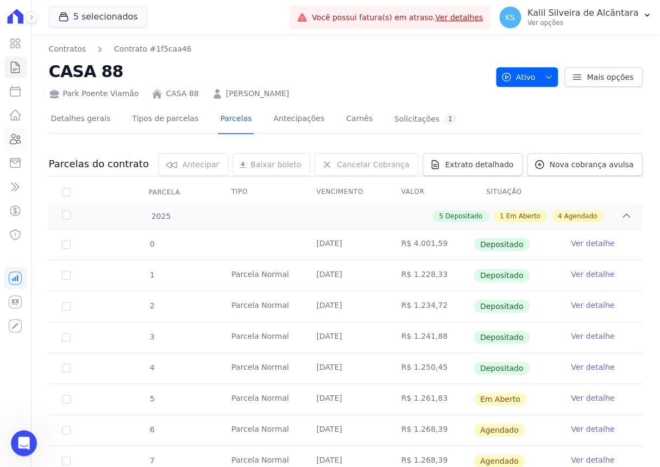
click at [17, 147] on link "Clientes" at bounding box center [15, 139] width 22 height 22
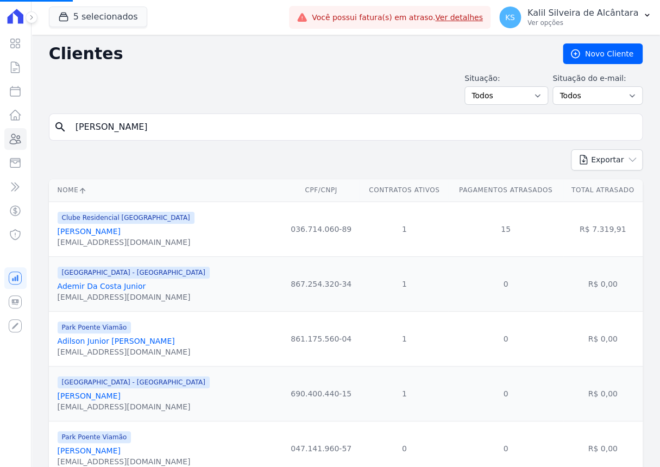
click at [127, 133] on input "fabio" at bounding box center [353, 127] width 569 height 22
click at [156, 129] on input "lucas mende" at bounding box center [353, 127] width 569 height 22
type input "lucas mendes pinh"
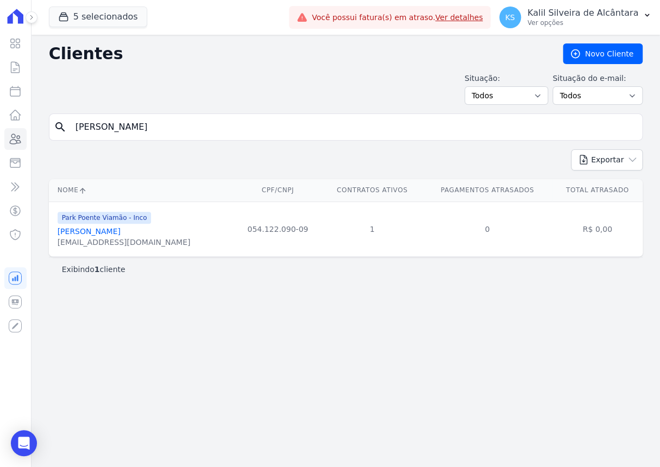
click at [109, 232] on link "Lucas Mendes Pinho E Silva" at bounding box center [89, 231] width 63 height 9
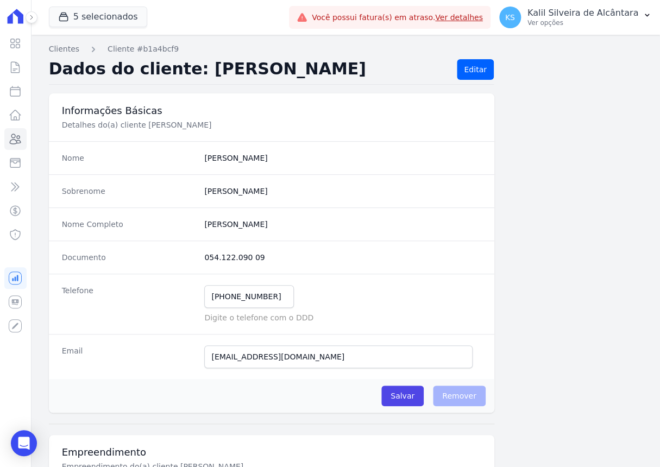
drag, startPoint x: 253, startPoint y: 257, endPoint x: 204, endPoint y: 257, distance: 48.4
click at [204, 257] on dd "054.122.090 09" at bounding box center [342, 257] width 277 height 11
click at [21, 364] on icon "Open Intercom Messenger" at bounding box center [23, 443] width 12 height 14
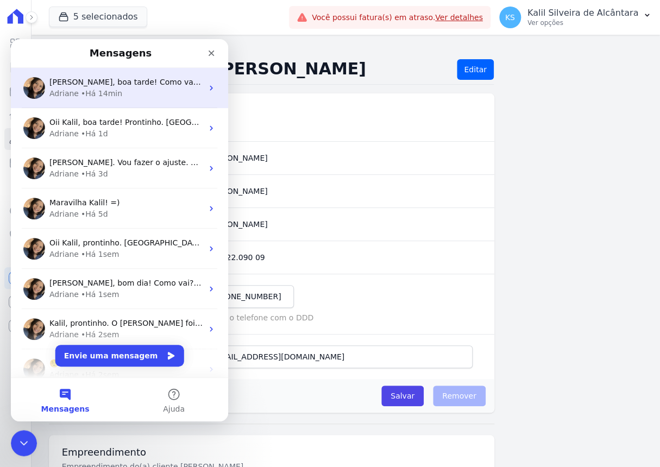
click at [97, 95] on div "• Há 14min" at bounding box center [101, 93] width 41 height 11
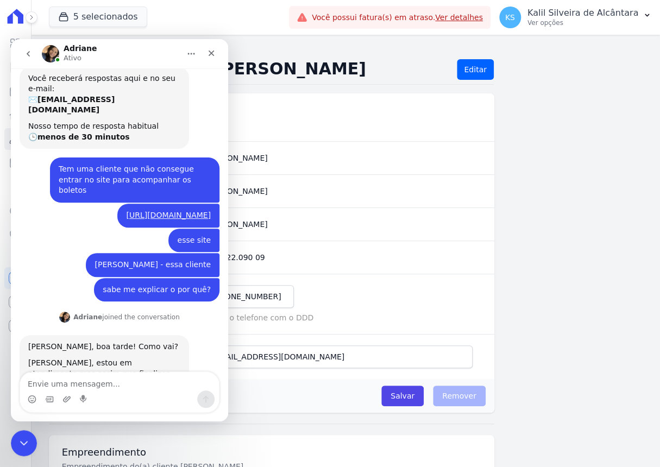
scroll to position [83, 0]
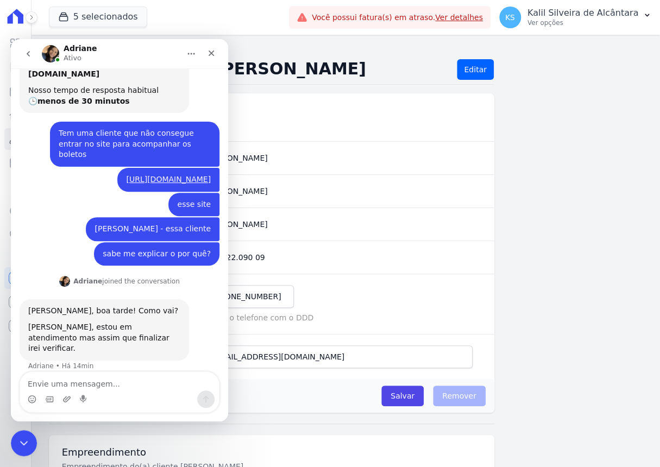
click at [109, 364] on textarea "Envie uma mensagem..." at bounding box center [119, 381] width 199 height 18
type textarea "certo! estou no aguardo!"
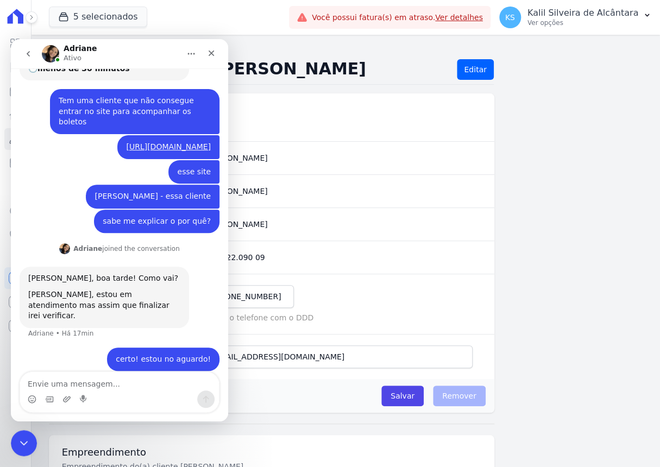
click at [214, 54] on icon "Fechar" at bounding box center [211, 53] width 9 height 9
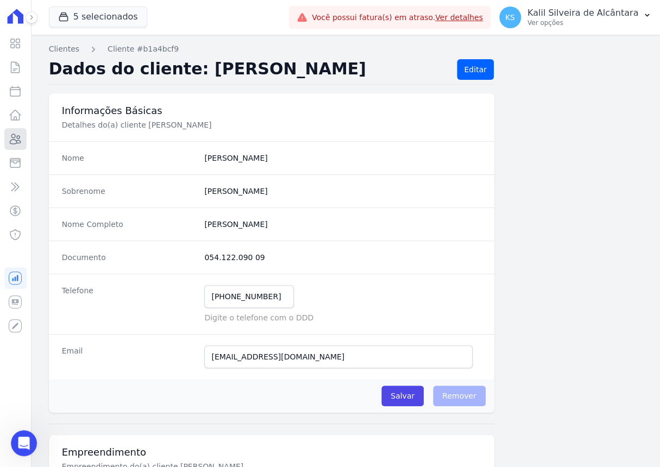
click at [25, 131] on link "Clientes" at bounding box center [15, 139] width 22 height 22
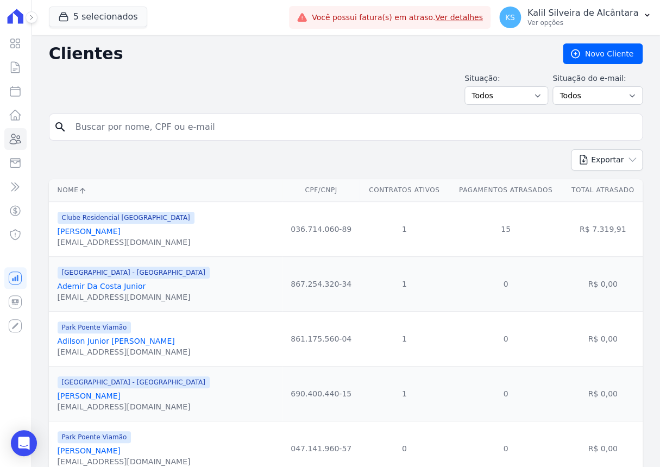
click at [117, 131] on input "search" at bounding box center [353, 127] width 569 height 22
type input "nubia"
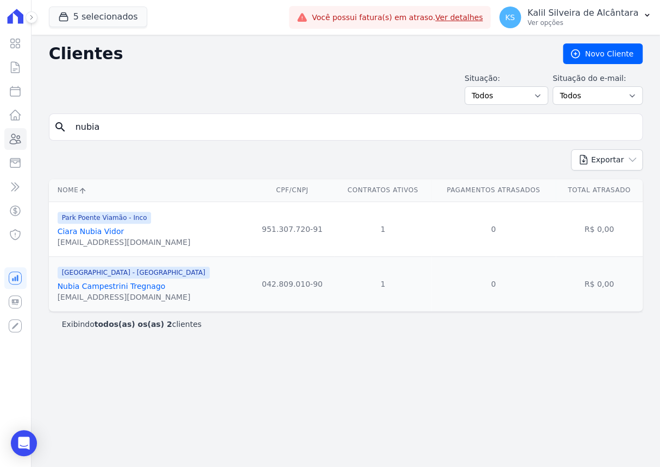
click at [124, 288] on link "Nubia Campestrini Tregnago" at bounding box center [112, 286] width 108 height 9
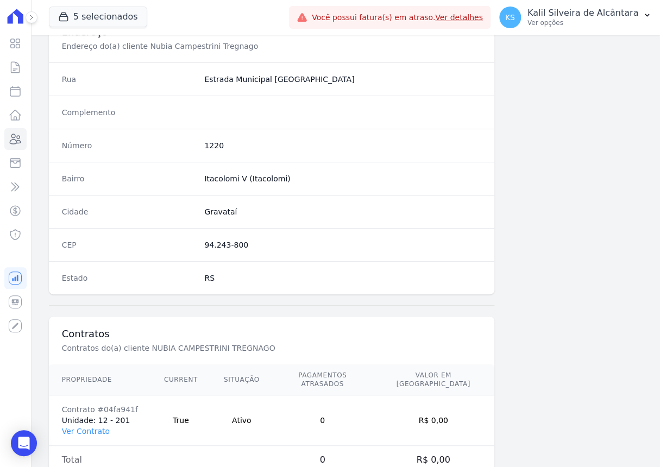
scroll to position [548, 0]
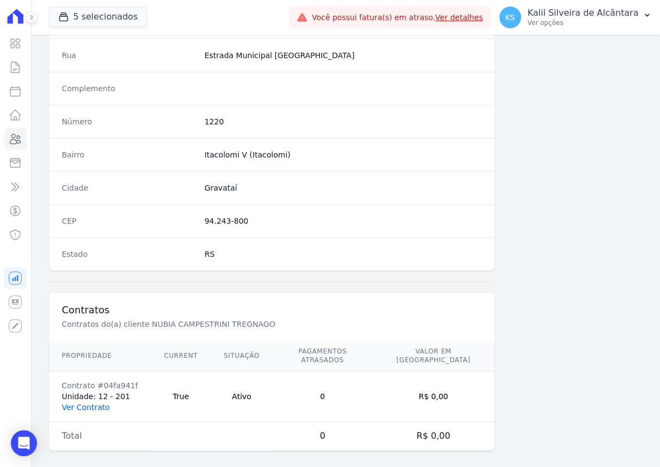
click at [92, 364] on link "Ver Contrato" at bounding box center [86, 407] width 48 height 9
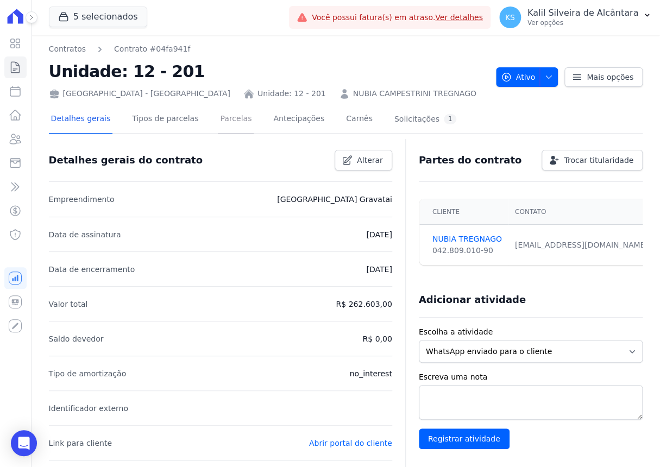
click at [218, 128] on link "Parcelas" at bounding box center [236, 119] width 36 height 29
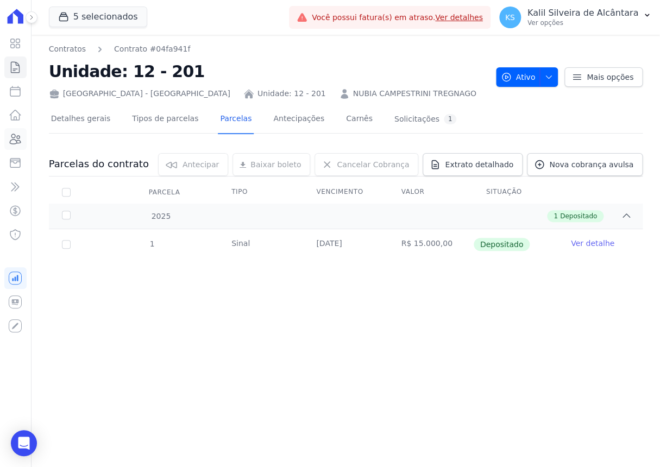
click at [14, 136] on icon at bounding box center [15, 139] width 13 height 13
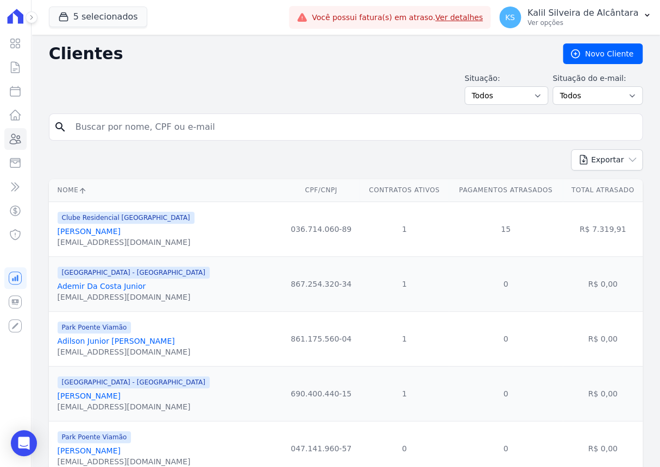
click at [136, 132] on input "search" at bounding box center [353, 127] width 569 height 22
paste input "Bruno Cesar Toledo"
type input "Bruno Cesar Toledo"
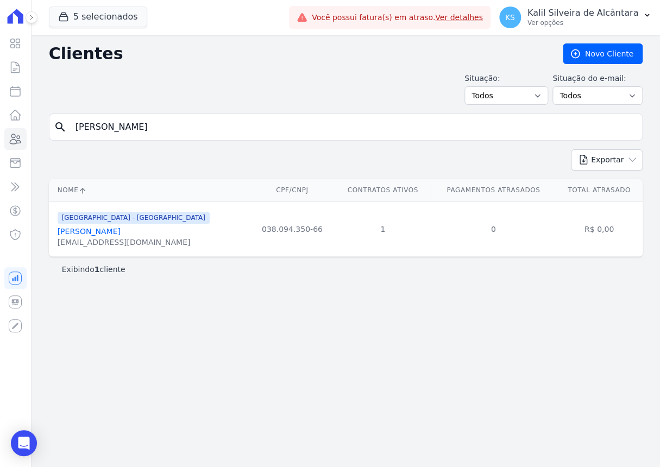
click at [121, 228] on link "Bruno Cesar Toledo Rodrigues" at bounding box center [89, 231] width 63 height 9
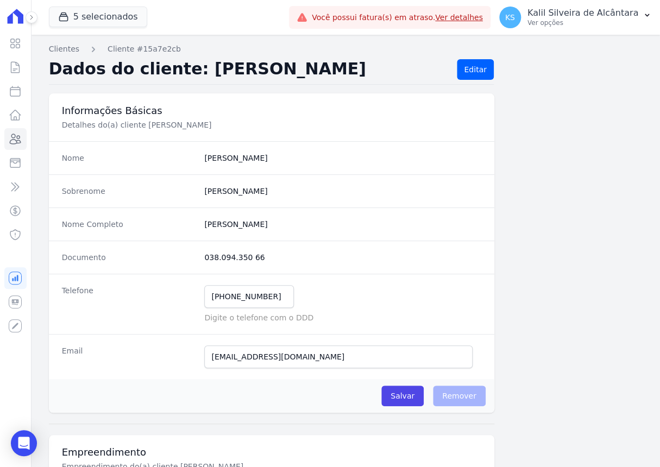
drag, startPoint x: 259, startPoint y: 256, endPoint x: 197, endPoint y: 264, distance: 62.3
click at [197, 264] on div "Documento 038.094.350 66" at bounding box center [272, 257] width 446 height 33
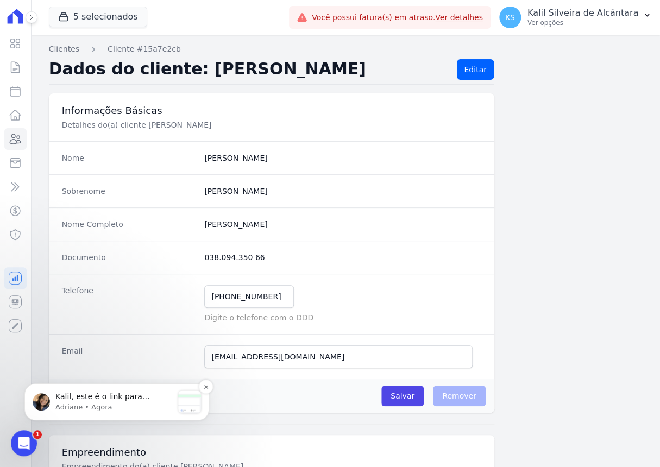
click at [163, 364] on p "Adriane • Agora" at bounding box center [113, 408] width 117 height 10
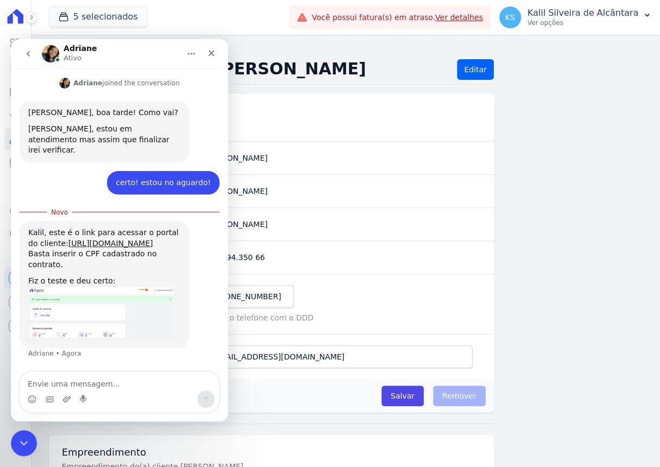
scroll to position [291, 0]
drag, startPoint x: 84, startPoint y: 257, endPoint x: 28, endPoint y: 237, distance: 59.5
click at [28, 237] on div "Kalil, este é o link para acessar o portal do cliente: https://app.hent.com.br/…" at bounding box center [104, 238] width 152 height 21
drag, startPoint x: 130, startPoint y: 255, endPoint x: 114, endPoint y: 256, distance: 15.8
click at [129, 249] on div "Kalil, este é o link para acessar o portal do cliente: https://app.hent.com.br/…" at bounding box center [104, 238] width 152 height 21
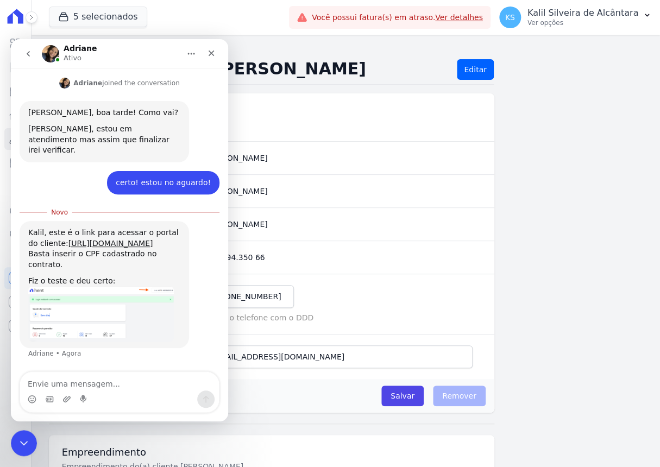
click at [90, 249] on div "Kalil, este é o link para acessar o portal do cliente: https://app.hent.com.br/…" at bounding box center [104, 238] width 152 height 21
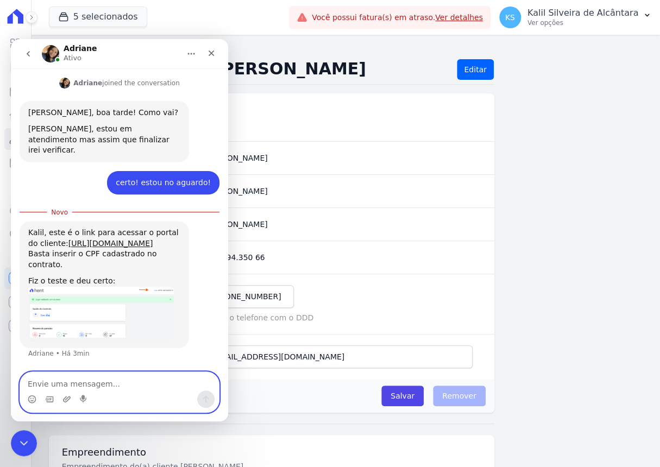
click at [71, 364] on textarea "Envie uma mensagem..." at bounding box center [119, 381] width 199 height 18
type textarea "Certo! Obrigado"
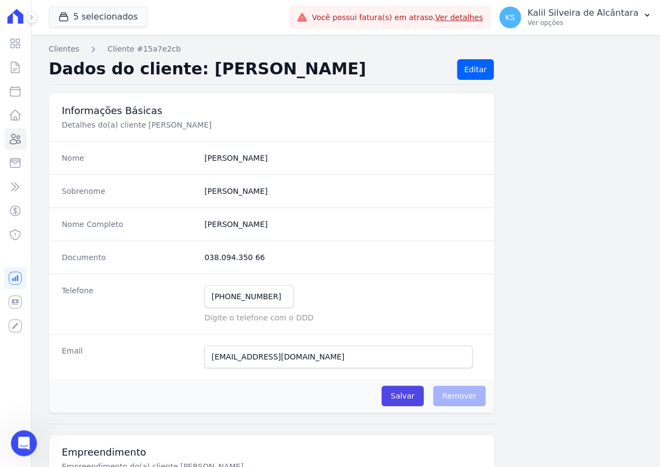
scroll to position [305, 0]
click at [23, 132] on link "Clientes" at bounding box center [15, 139] width 22 height 22
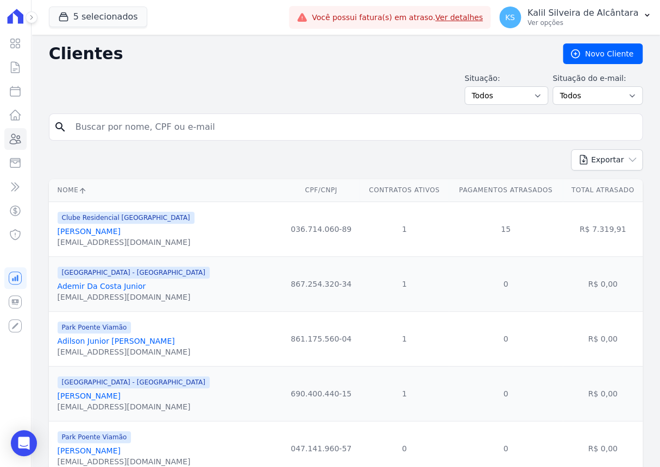
click at [171, 129] on input "search" at bounding box center [353, 127] width 569 height 22
type input "Robson san"
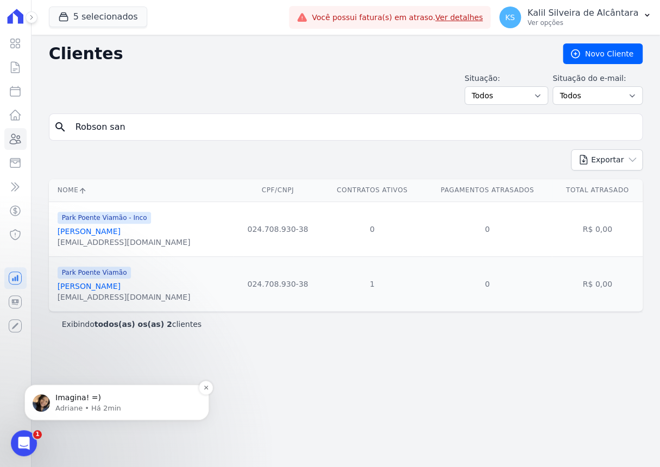
click at [115, 364] on p "Imagina! =)" at bounding box center [125, 398] width 140 height 11
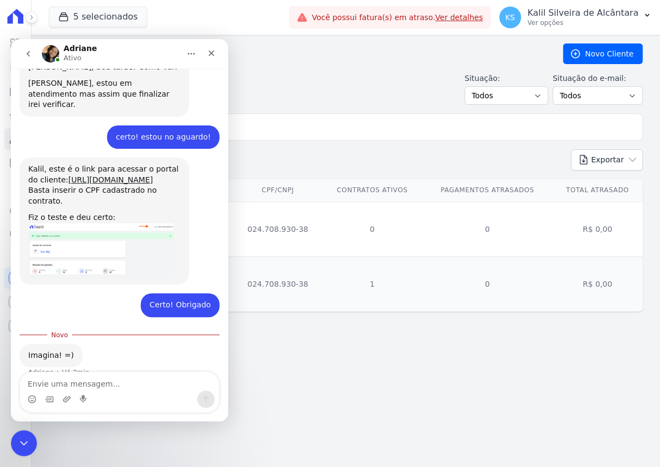
scroll to position [355, 0]
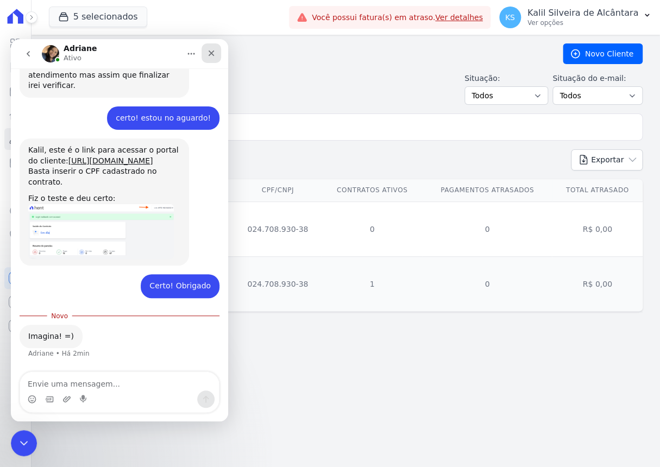
click at [210, 56] on icon "Fechar" at bounding box center [211, 53] width 9 height 9
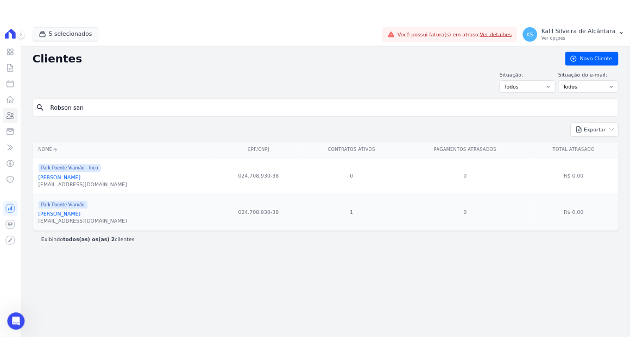
scroll to position [416, 0]
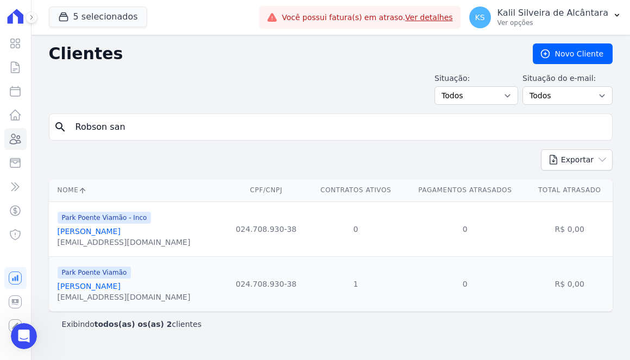
drag, startPoint x: 134, startPoint y: 127, endPoint x: 36, endPoint y: 123, distance: 97.9
click at [42, 121] on div "Clientes Novo Cliente Situação: Todos Adimplentes Inadimplentes Situação do e-m…" at bounding box center [331, 197] width 599 height 325
type input "heber dos sa"
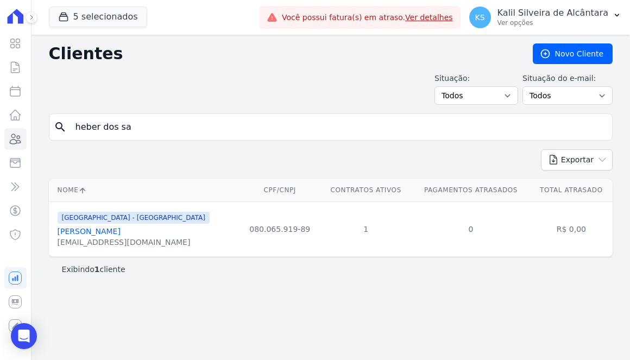
drag, startPoint x: 147, startPoint y: 129, endPoint x: -4, endPoint y: 132, distance: 151.6
click at [0, 132] on html "Visão Geral Contratos Parcelas Lotes Clientes Minha Carteira Transferências Cré…" at bounding box center [315, 180] width 630 height 360
type input "saulita dos sa"
click at [121, 228] on link "Saulita Dos Santos Garces" at bounding box center [89, 231] width 63 height 9
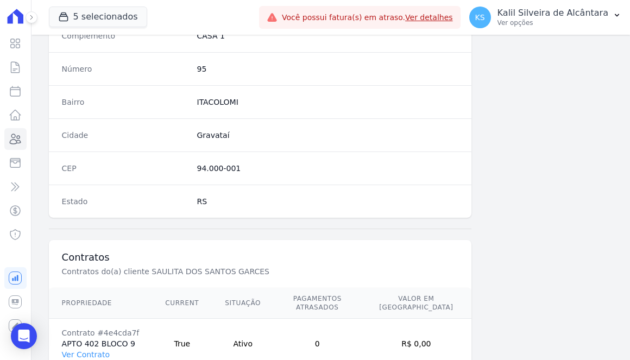
scroll to position [655, 0]
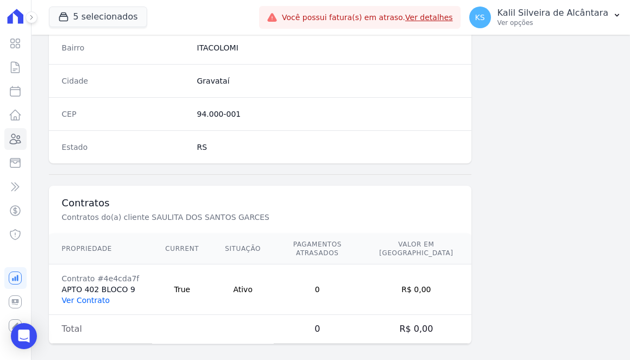
click at [90, 296] on link "Ver Contrato" at bounding box center [86, 300] width 48 height 9
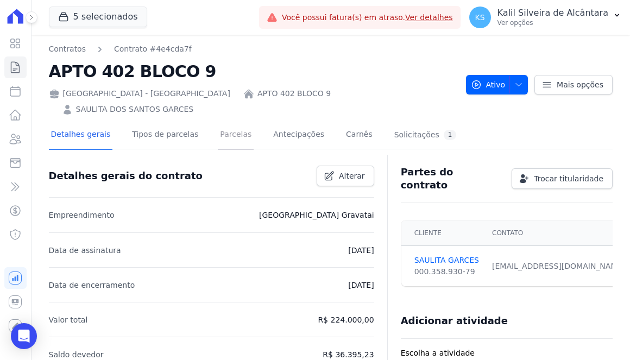
click at [218, 126] on link "Parcelas" at bounding box center [236, 135] width 36 height 29
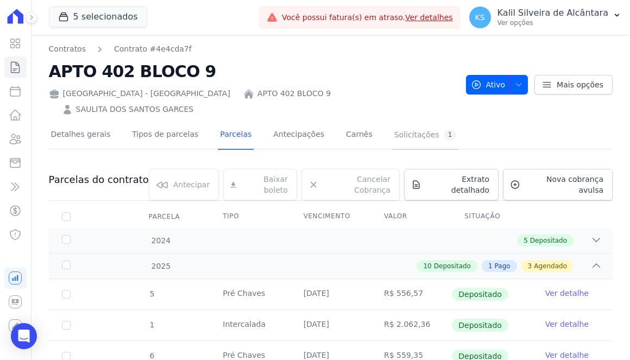
click at [404, 130] on div "Solicitações 1" at bounding box center [425, 135] width 62 height 10
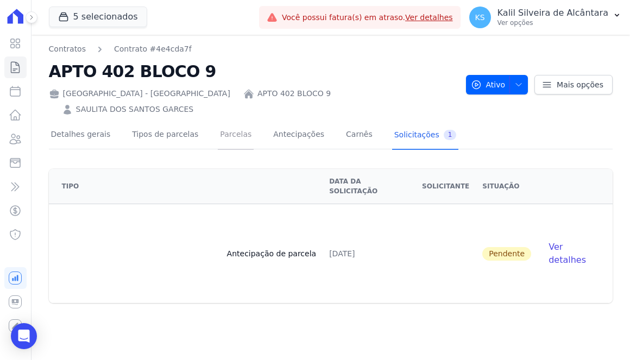
click at [229, 126] on link "Parcelas" at bounding box center [236, 135] width 36 height 29
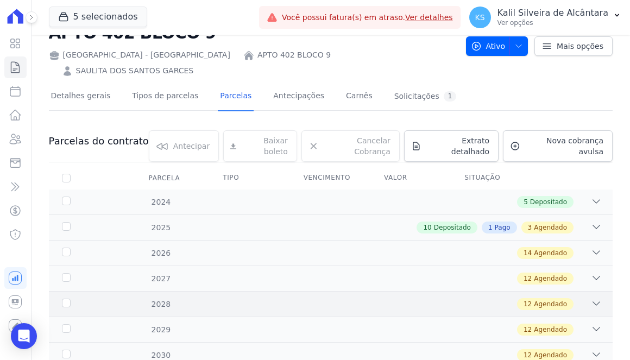
scroll to position [79, 0]
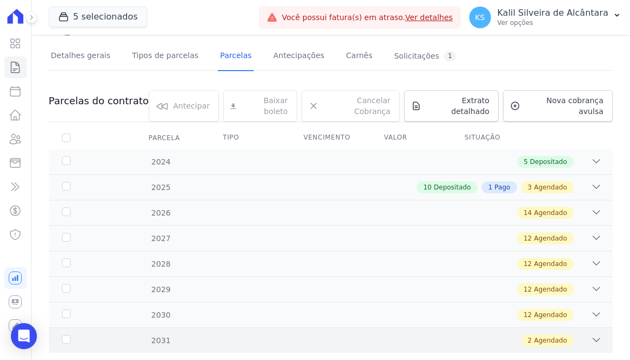
click at [296, 335] on div "2 Agendado" at bounding box center [358, 341] width 487 height 12
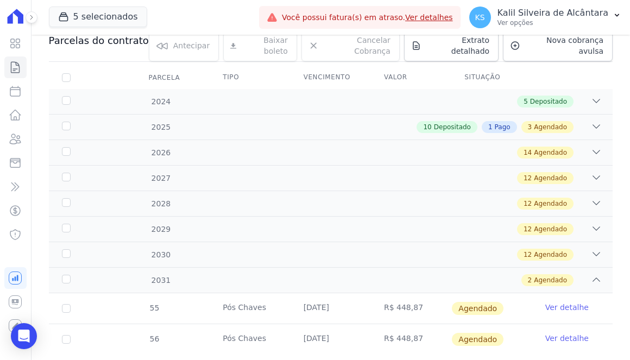
scroll to position [141, 0]
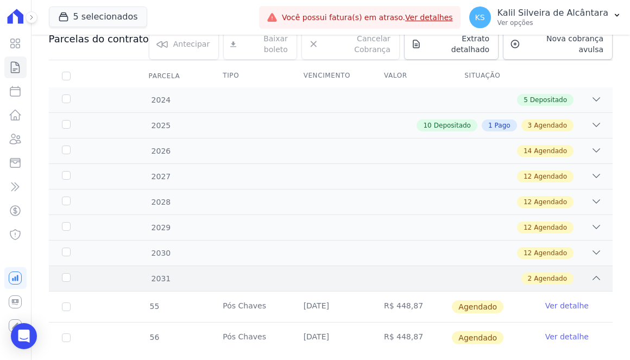
click at [281, 273] on div "2 Agendado" at bounding box center [358, 279] width 487 height 12
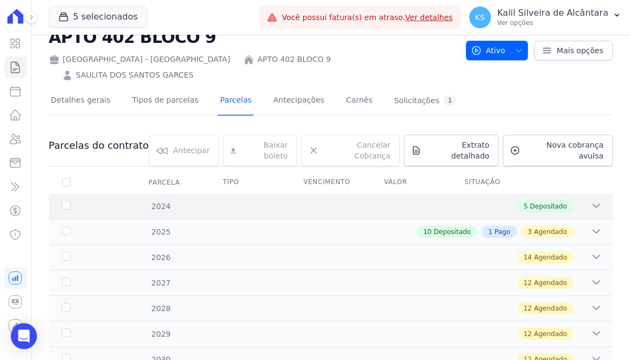
scroll to position [49, 0]
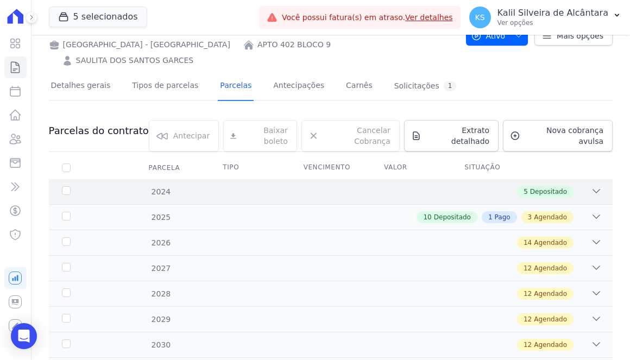
click at [411, 186] on div "5 Depositado" at bounding box center [358, 192] width 487 height 12
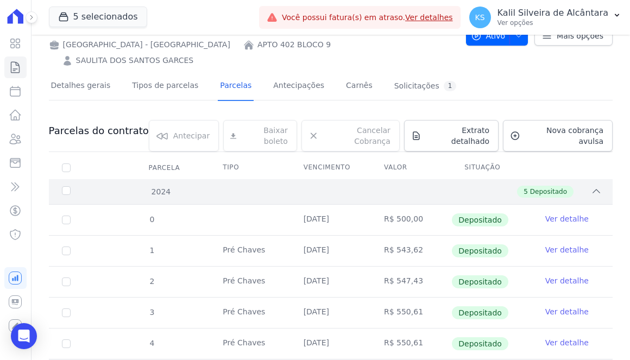
click at [411, 186] on div "5 Depositado" at bounding box center [358, 192] width 487 height 12
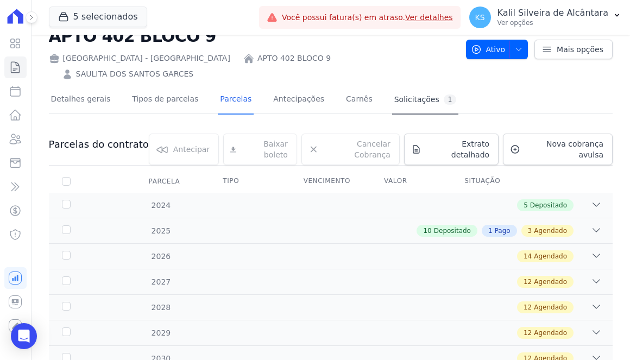
scroll to position [0, 0]
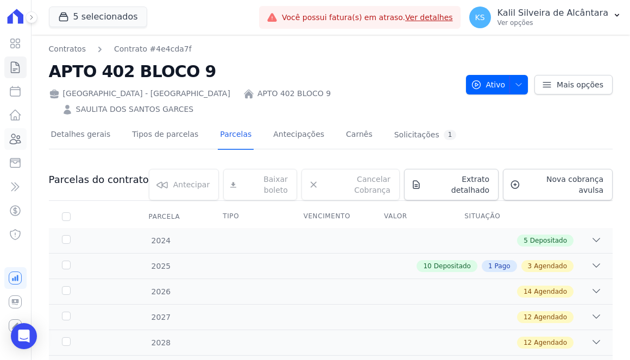
click at [15, 138] on icon at bounding box center [15, 139] width 13 height 13
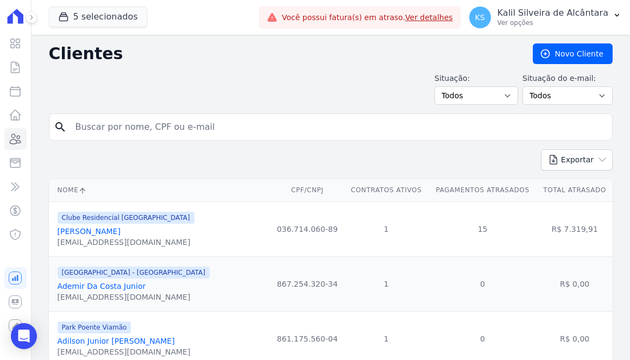
click at [141, 126] on input "search" at bounding box center [338, 127] width 539 height 22
type input "estefane in"
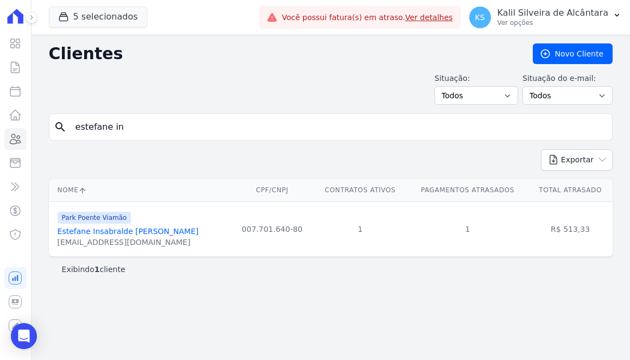
click at [128, 236] on link "Estefane Insabralde Dos Santos" at bounding box center [128, 231] width 141 height 9
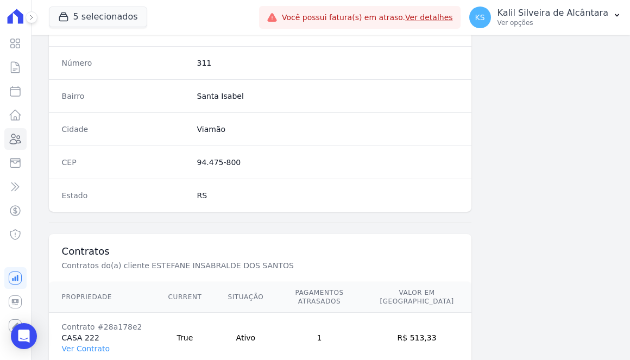
scroll to position [655, 0]
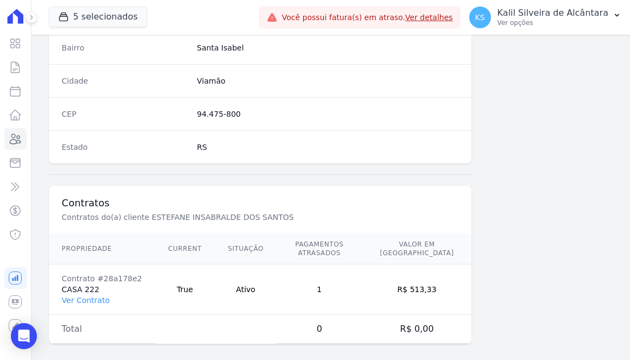
click at [92, 296] on td "Contrato #28a178e2 CASA 222 Ver Contrato" at bounding box center [102, 290] width 106 height 51
click at [92, 296] on link "Ver Contrato" at bounding box center [86, 300] width 48 height 9
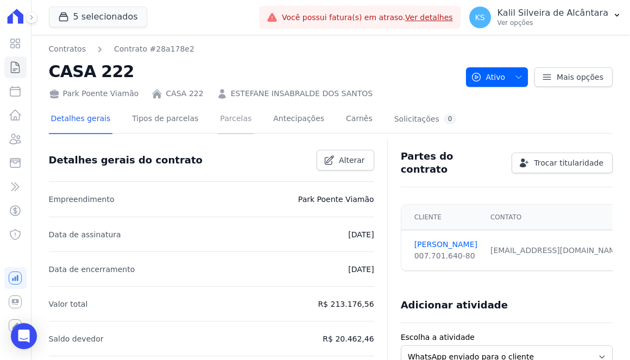
click at [218, 124] on link "Parcelas" at bounding box center [236, 119] width 36 height 29
click at [221, 124] on link "Parcelas" at bounding box center [236, 119] width 36 height 29
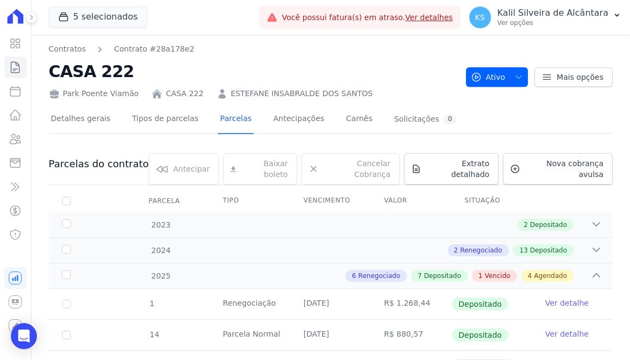
click at [309, 96] on link "ESTEFANE INSABRALDE DOS SANTOS" at bounding box center [302, 93] width 142 height 11
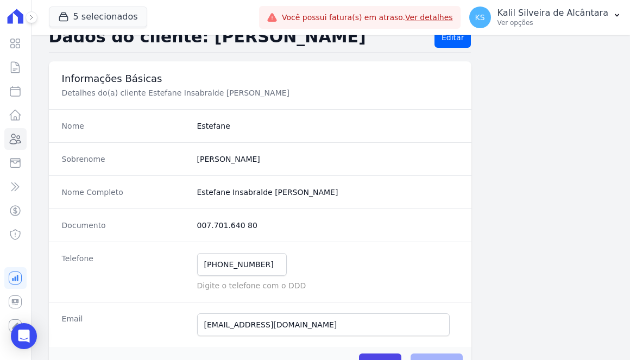
scroll to position [49, 0]
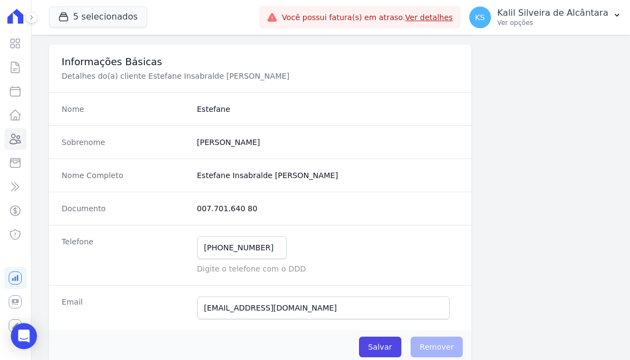
drag, startPoint x: 244, startPoint y: 208, endPoint x: 195, endPoint y: 211, distance: 49.6
click at [195, 211] on div "Documento 007.701.640 80" at bounding box center [260, 208] width 423 height 33
drag, startPoint x: 258, startPoint y: 246, endPoint x: 208, endPoint y: 247, distance: 50.0
click at [208, 247] on input "(51) 99506-1181" at bounding box center [242, 247] width 90 height 23
click at [257, 246] on input "(51) 99506-1181" at bounding box center [242, 247] width 90 height 23
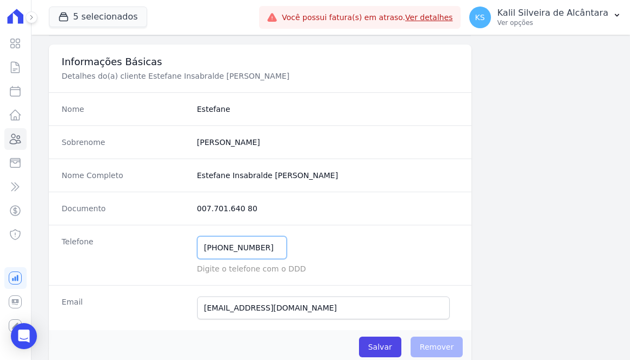
drag, startPoint x: 266, startPoint y: 245, endPoint x: 105, endPoint y: 242, distance: 160.8
click at [105, 242] on div "Telefone (51) 99506-1181 Mensagem de SMS ainda não enviada.. Mensagem de Whatsa…" at bounding box center [260, 255] width 423 height 60
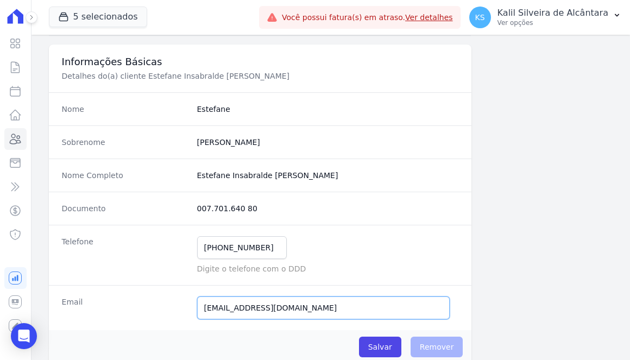
drag, startPoint x: 321, startPoint y: 306, endPoint x: 327, endPoint y: 306, distance: 6.5
click at [321, 306] on input "estefane.insabralde@hotmail.com" at bounding box center [323, 308] width 253 height 23
drag, startPoint x: 327, startPoint y: 306, endPoint x: 110, endPoint y: 310, distance: 216.8
click at [112, 311] on div "Email estefane.insabralde@hotmail.com Email confirmado." at bounding box center [260, 307] width 423 height 45
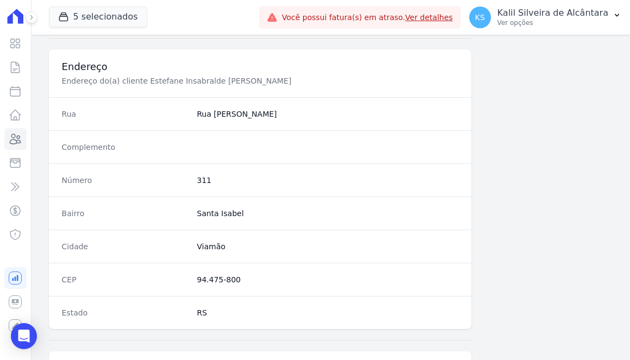
scroll to position [494, 0]
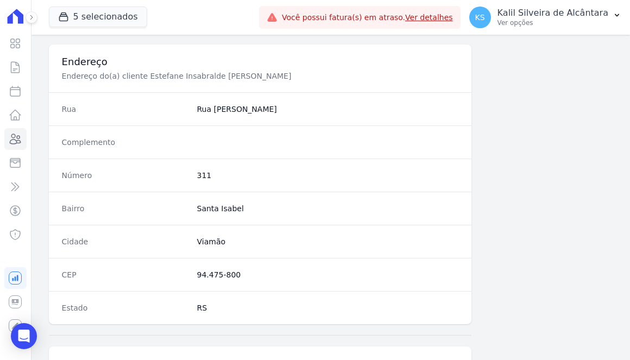
drag, startPoint x: 235, startPoint y: 274, endPoint x: 183, endPoint y: 269, distance: 52.9
click at [183, 269] on div "CEP 94.475-800" at bounding box center [260, 274] width 423 height 33
click at [198, 173] on dd "311" at bounding box center [328, 175] width 262 height 11
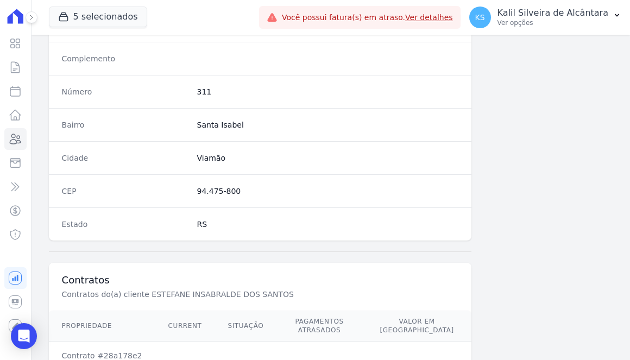
scroll to position [655, 0]
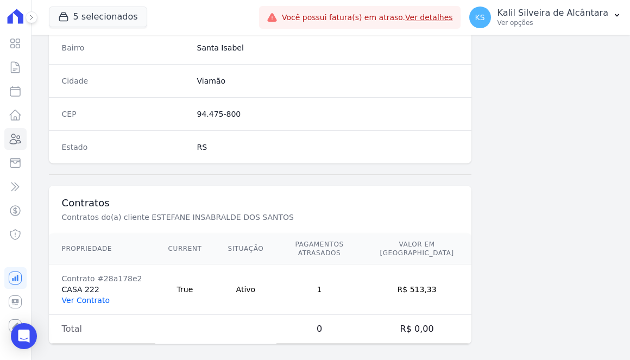
click at [78, 296] on link "Ver Contrato" at bounding box center [86, 300] width 48 height 9
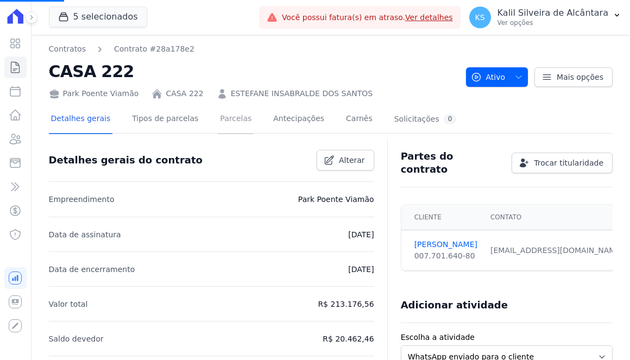
click at [218, 124] on link "Parcelas" at bounding box center [236, 119] width 36 height 29
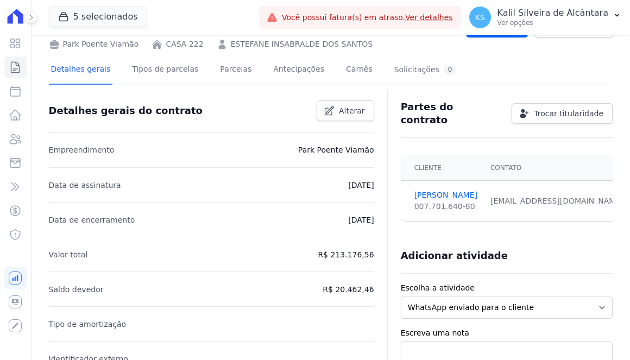
scroll to position [49, 0]
click at [221, 80] on link "Parcelas" at bounding box center [236, 71] width 36 height 29
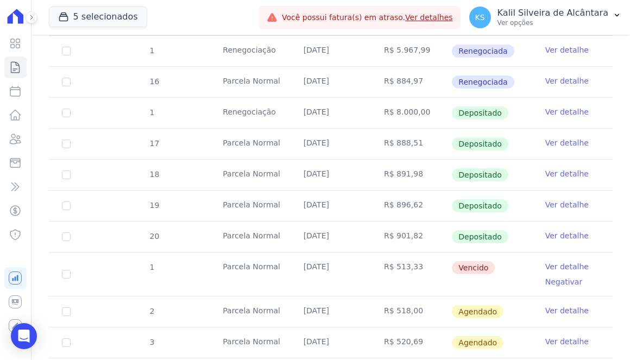
scroll to position [494, 0]
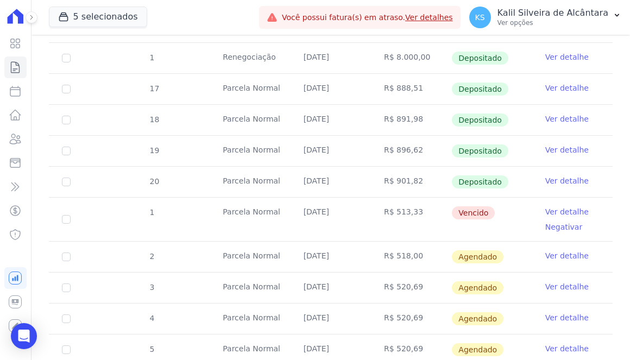
drag, startPoint x: 390, startPoint y: 203, endPoint x: 412, endPoint y: 202, distance: 22.3
click at [412, 202] on td "R$ 513,33" at bounding box center [411, 219] width 80 height 43
drag, startPoint x: 349, startPoint y: 203, endPoint x: 299, endPoint y: 200, distance: 50.1
click at [299, 200] on td "25/08/2025" at bounding box center [331, 219] width 80 height 43
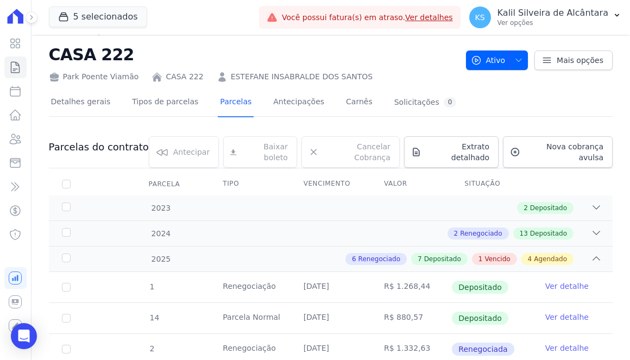
scroll to position [0, 0]
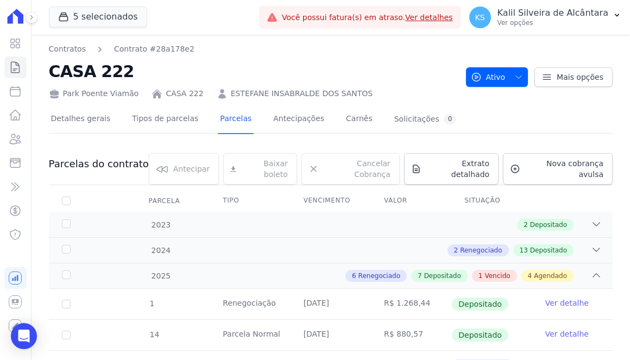
click at [309, 90] on link "ESTEFANE INSABRALDE DOS SANTOS" at bounding box center [302, 93] width 142 height 11
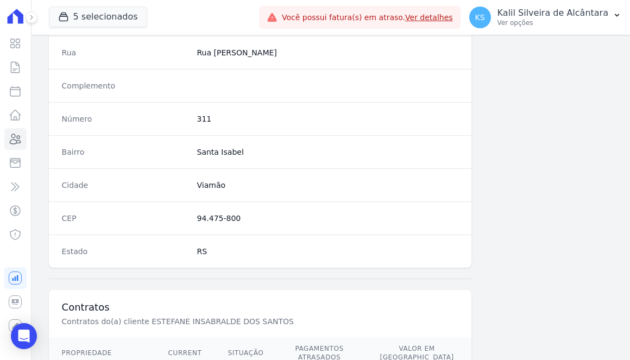
scroll to position [655, 0]
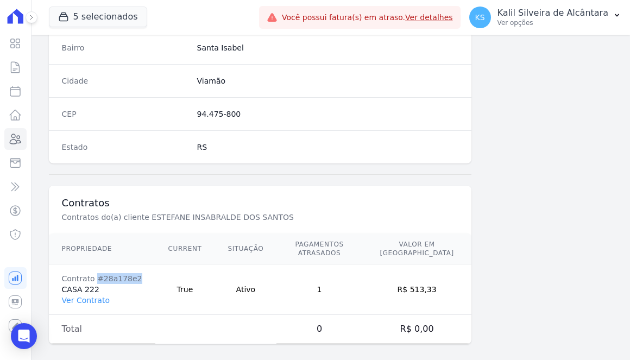
drag, startPoint x: 130, startPoint y: 267, endPoint x: 95, endPoint y: 267, distance: 35.3
click at [95, 273] on div "Contrato #28a178e2" at bounding box center [102, 278] width 80 height 11
click at [24, 134] on link "Clientes" at bounding box center [15, 139] width 22 height 22
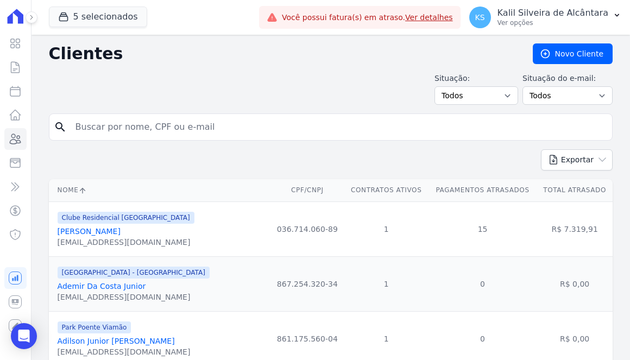
click at [114, 134] on input "search" at bounding box center [338, 127] width 539 height 22
type input "\"
type input "a"
type input "r"
type input "ariane ra"
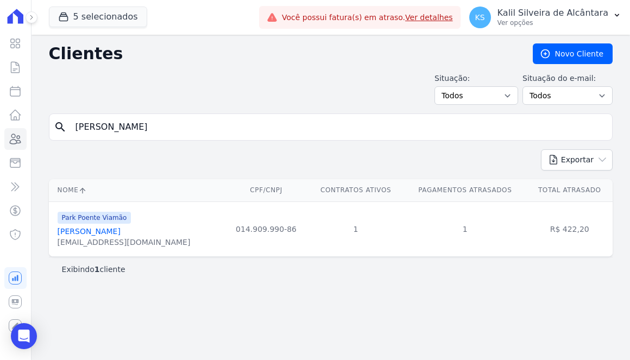
click at [117, 227] on link "Ariane Ramos Meirelles" at bounding box center [89, 231] width 63 height 9
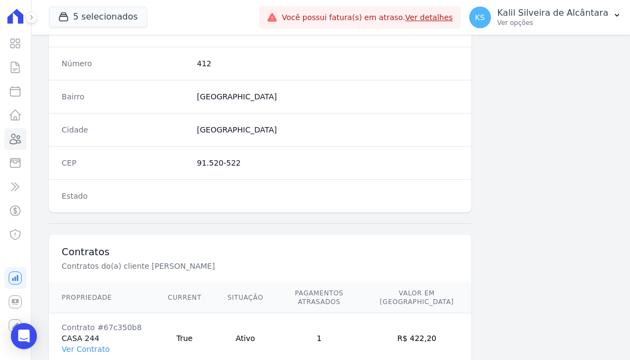
scroll to position [655, 0]
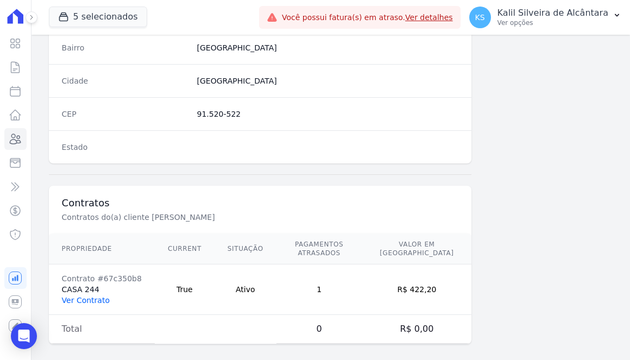
click at [89, 296] on link "Ver Contrato" at bounding box center [86, 300] width 48 height 9
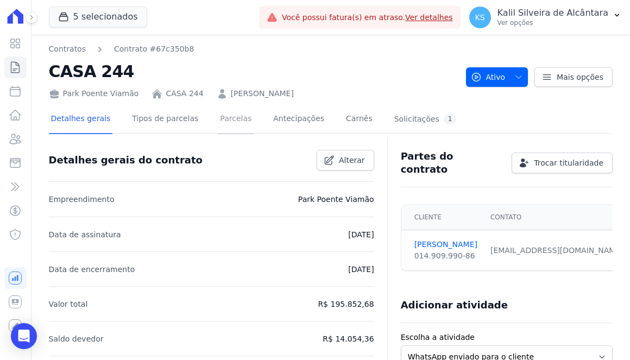
click at [218, 129] on link "Parcelas" at bounding box center [236, 119] width 36 height 29
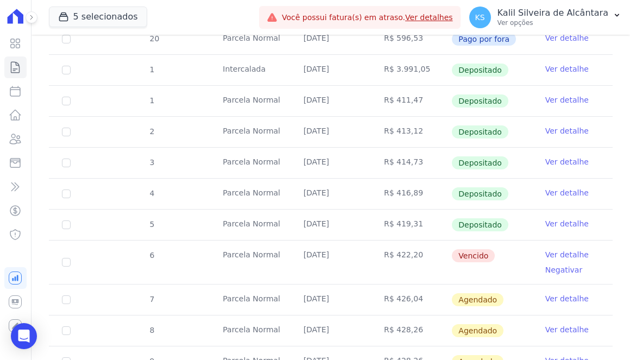
scroll to position [395, 0]
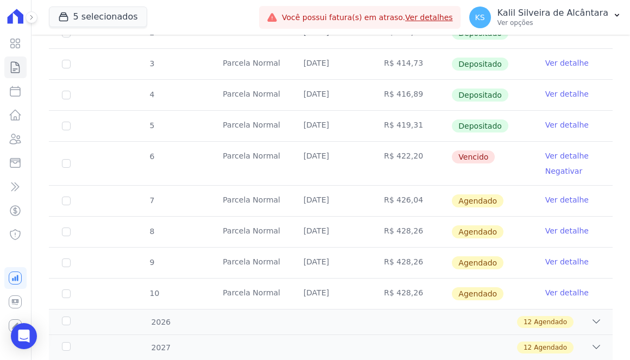
click at [399, 147] on td "R$ 422,20" at bounding box center [411, 163] width 80 height 43
click at [400, 152] on td "R$ 422,20" at bounding box center [411, 163] width 80 height 43
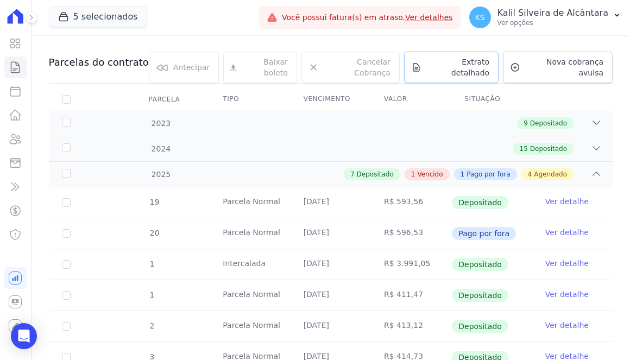
scroll to position [0, 0]
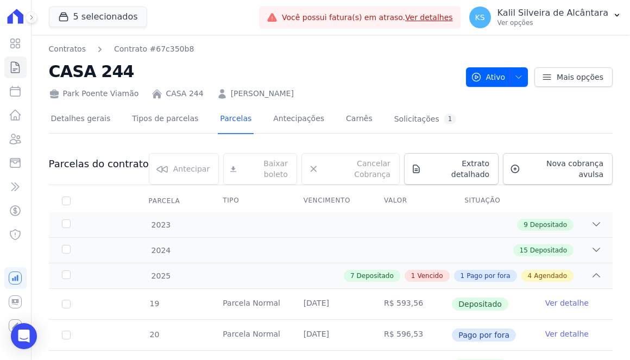
click at [259, 95] on link "ARIANE RAMOS MEIRELLES" at bounding box center [262, 93] width 63 height 11
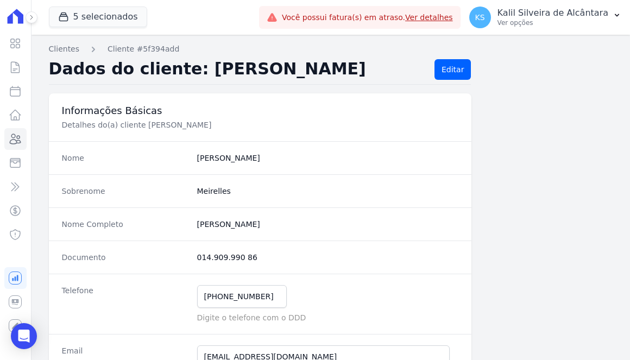
scroll to position [98, 0]
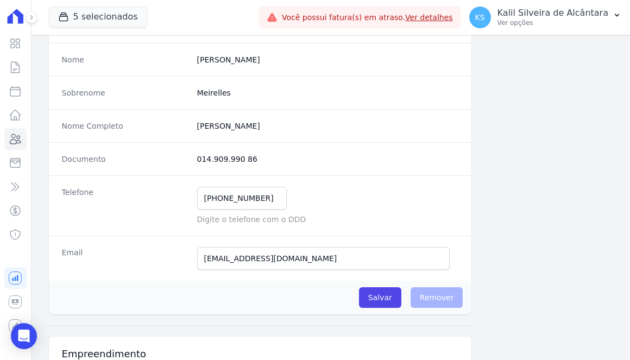
drag, startPoint x: 203, startPoint y: 162, endPoint x: 183, endPoint y: 162, distance: 20.1
click at [183, 162] on div "Documento 014.909.990 86" at bounding box center [260, 158] width 423 height 33
drag, startPoint x: 261, startPoint y: 197, endPoint x: 192, endPoint y: 197, distance: 69.0
click at [192, 197] on div "Telefone (51) 98941-7900 Mensagem de SMS ainda não enviada.. Mensagem de Whatsa…" at bounding box center [260, 205] width 423 height 60
click at [298, 255] on input "mingaleshena@gmail.com" at bounding box center [323, 258] width 253 height 23
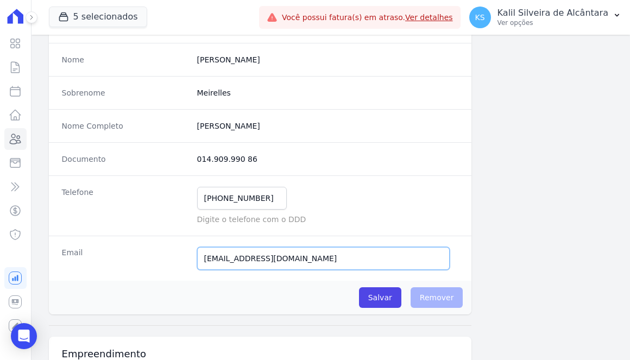
drag, startPoint x: 293, startPoint y: 258, endPoint x: 150, endPoint y: 255, distance: 143.5
click at [155, 255] on div "Email mingaleshena@gmail.com E-mail enviado. Aguardando confirmação.." at bounding box center [260, 258] width 423 height 45
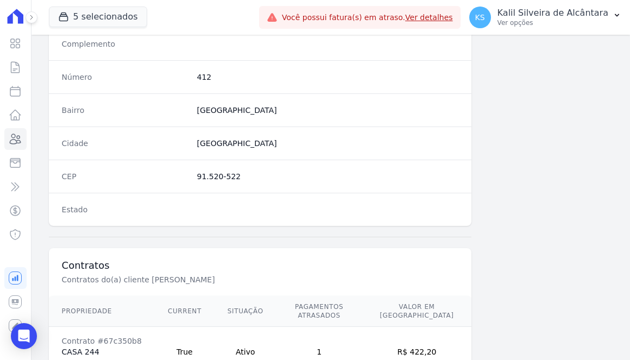
scroll to position [592, 0]
drag, startPoint x: 197, startPoint y: 177, endPoint x: 191, endPoint y: 177, distance: 6.0
click at [191, 177] on div "CEP 91.520-522" at bounding box center [260, 176] width 423 height 33
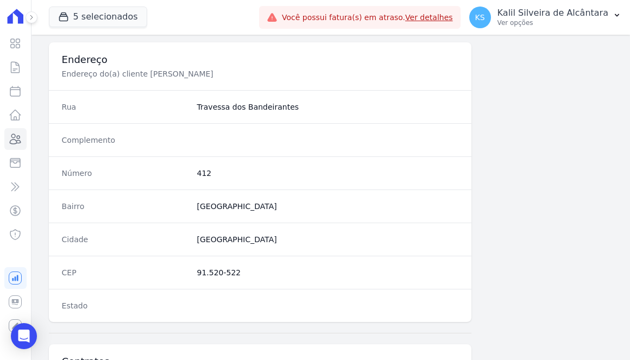
scroll to position [494, 0]
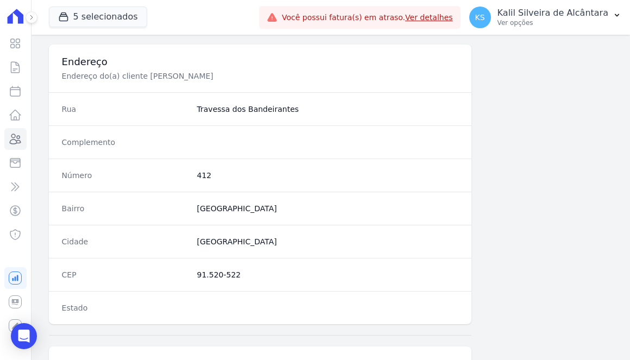
click at [202, 174] on dd "412" at bounding box center [328, 175] width 262 height 11
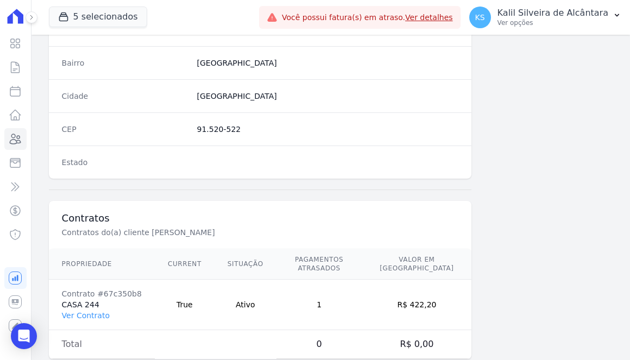
scroll to position [655, 0]
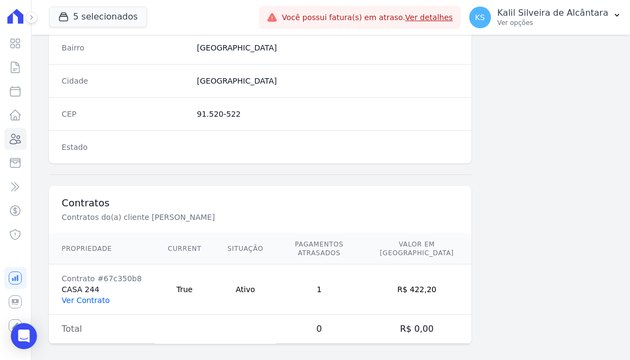
click at [84, 296] on link "Ver Contrato" at bounding box center [86, 300] width 48 height 9
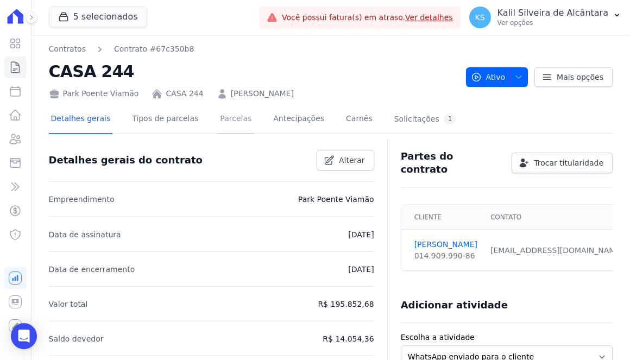
click at [226, 130] on link "Parcelas" at bounding box center [236, 119] width 36 height 29
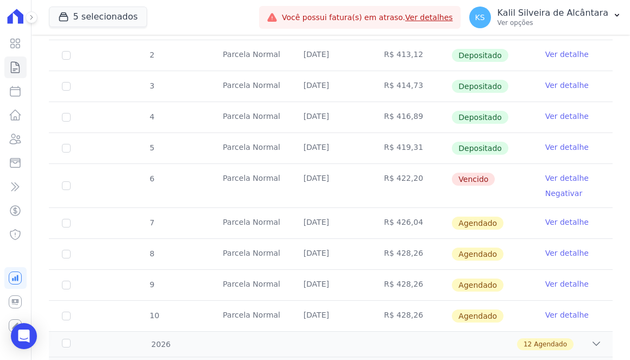
scroll to position [344, 0]
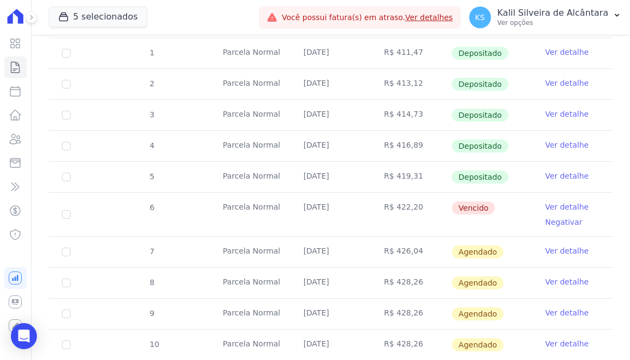
drag, startPoint x: 338, startPoint y: 198, endPoint x: 300, endPoint y: 199, distance: 37.5
click at [300, 199] on td "25/08/2025" at bounding box center [331, 214] width 80 height 43
click at [408, 195] on td "R$ 422,20" at bounding box center [411, 214] width 80 height 43
drag, startPoint x: 416, startPoint y: 196, endPoint x: 391, endPoint y: 198, distance: 25.6
click at [391, 198] on td "R$ 422,20" at bounding box center [411, 214] width 80 height 43
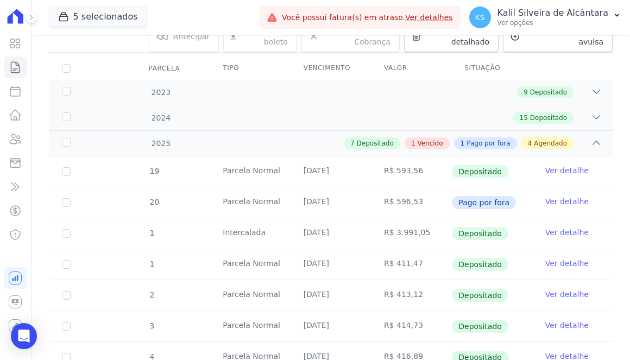
scroll to position [0, 0]
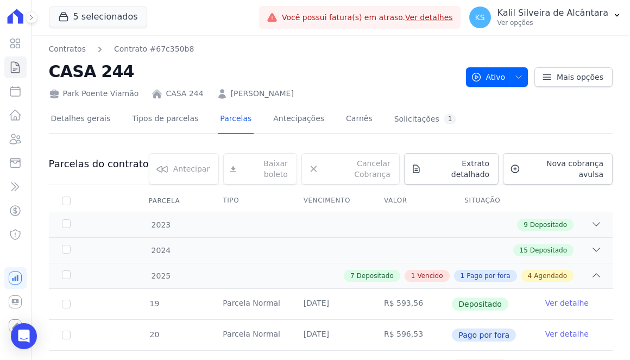
click at [283, 90] on link "ARIANE RAMOS MEIRELLES" at bounding box center [262, 93] width 63 height 11
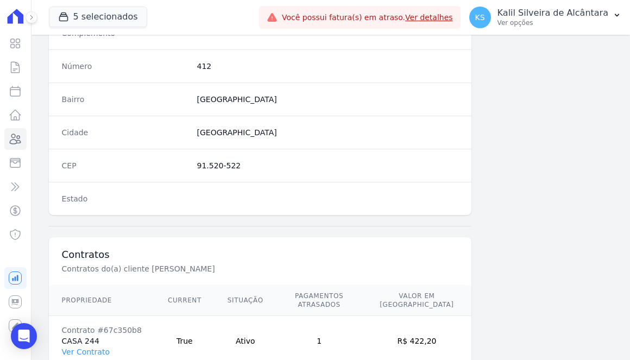
scroll to position [655, 0]
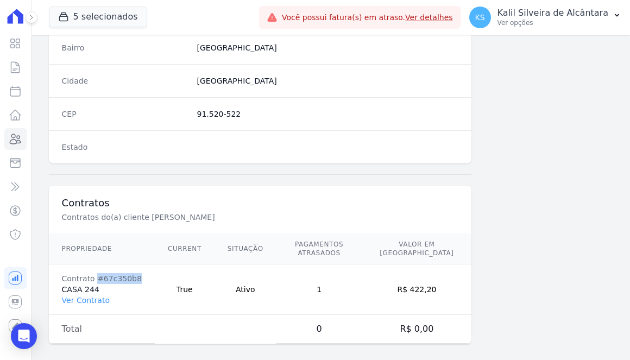
drag, startPoint x: 134, startPoint y: 271, endPoint x: 96, endPoint y: 272, distance: 38.6
click at [96, 272] on td "Contrato #67c350b8 CASA 244 Ver Contrato" at bounding box center [102, 290] width 106 height 51
click at [11, 139] on icon at bounding box center [15, 139] width 13 height 13
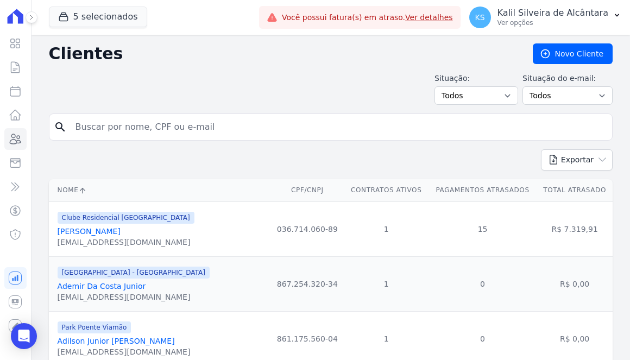
click at [91, 130] on input "search" at bounding box center [338, 127] width 539 height 22
type input "emillyn"
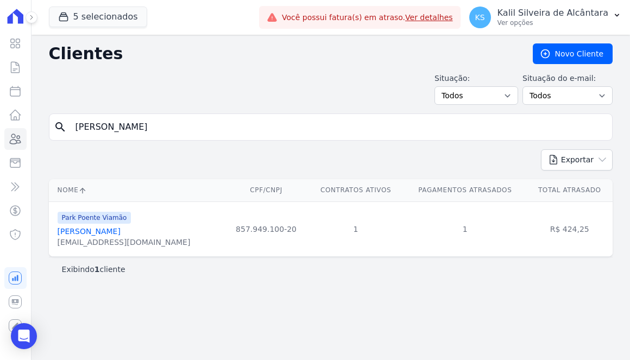
click at [112, 234] on link "Emillyn Cruz Dos Reis" at bounding box center [89, 231] width 63 height 9
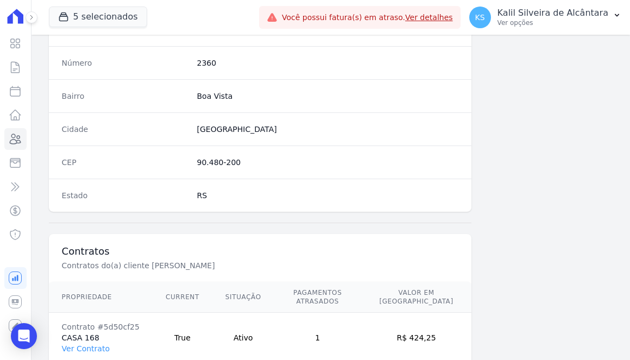
scroll to position [655, 0]
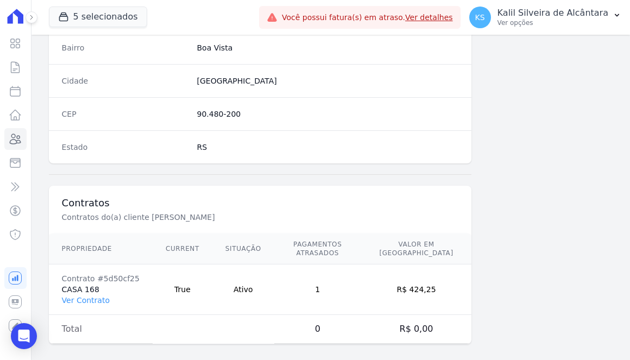
click at [82, 297] on td "Contrato #5d50cf25 CASA 168 Ver Contrato" at bounding box center [101, 290] width 104 height 51
click at [88, 296] on link "Ver Contrato" at bounding box center [86, 300] width 48 height 9
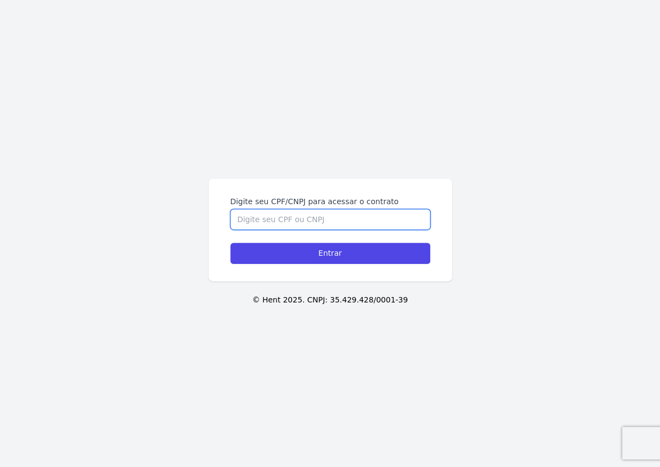
click at [316, 223] on input "Digite seu CPF/CNPJ para acessar o contrato" at bounding box center [330, 219] width 200 height 21
paste input "https://app.hent.com.br/public/sessions/login?realtor_id=bb4f9d9f-12c7-4ae8-bc2…"
drag, startPoint x: 328, startPoint y: 226, endPoint x: 146, endPoint y: 237, distance: 181.8
click at [146, 237] on div "Digite seu CPF/CNPJ para acessar o contrato lgin?realtor_id=bb4f9d9f-12 Entrar …" at bounding box center [330, 233] width 660 height 467
type input "lgin?realtor_id=bb4f9d9f"
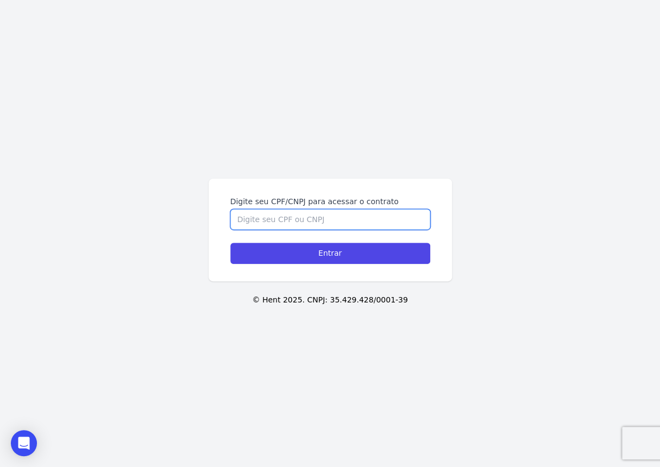
drag, startPoint x: 191, startPoint y: 228, endPoint x: 53, endPoint y: 229, distance: 137.5
click at [53, 229] on div "Digite seu CPF/CNPJ para acessar o contrato Entrar © Hent 2025. CNPJ: 35.429.42…" at bounding box center [330, 233] width 660 height 467
paste input "000.358.930-79"
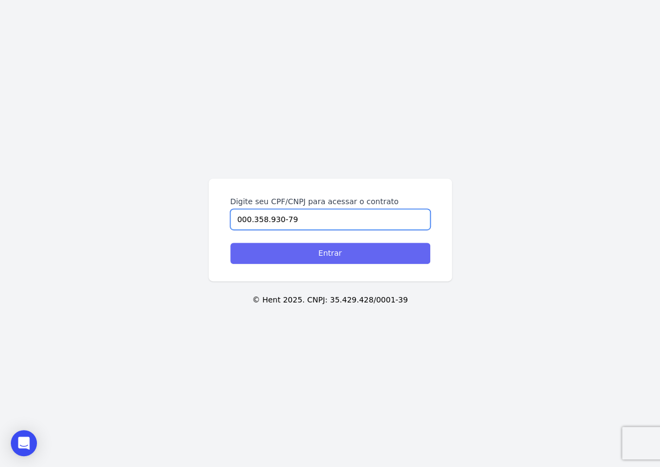
type input "000.358.930-79"
click at [296, 255] on input "Entrar" at bounding box center [330, 253] width 200 height 21
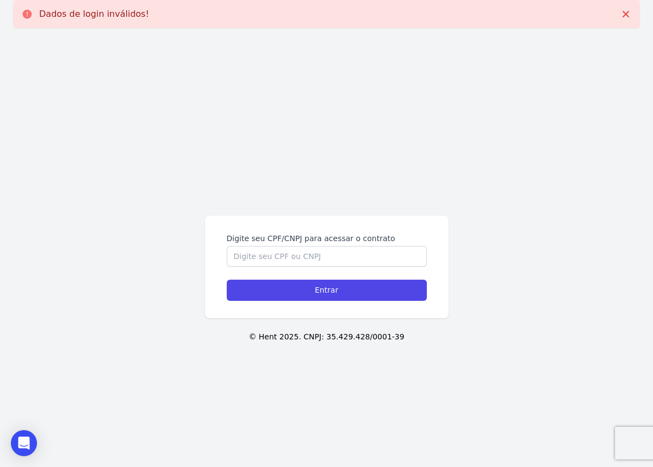
click at [263, 267] on form "Digite seu CPF/CNPJ para acessar o contrato Entrar" at bounding box center [327, 267] width 200 height 68
click at [267, 261] on input "Digite seu CPF/CNPJ para acessar o contrato" at bounding box center [327, 256] width 200 height 21
paste input "000.358.930-79"
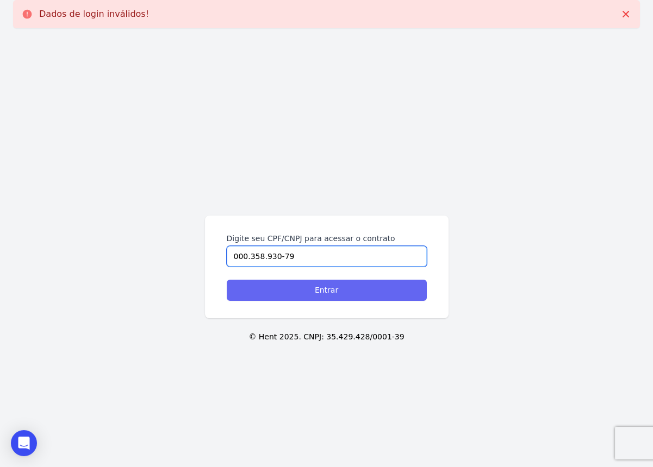
type input "000.358.930-79"
click at [284, 283] on input "Entrar" at bounding box center [327, 290] width 200 height 21
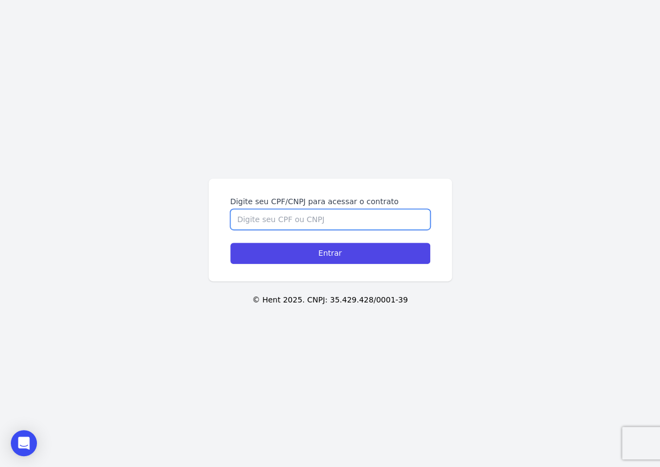
click at [252, 217] on input "Digite seu CPF/CNPJ para acessar o contrato" at bounding box center [330, 219] width 200 height 21
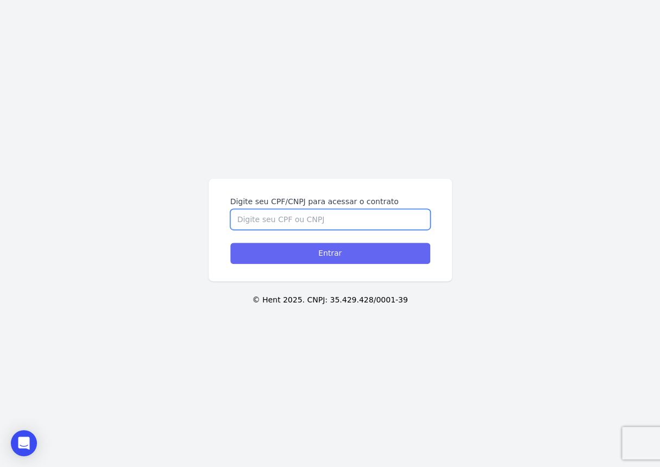
paste input "000.358.930 79"
type input "000.358.930 79"
click at [276, 255] on input "Entrar" at bounding box center [330, 253] width 200 height 21
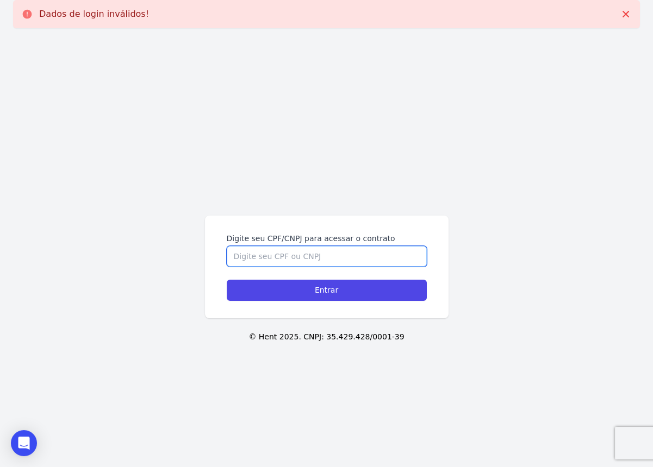
click at [296, 255] on input "Digite seu CPF/CNPJ para acessar o contrato" at bounding box center [327, 256] width 200 height 21
paste input "000.358.930 79"
click at [275, 258] on input "000.358.930 79" at bounding box center [327, 256] width 200 height 21
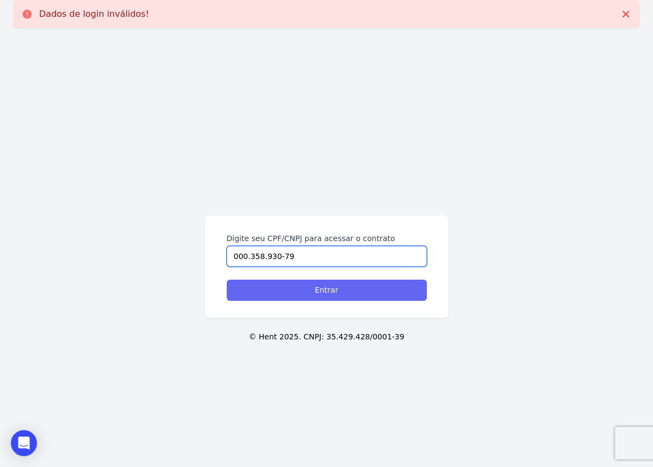
type input "000.358.930-79"
click at [275, 285] on input "Entrar" at bounding box center [327, 290] width 200 height 21
